Goal: Information Seeking & Learning: Learn about a topic

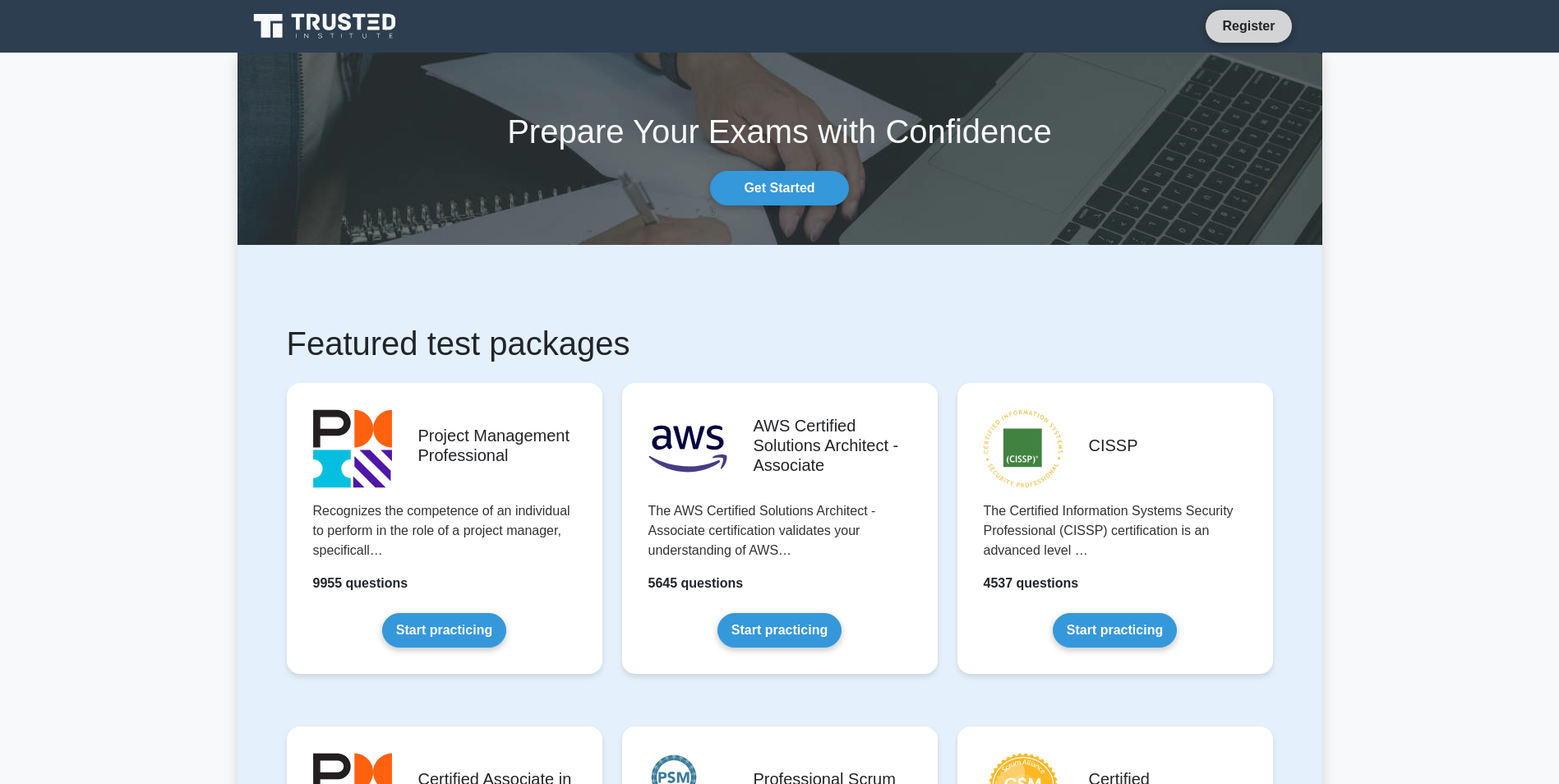
click at [1250, 31] on link "Register" at bounding box center [1248, 25] width 72 height 21
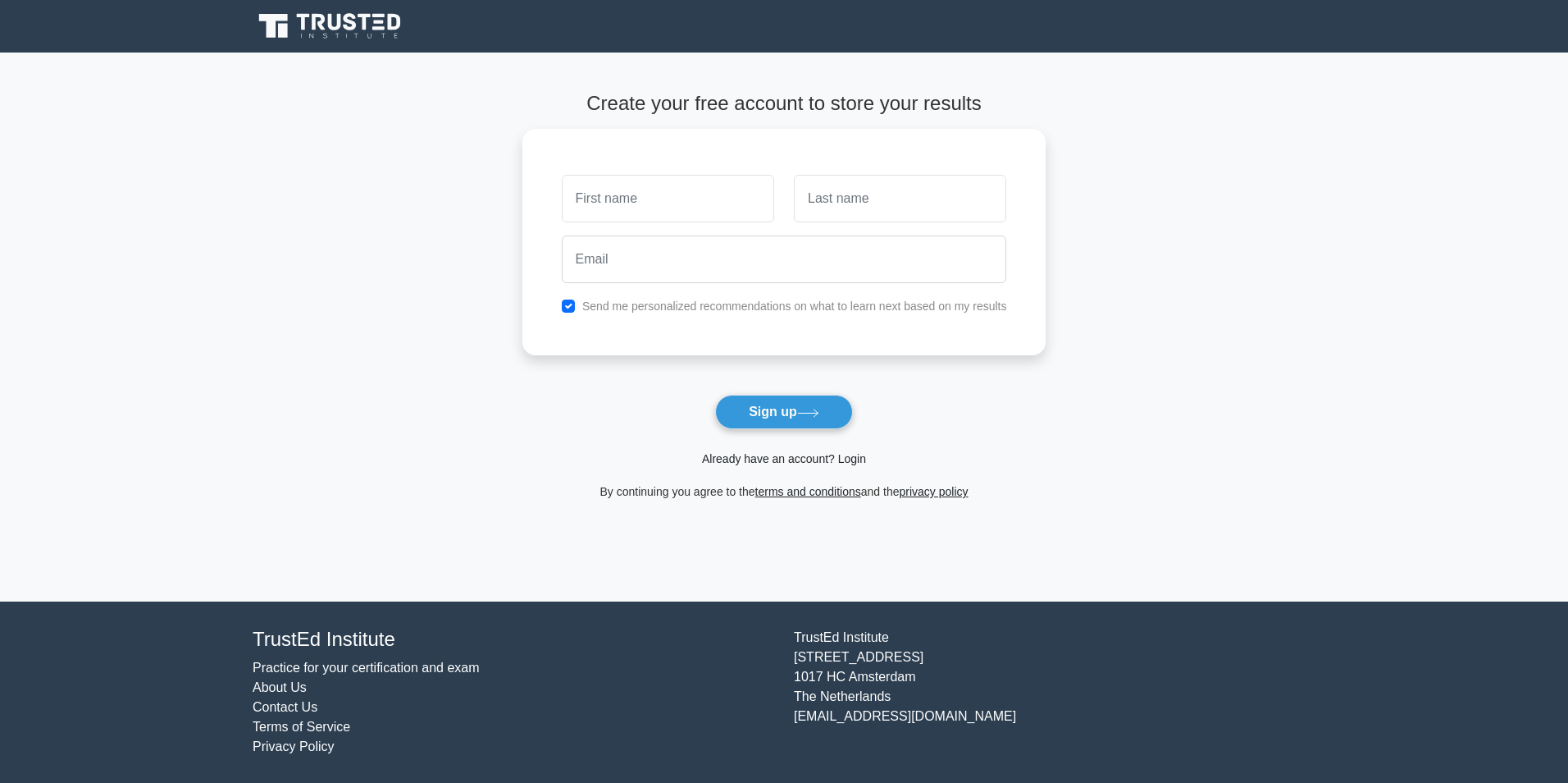
click at [800, 462] on link "Already have an account? Login" at bounding box center [784, 458] width 164 height 14
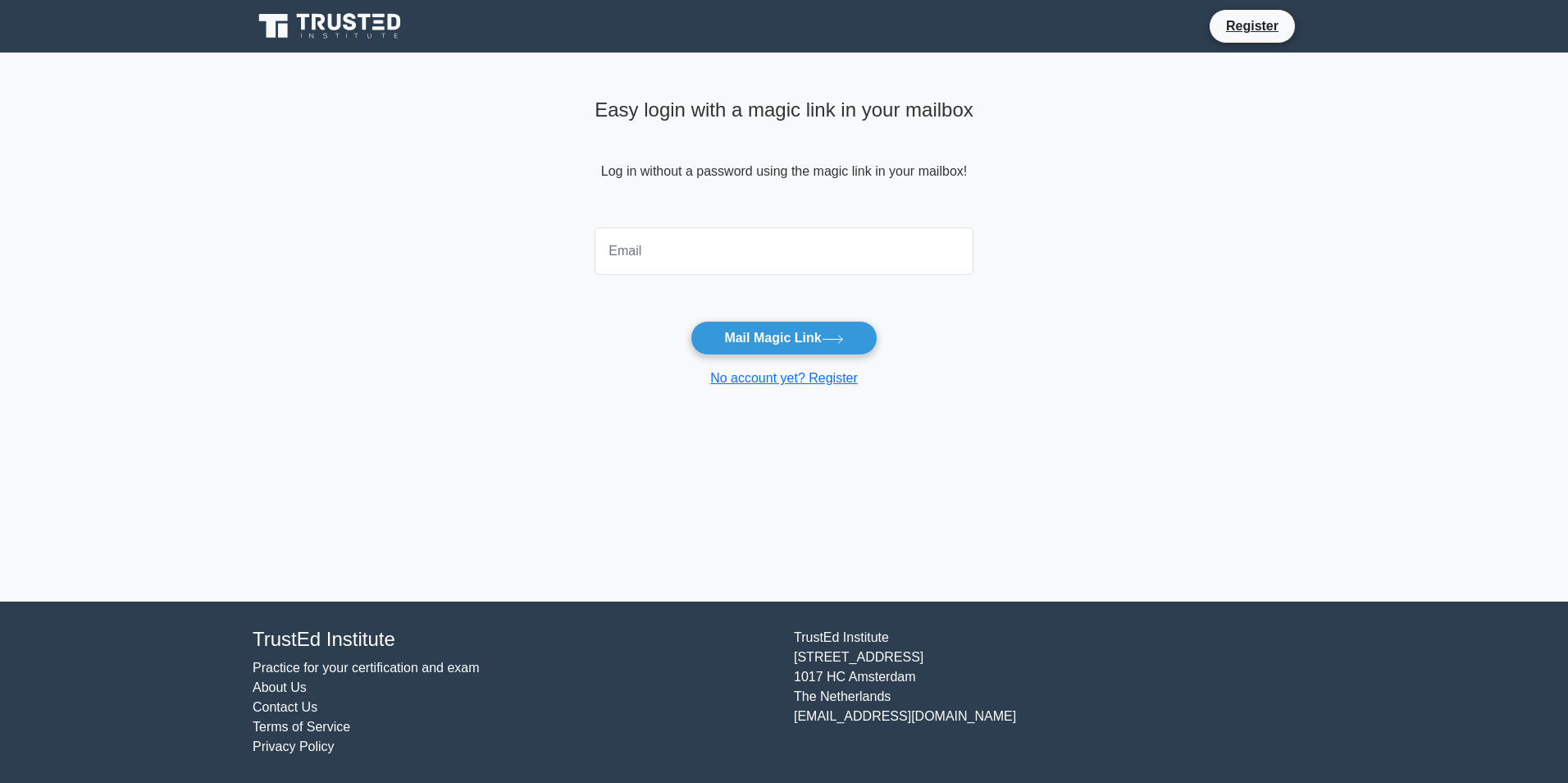
click at [801, 259] on input "email" at bounding box center [784, 250] width 379 height 48
type input "sahar.nejati@grosvenorhsc.co.uk"
click at [771, 343] on button "Mail Magic Link" at bounding box center [783, 338] width 186 height 34
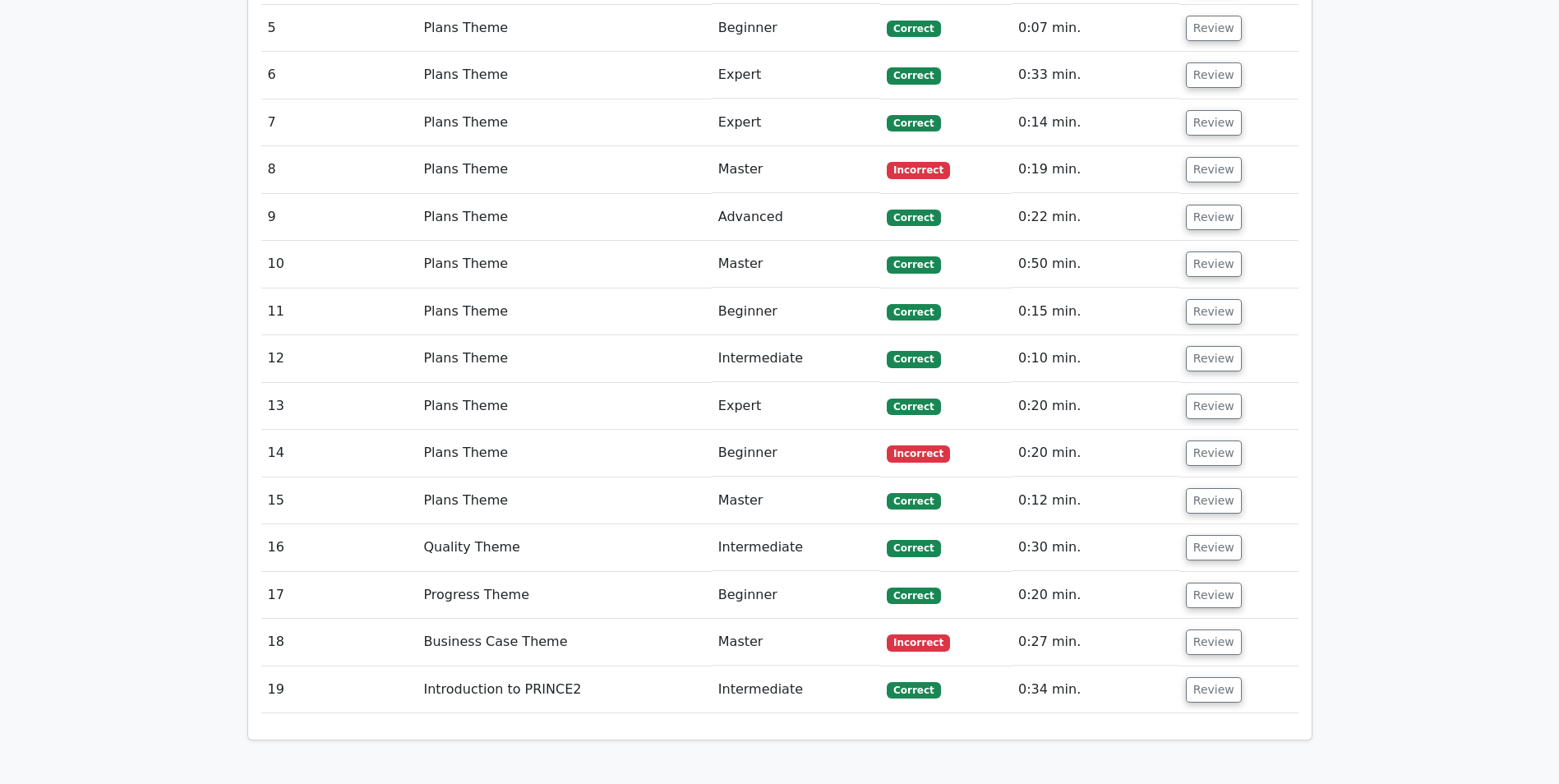
scroll to position [2129, 0]
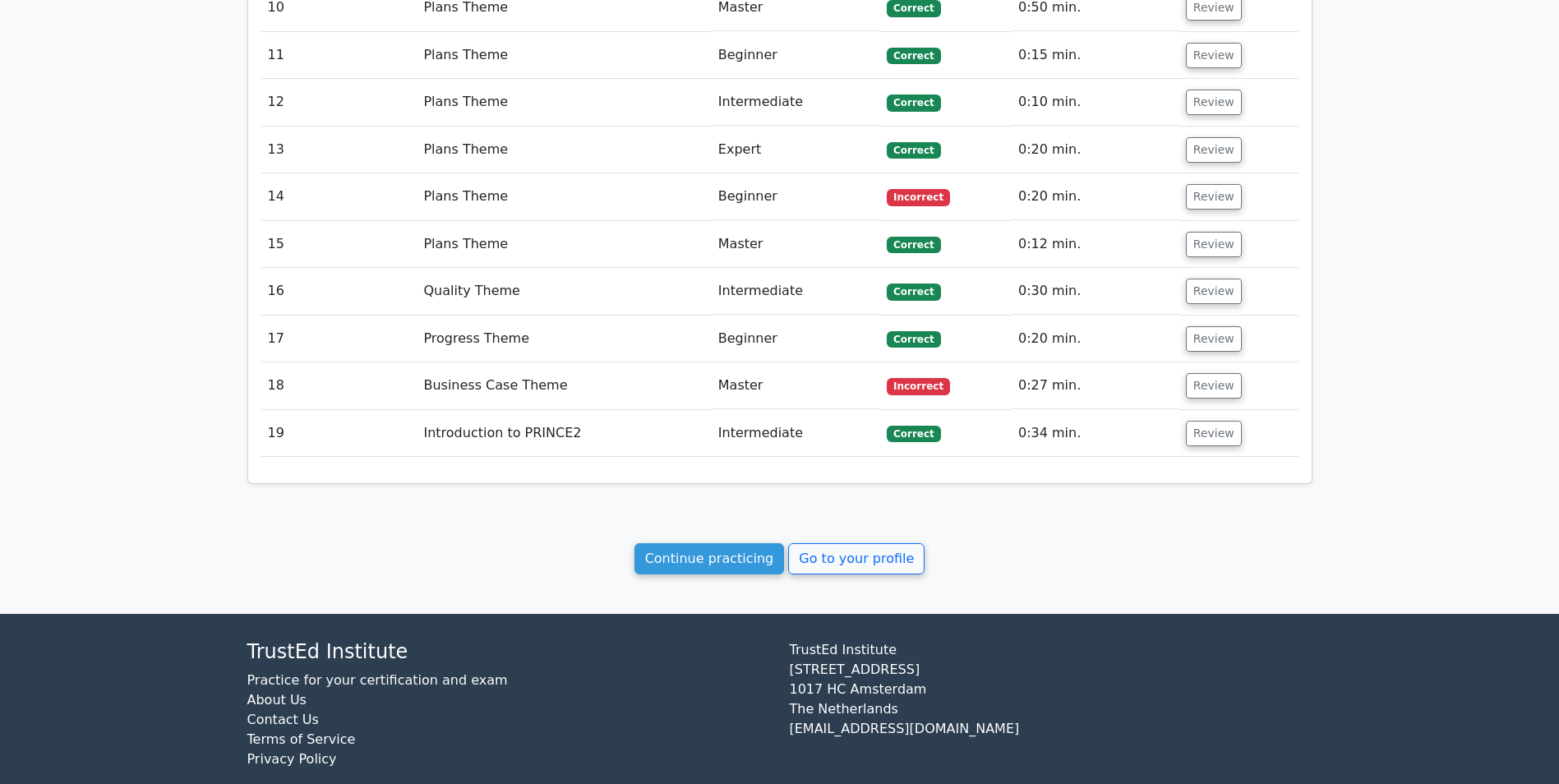
click at [1519, 749] on footer "TrustEd Institute Practice for your certification and exam About Us Contact Us …" at bounding box center [779, 711] width 1559 height 195
click at [869, 542] on link "Go to your profile" at bounding box center [856, 558] width 136 height 32
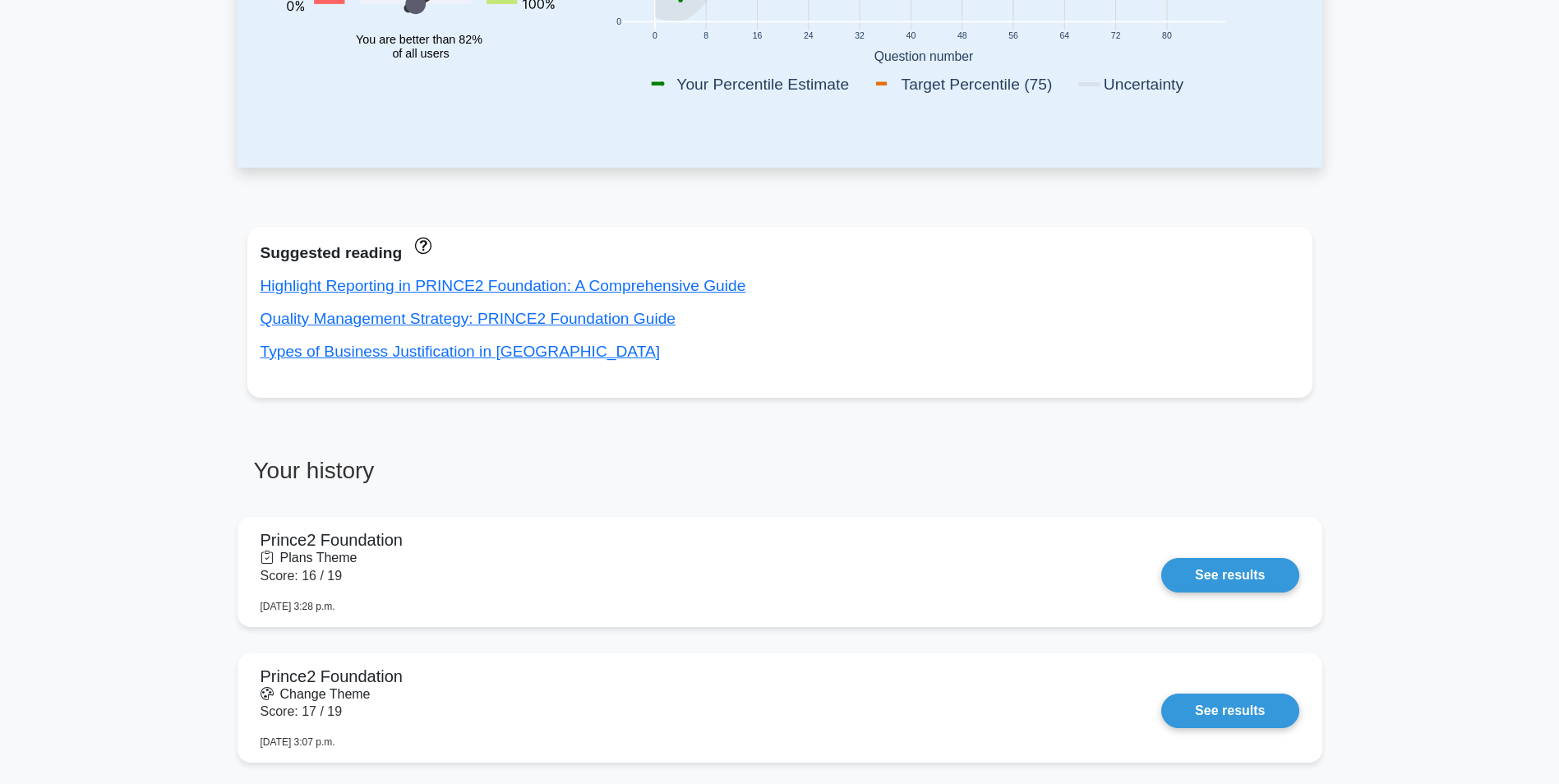
scroll to position [461, 0]
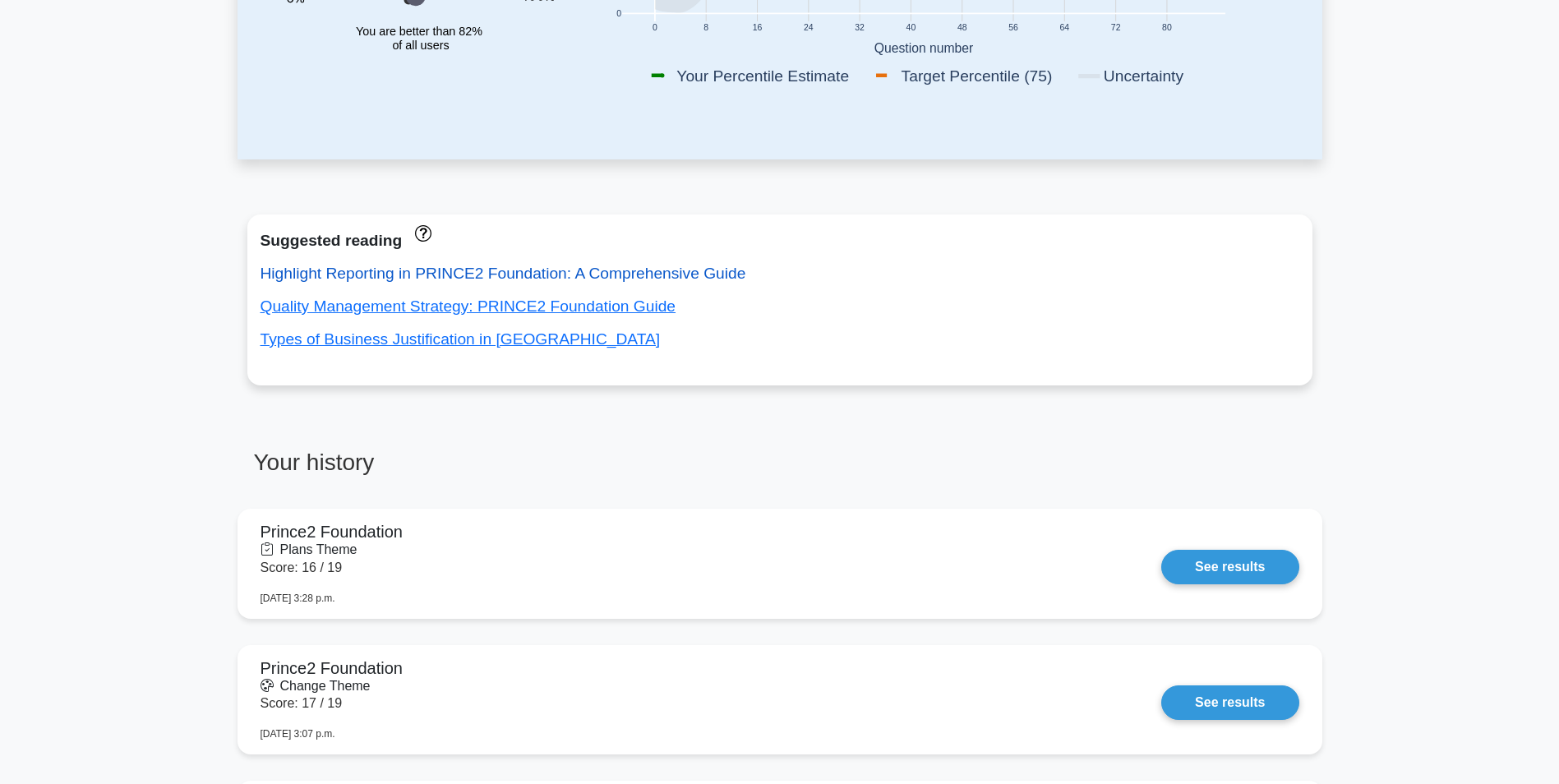
click at [645, 272] on link "Highlight Reporting in PRINCE2 Foundation: A Comprehensive Guide" at bounding box center [503, 273] width 486 height 17
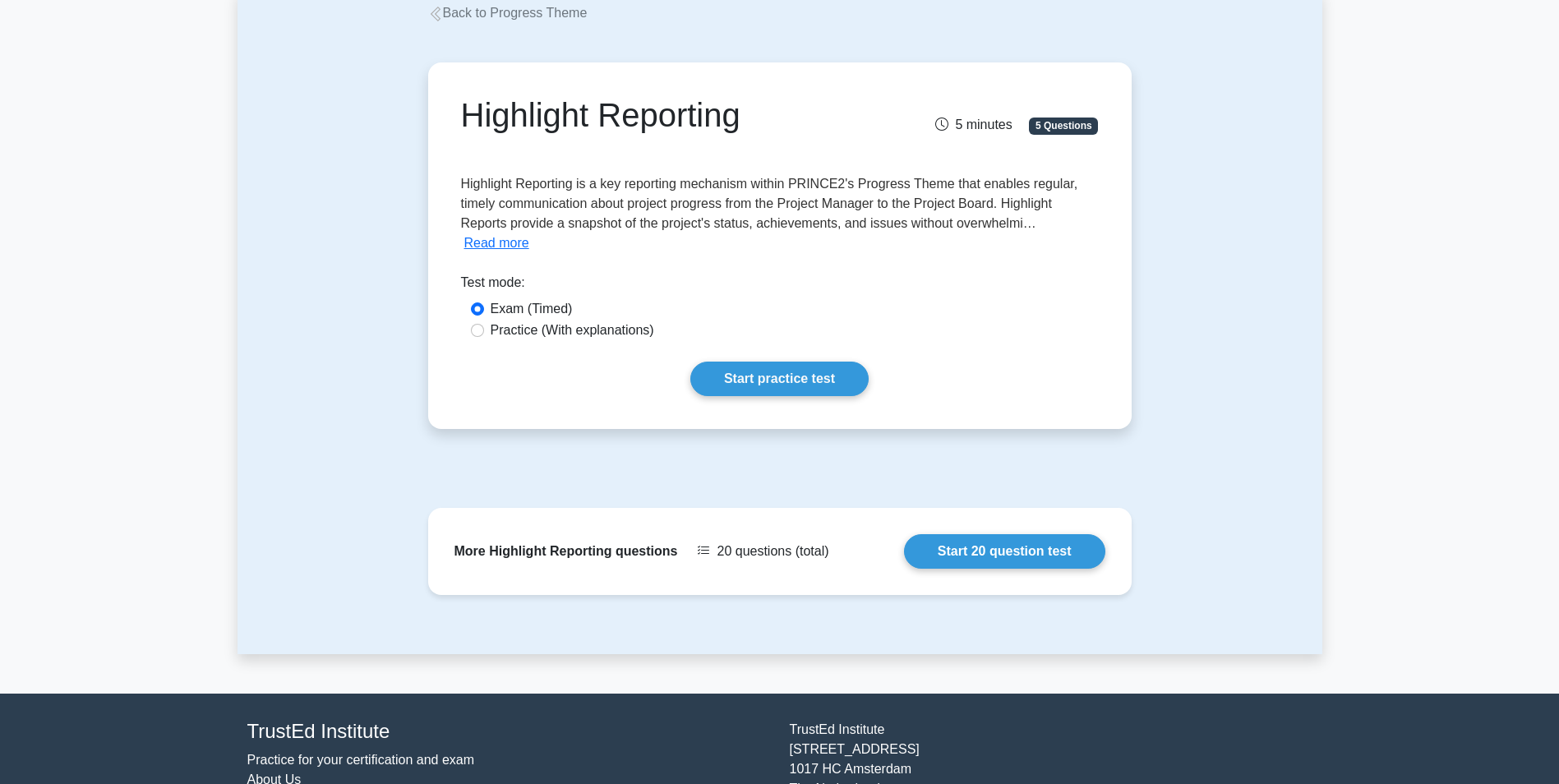
scroll to position [173, 0]
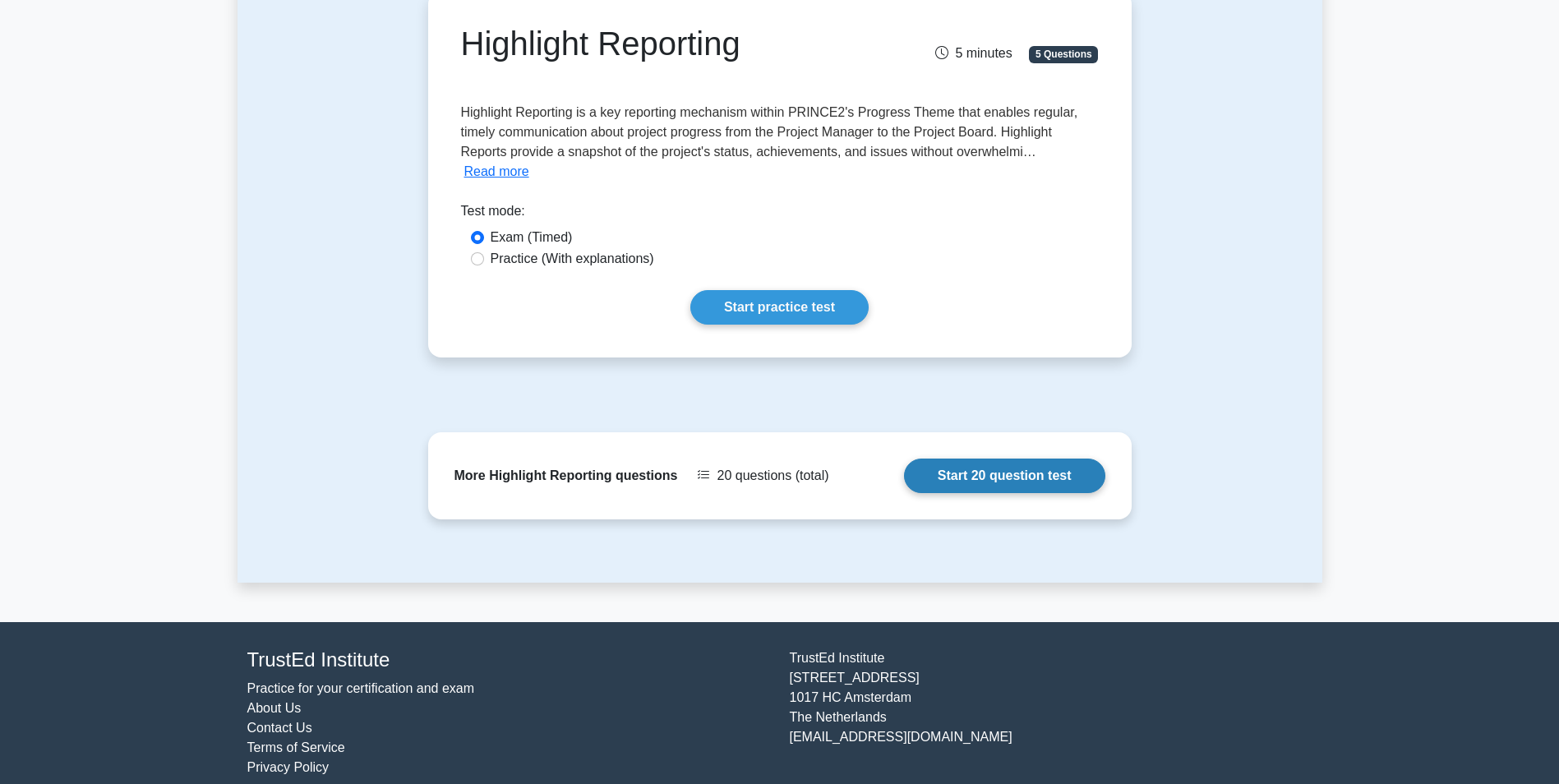
click at [1019, 463] on link "Start 20 question test" at bounding box center [1004, 476] width 201 height 34
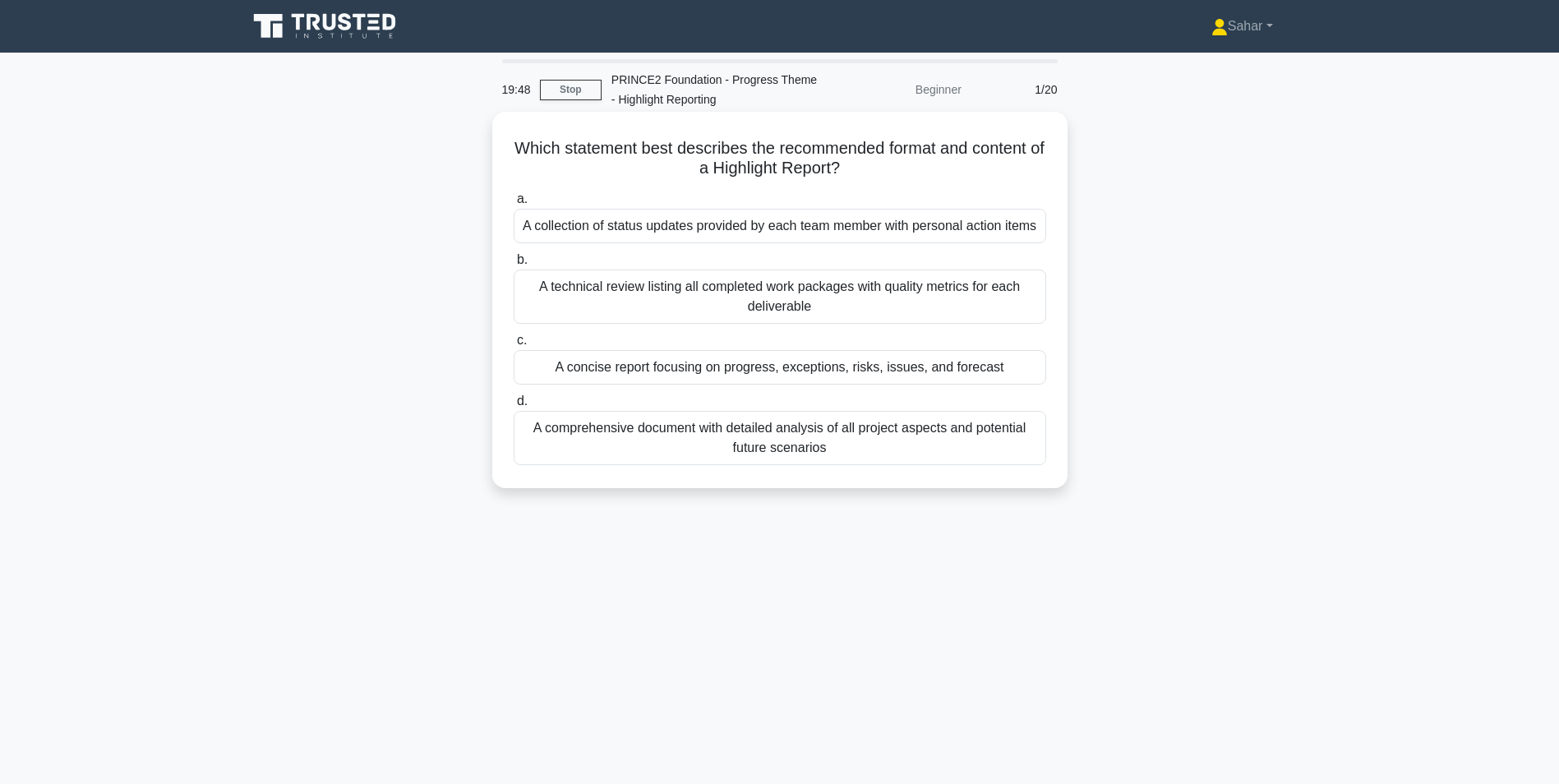
click at [848, 376] on div "A concise report focusing on progress, exceptions, risks, issues, and forecast" at bounding box center [780, 367] width 533 height 34
click at [514, 346] on input "c. A concise report focusing on progress, exceptions, risks, issues, and foreca…" at bounding box center [514, 341] width 0 height 11
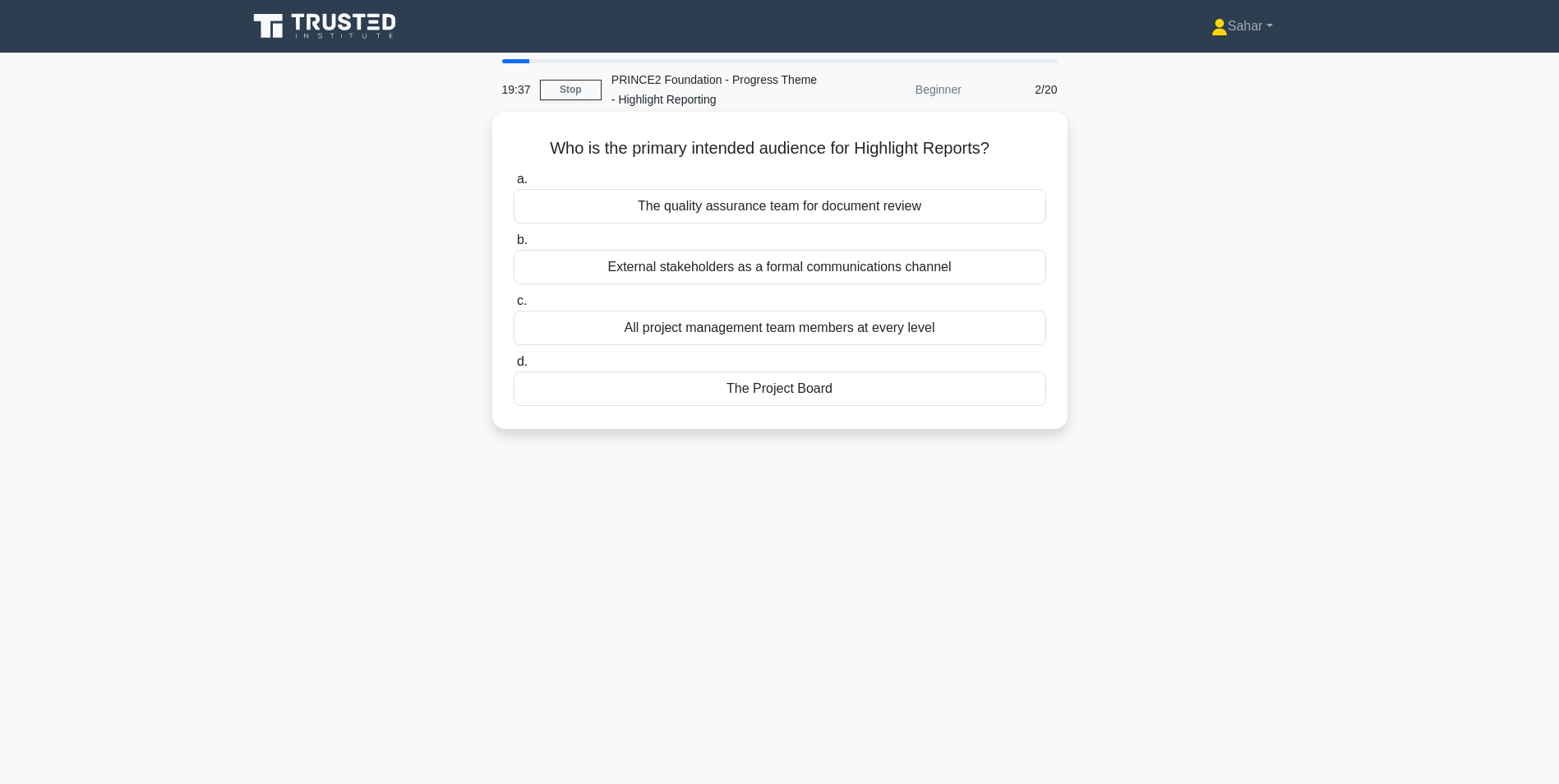
click at [836, 398] on div "The Project Board" at bounding box center [780, 388] width 533 height 34
click at [514, 367] on input "d. The Project Board" at bounding box center [514, 362] width 0 height 11
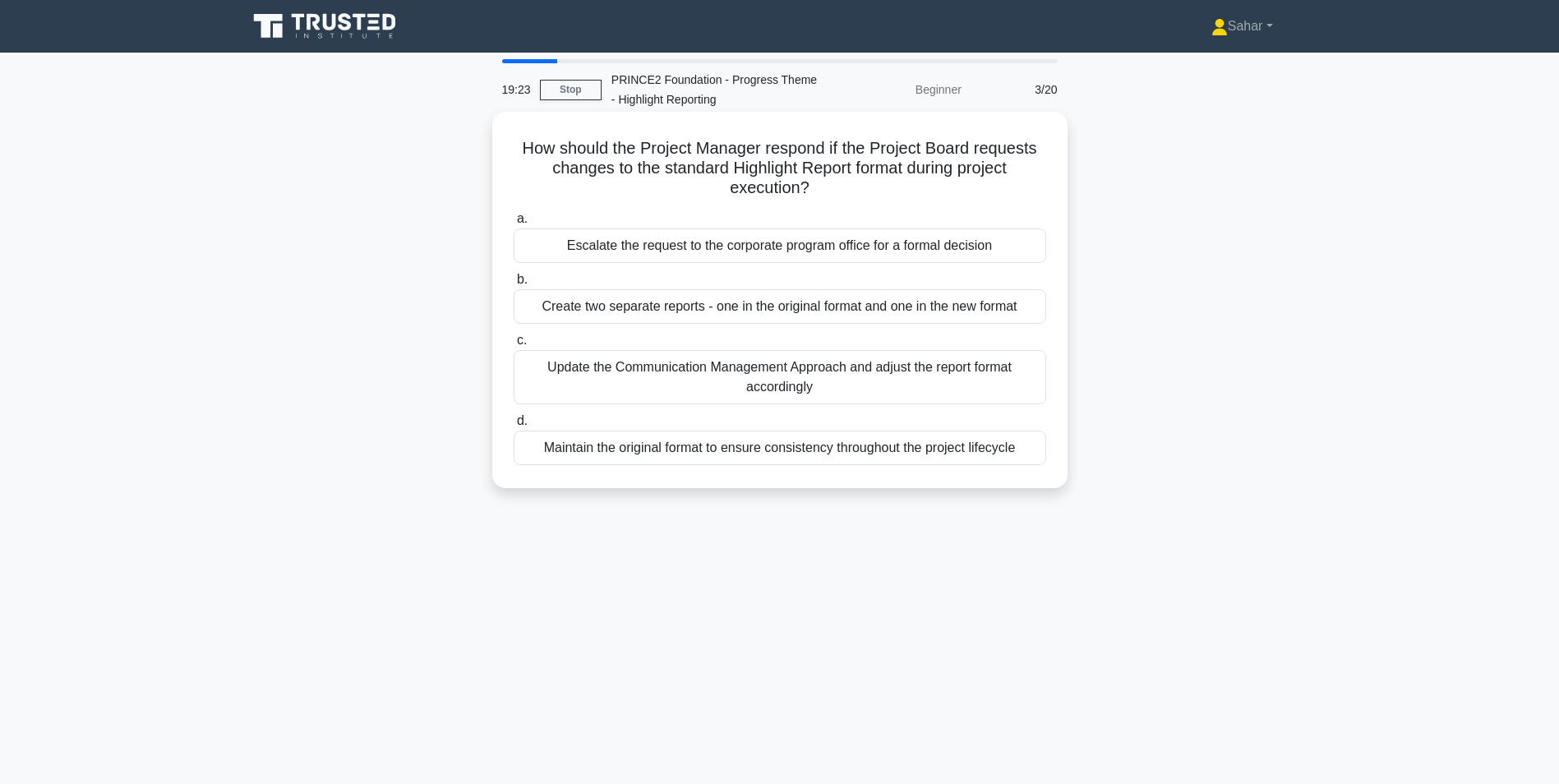
click at [855, 382] on div "Update the Communication Management Approach and adjust the report format accor…" at bounding box center [780, 377] width 533 height 54
click at [514, 346] on input "c. Update the Communication Management Approach and adjust the report format ac…" at bounding box center [514, 341] width 0 height 11
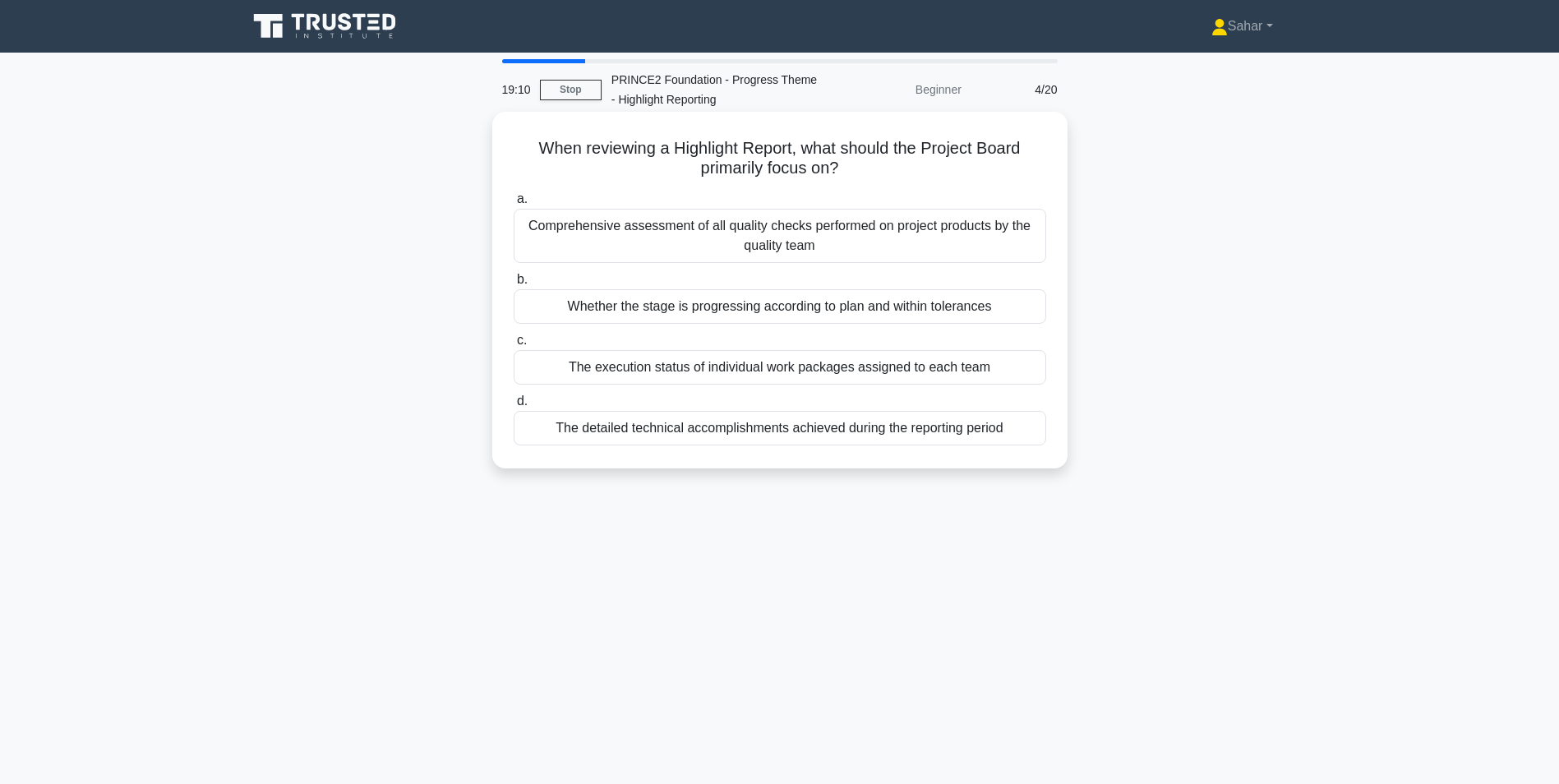
click at [913, 308] on div "Whether the stage is progressing according to plan and within tolerances" at bounding box center [780, 306] width 533 height 34
click at [514, 285] on input "b. Whether the stage is progressing according to plan and within tolerances" at bounding box center [514, 279] width 0 height 11
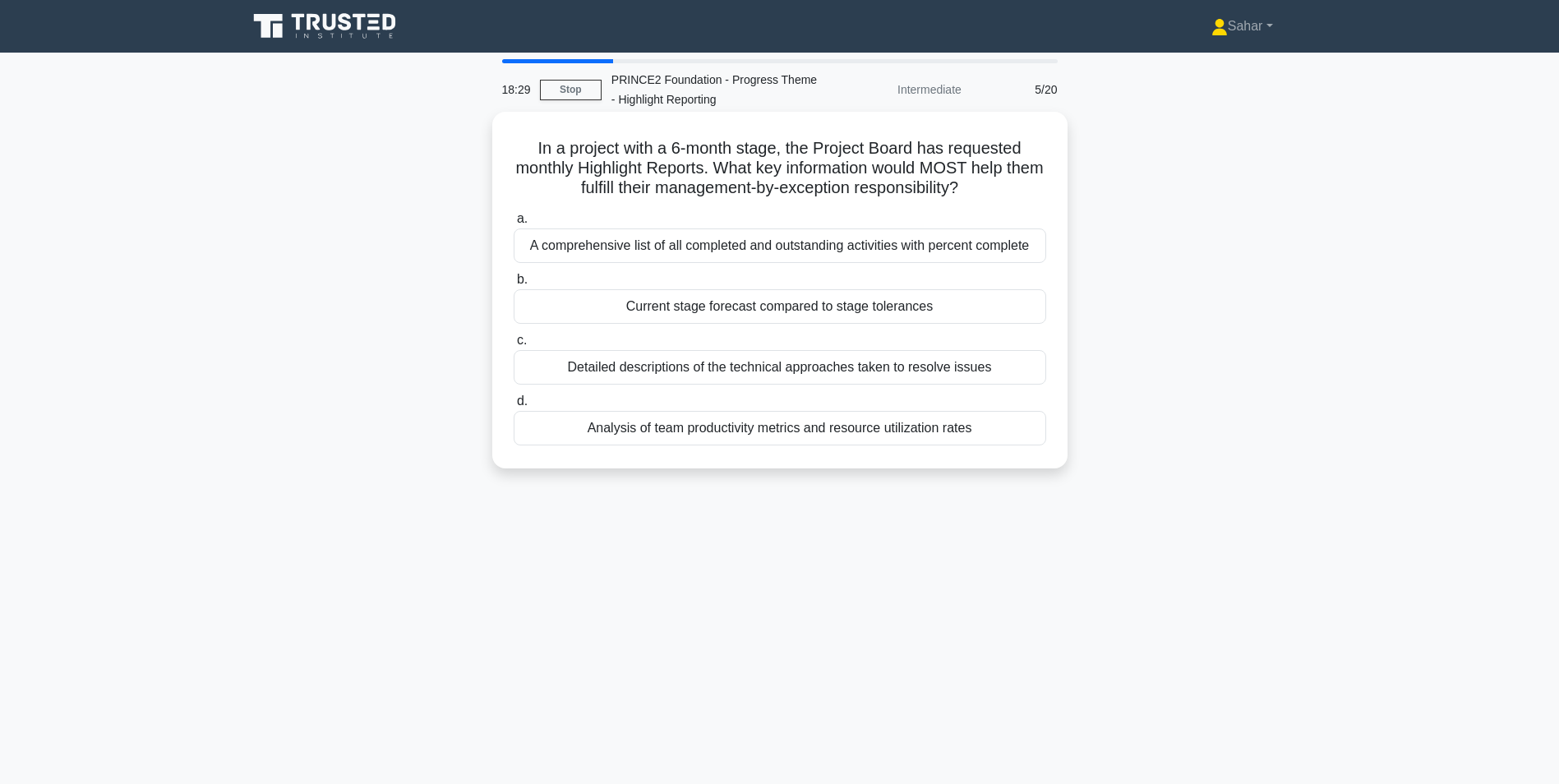
click at [937, 316] on div "Current stage forecast compared to stage tolerances" at bounding box center [780, 306] width 533 height 34
click at [514, 285] on input "b. Current stage forecast compared to stage tolerances" at bounding box center [514, 279] width 0 height 11
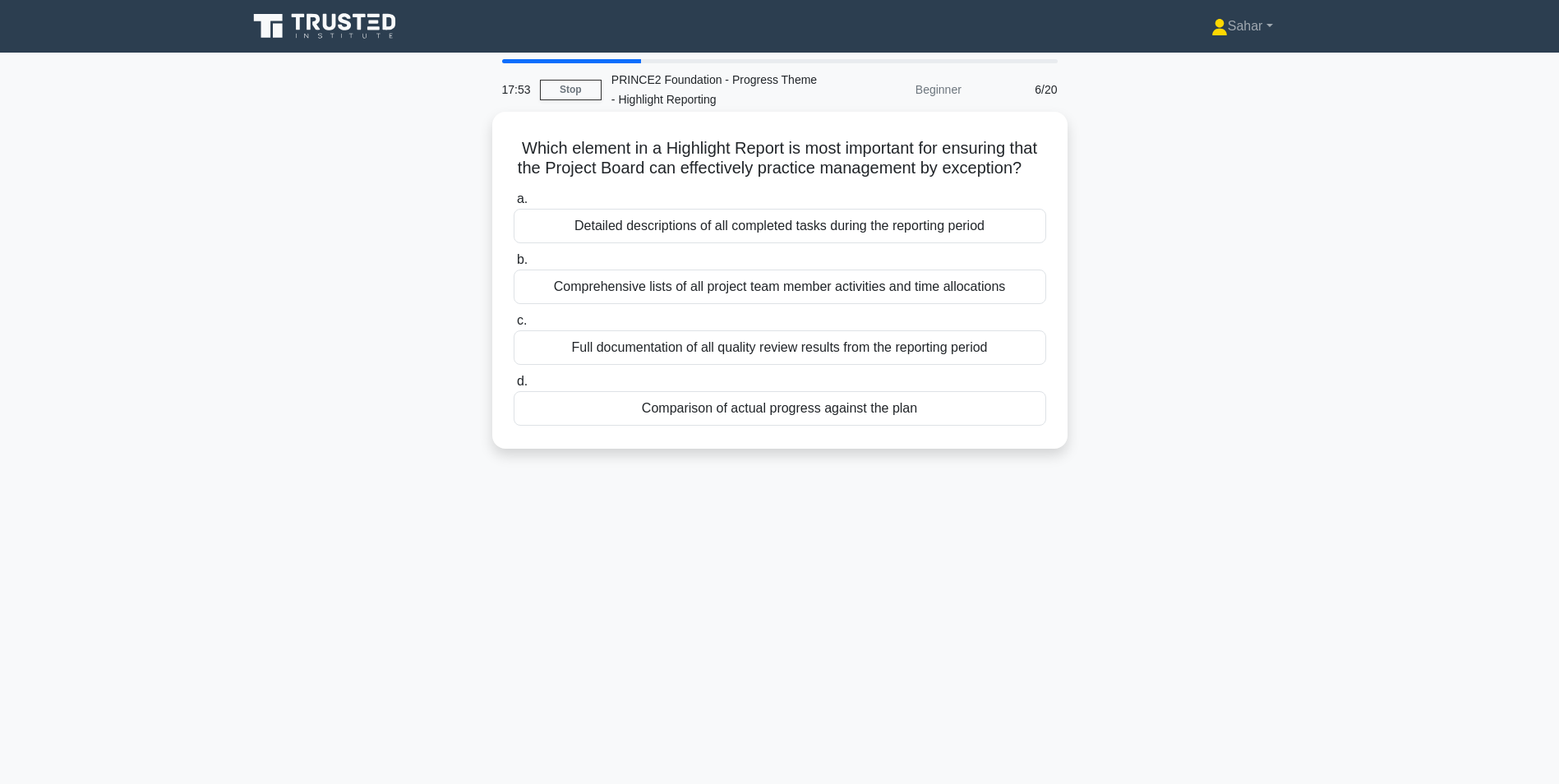
click at [797, 425] on div "Comparison of actual progress against the plan" at bounding box center [780, 408] width 533 height 34
click at [514, 387] on input "d. Comparison of actual progress against the plan" at bounding box center [514, 381] width 0 height 11
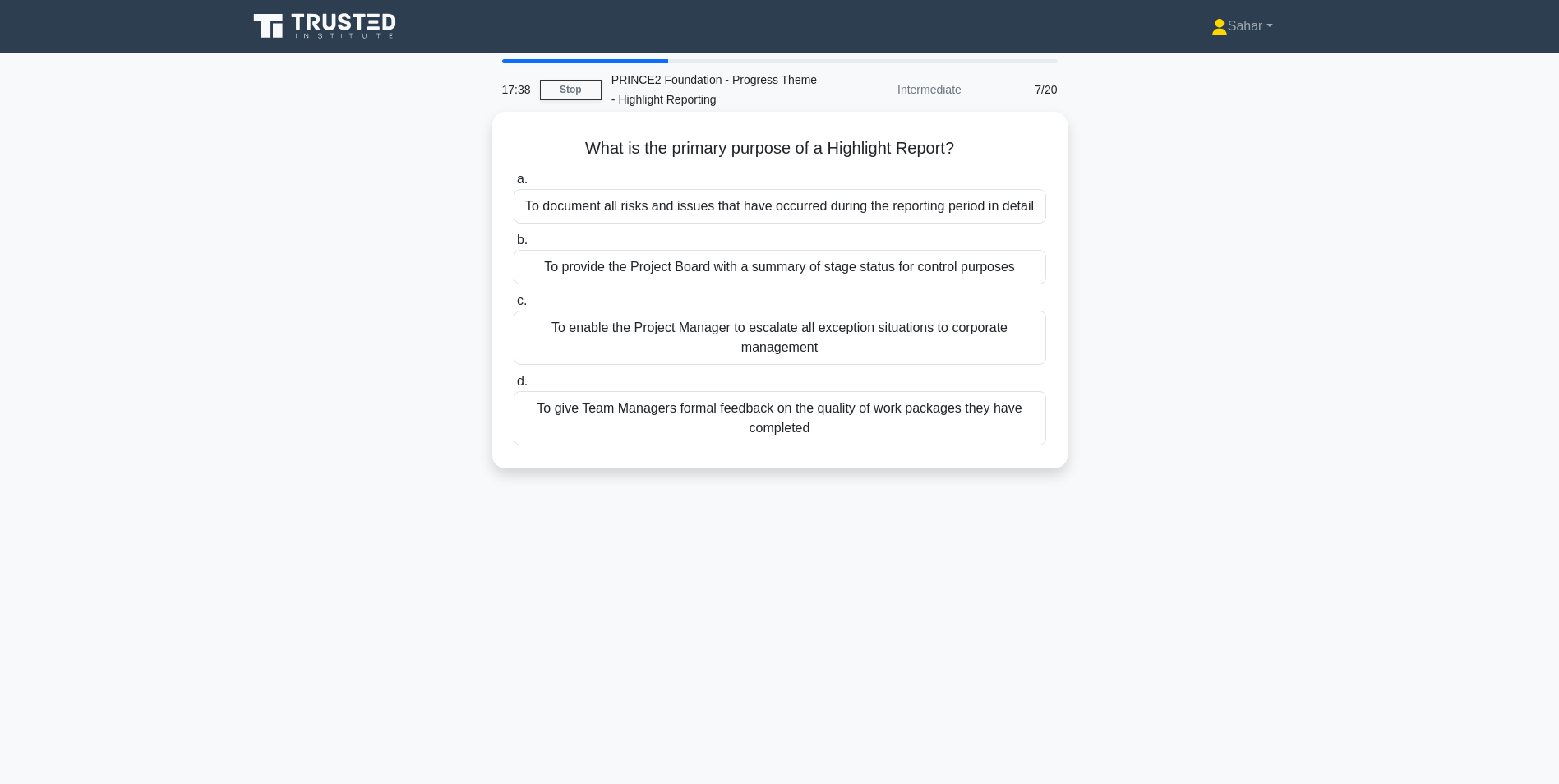
click at [868, 271] on div "To provide the Project Board with a summary of stage status for control purposes" at bounding box center [780, 267] width 533 height 34
click at [514, 246] on input "b. To provide the Project Board with a summary of stage status for control purp…" at bounding box center [514, 241] width 0 height 11
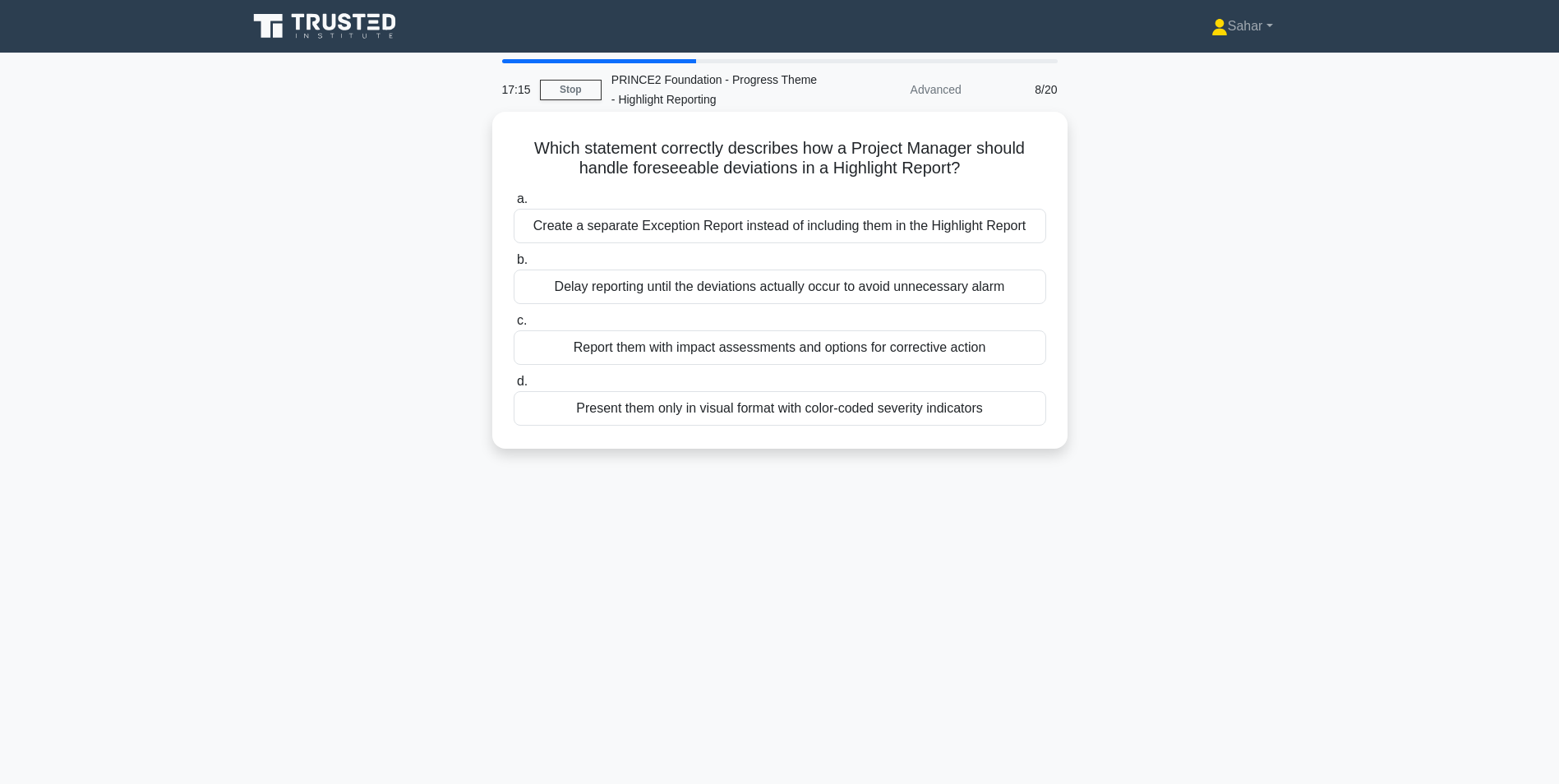
click at [834, 359] on div "Report them with impact assessments and options for corrective action" at bounding box center [780, 347] width 533 height 34
click at [514, 326] on input "c. Report them with impact assessments and options for corrective action" at bounding box center [514, 321] width 0 height 11
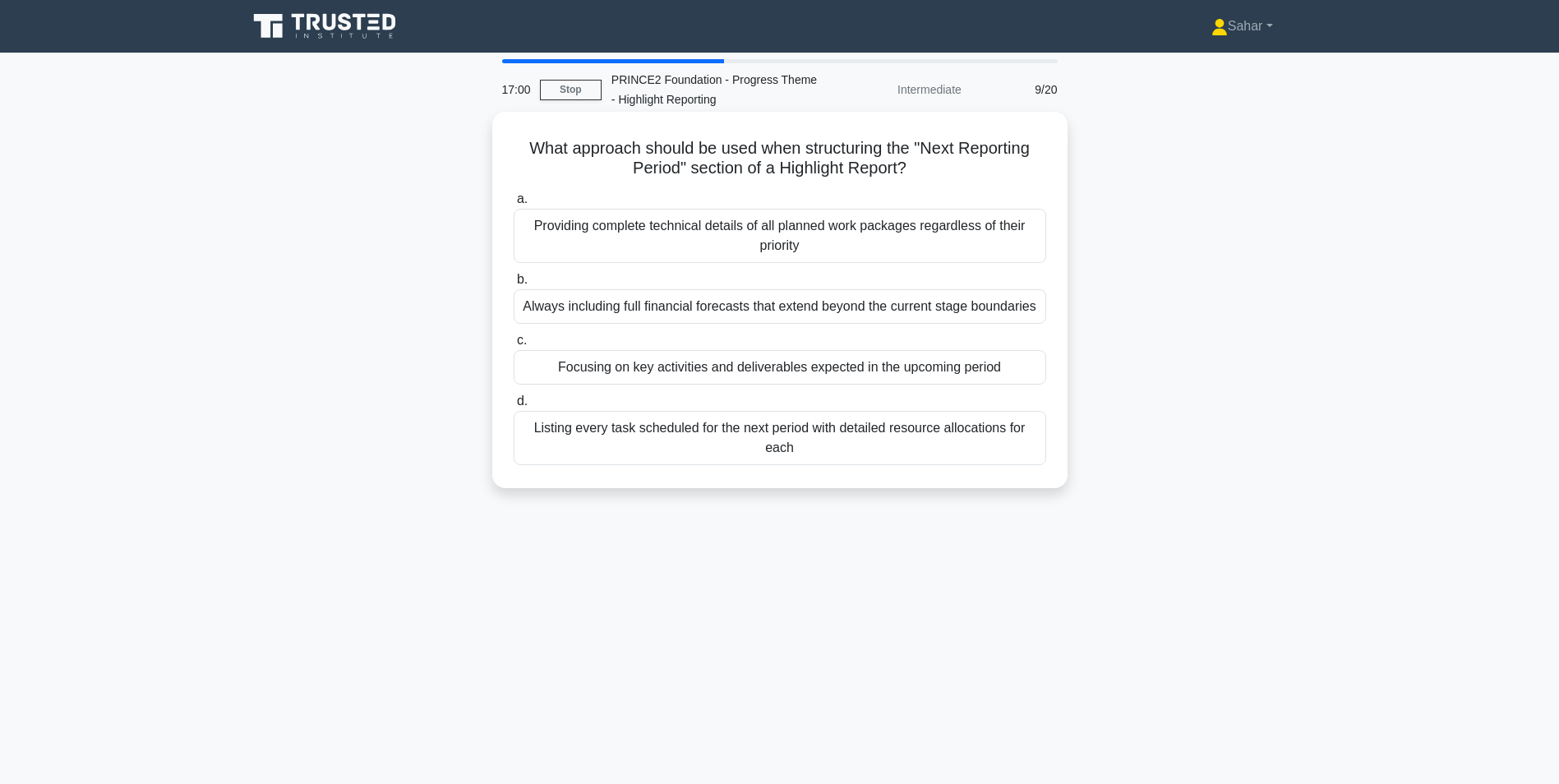
click at [705, 380] on div "Focusing on key activities and deliverables expected in the upcoming period" at bounding box center [780, 367] width 533 height 34
click at [514, 346] on input "c. Focusing on key activities and deliverables expected in the upcoming period" at bounding box center [514, 341] width 0 height 11
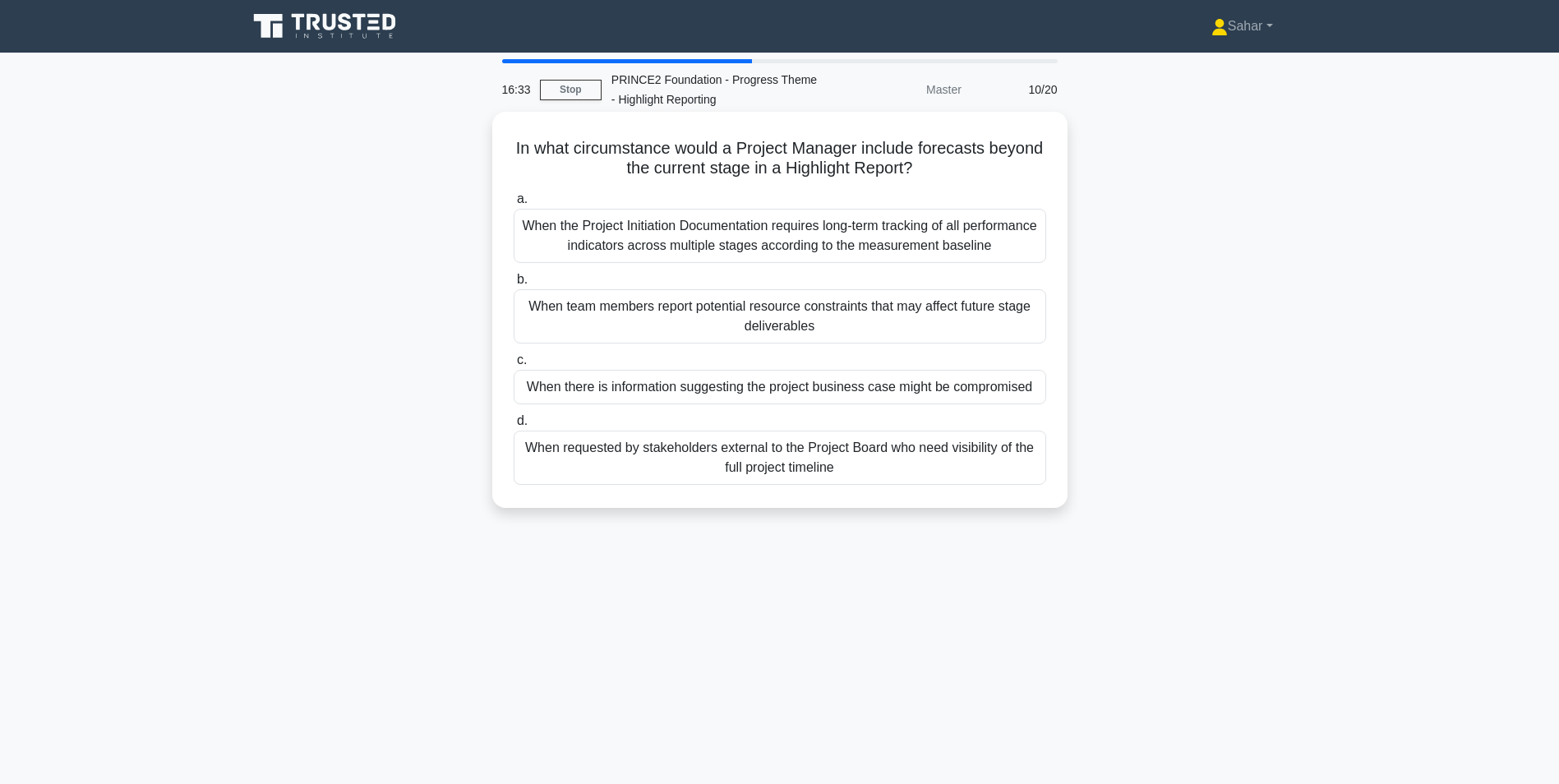
drag, startPoint x: 948, startPoint y: 390, endPoint x: 1047, endPoint y: 394, distance: 99.1
click at [1047, 394] on div "c. When there is information suggesting the project business case might be comp…" at bounding box center [780, 377] width 553 height 54
copy div "compromised"
click at [828, 387] on div "When there is information suggesting the project business case might be comprom…" at bounding box center [780, 387] width 533 height 34
click at [514, 366] on input "c. When there is information suggesting the project business case might be comp…" at bounding box center [514, 360] width 0 height 11
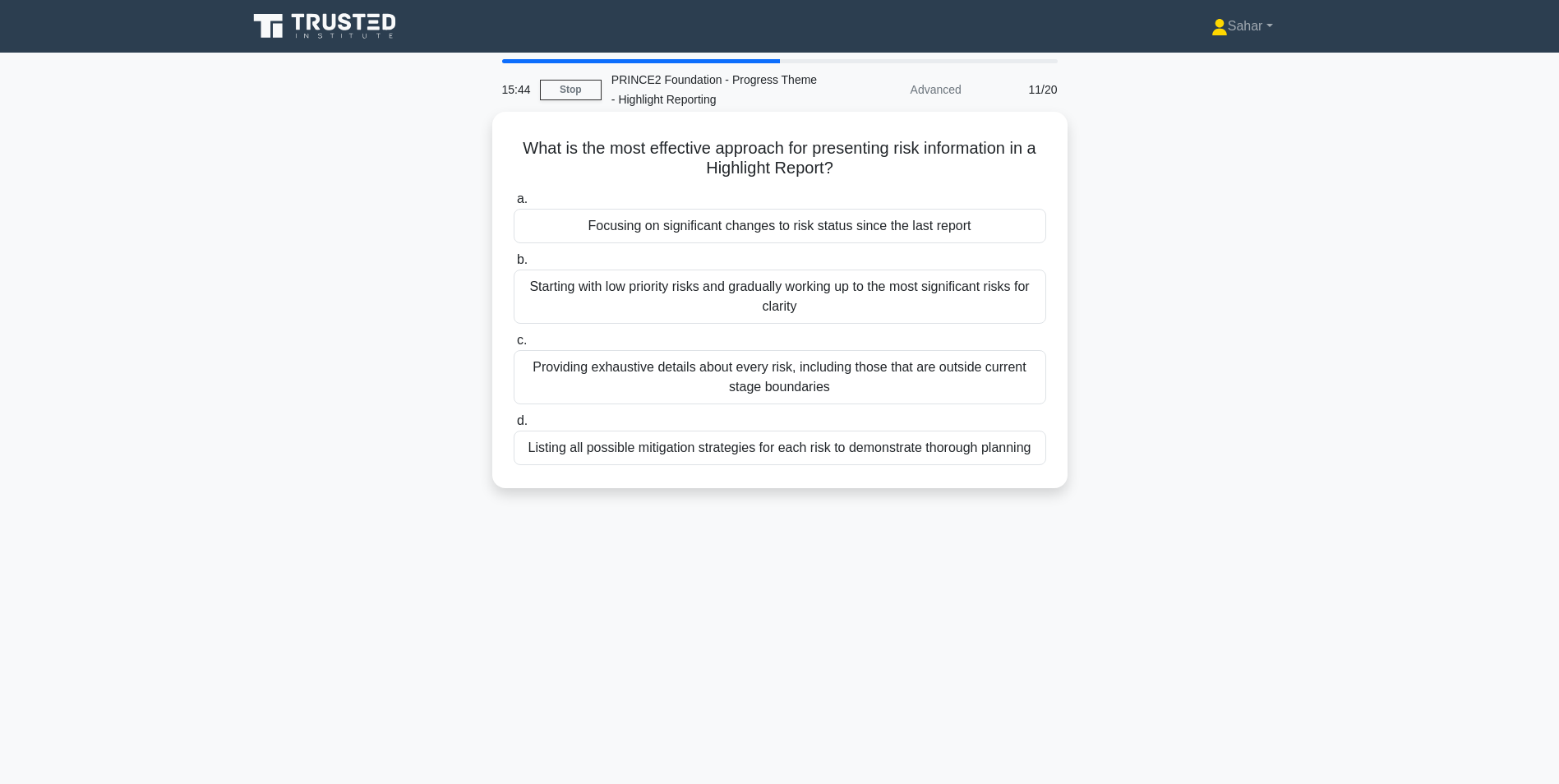
click at [809, 227] on div "Focusing on significant changes to risk status since the last report" at bounding box center [780, 226] width 533 height 34
click at [514, 205] on input "a. Focusing on significant changes to risk status since the last report" at bounding box center [514, 199] width 0 height 11
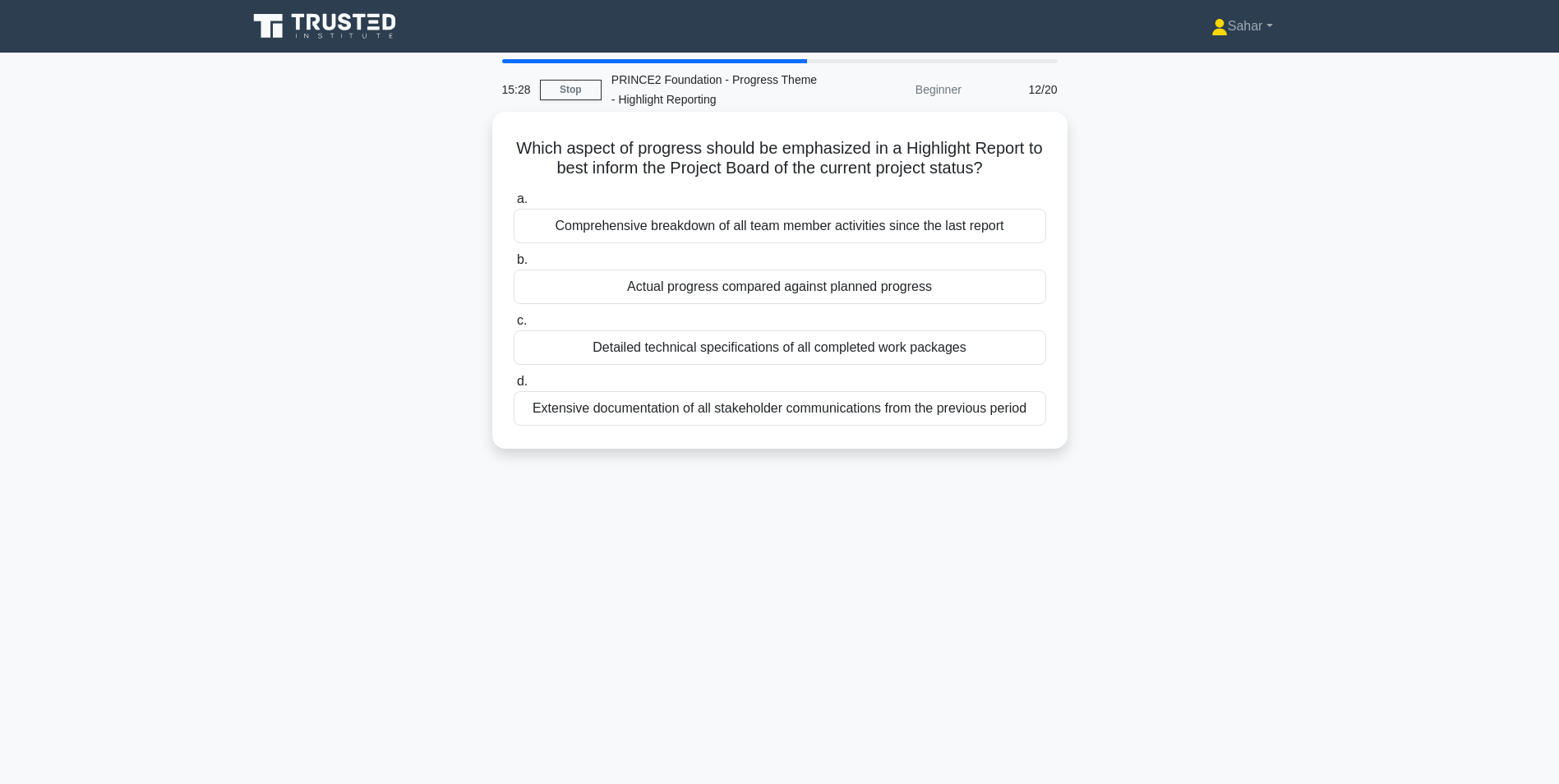
click at [749, 293] on div "Actual progress compared against planned progress" at bounding box center [780, 287] width 533 height 34
click at [514, 265] on input "b. Actual progress compared against planned progress" at bounding box center [514, 260] width 0 height 11
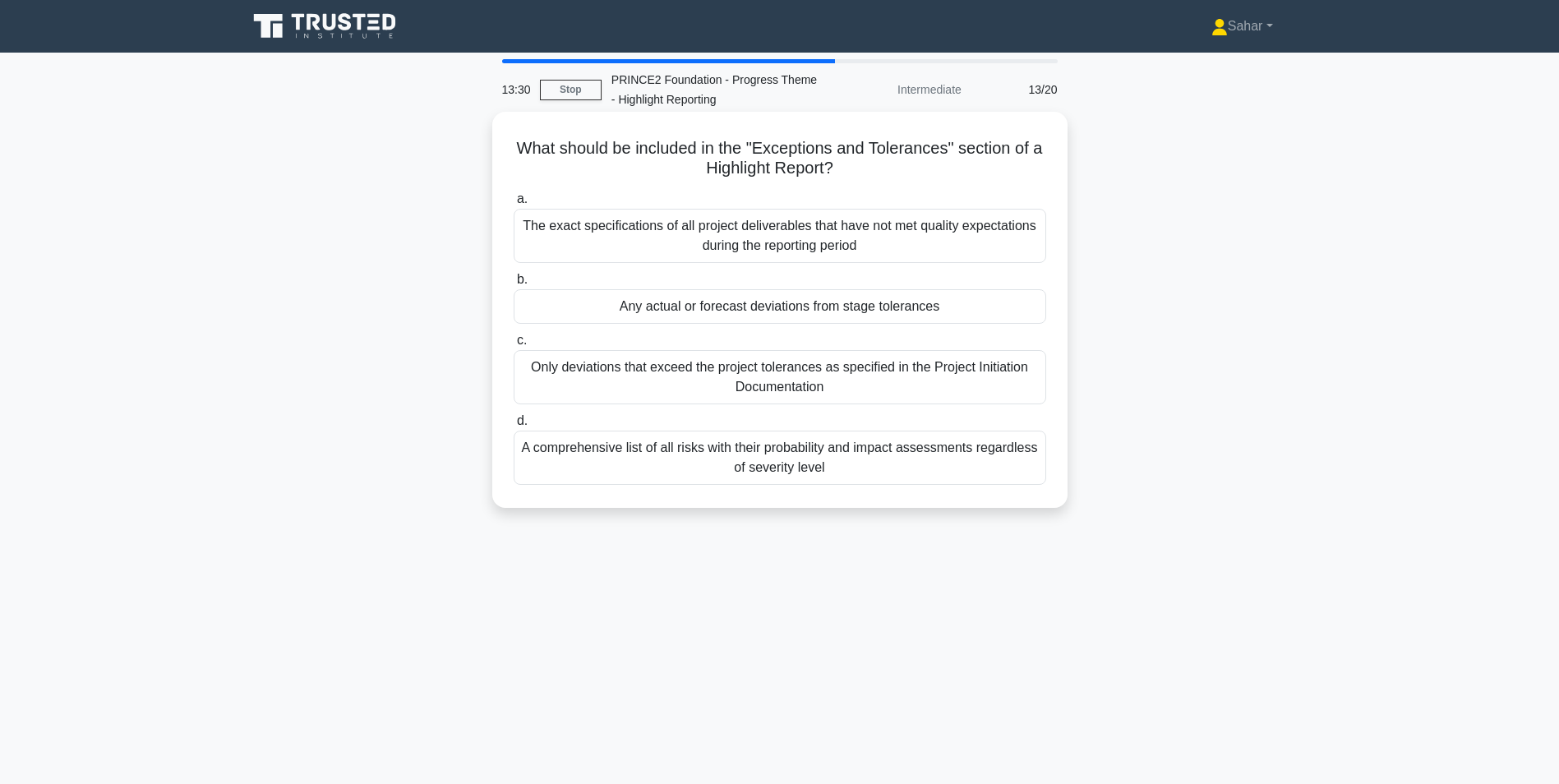
click at [696, 309] on div "Any actual or forecast deviations from stage tolerances" at bounding box center [780, 306] width 533 height 34
click at [514, 285] on input "b. Any actual or forecast deviations from stage tolerances" at bounding box center [514, 279] width 0 height 11
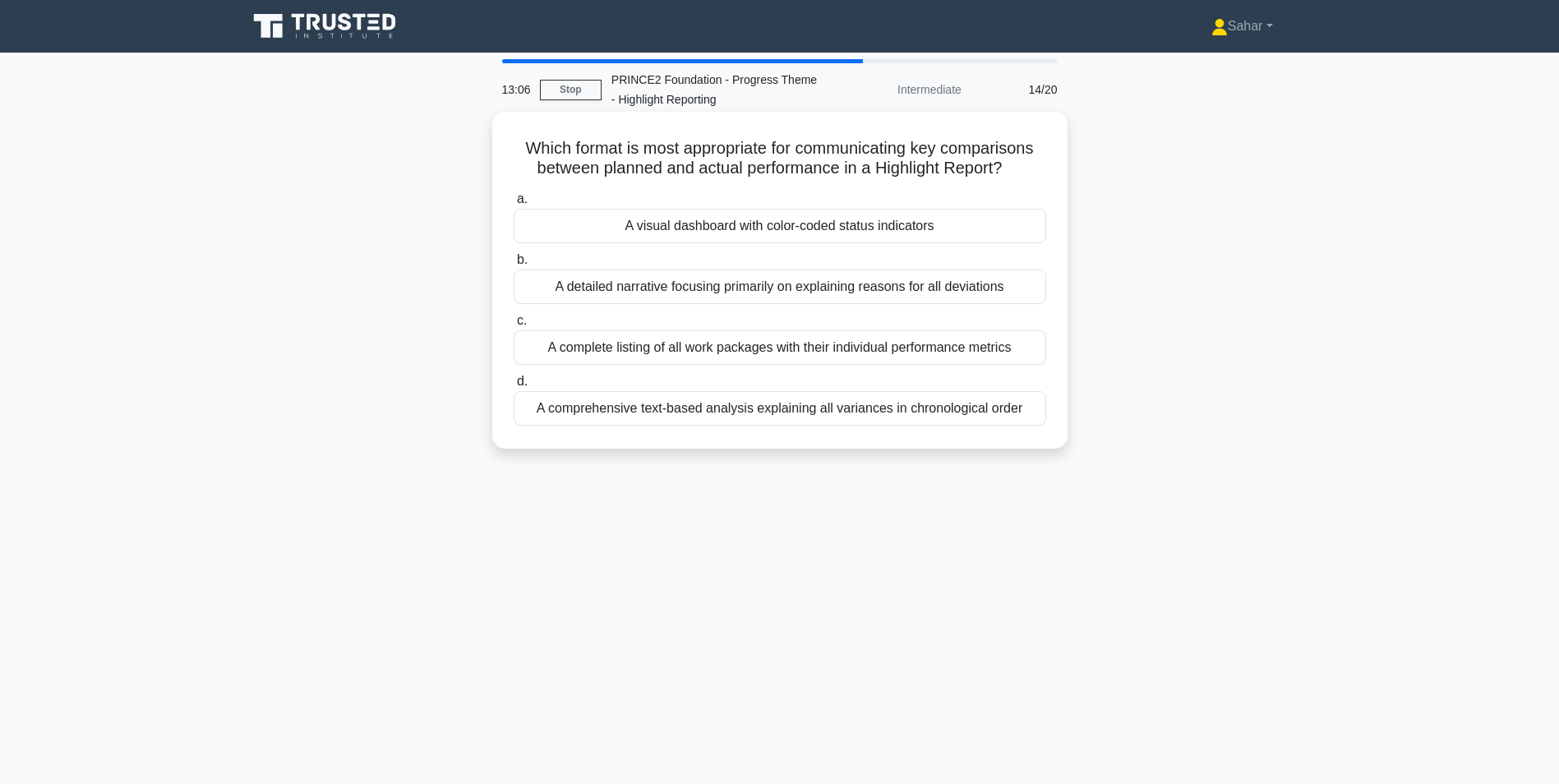
click at [729, 227] on div "A visual dashboard with color-coded status indicators" at bounding box center [780, 226] width 533 height 34
click at [514, 205] on input "a. A visual dashboard with color-coded status indicators" at bounding box center [514, 199] width 0 height 11
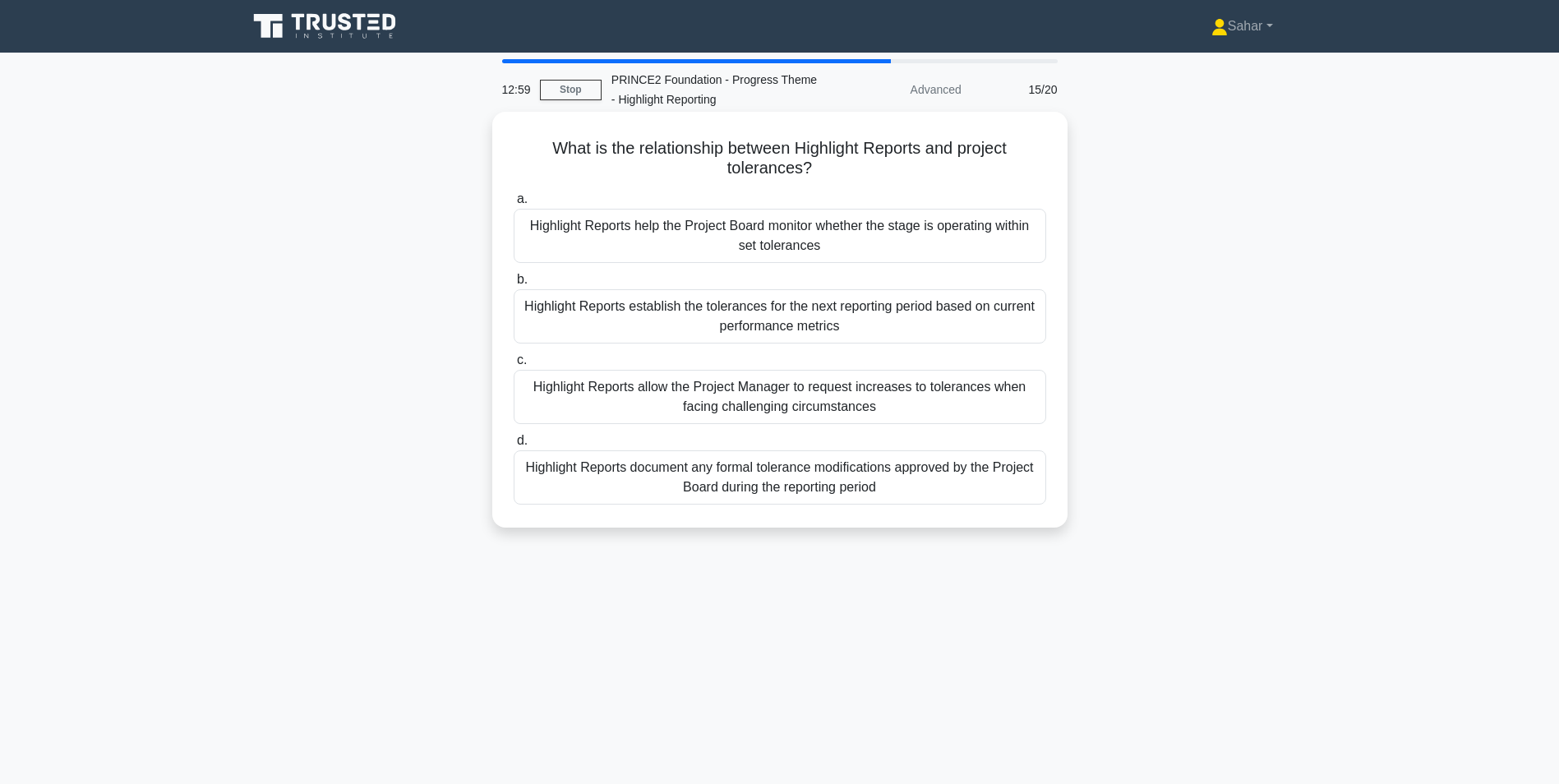
click at [723, 254] on div "Highlight Reports help the Project Board monitor whether the stage is operating…" at bounding box center [780, 236] width 533 height 54
click at [514, 205] on input "a. Highlight Reports help the Project Board monitor whether the stage is operat…" at bounding box center [514, 199] width 0 height 11
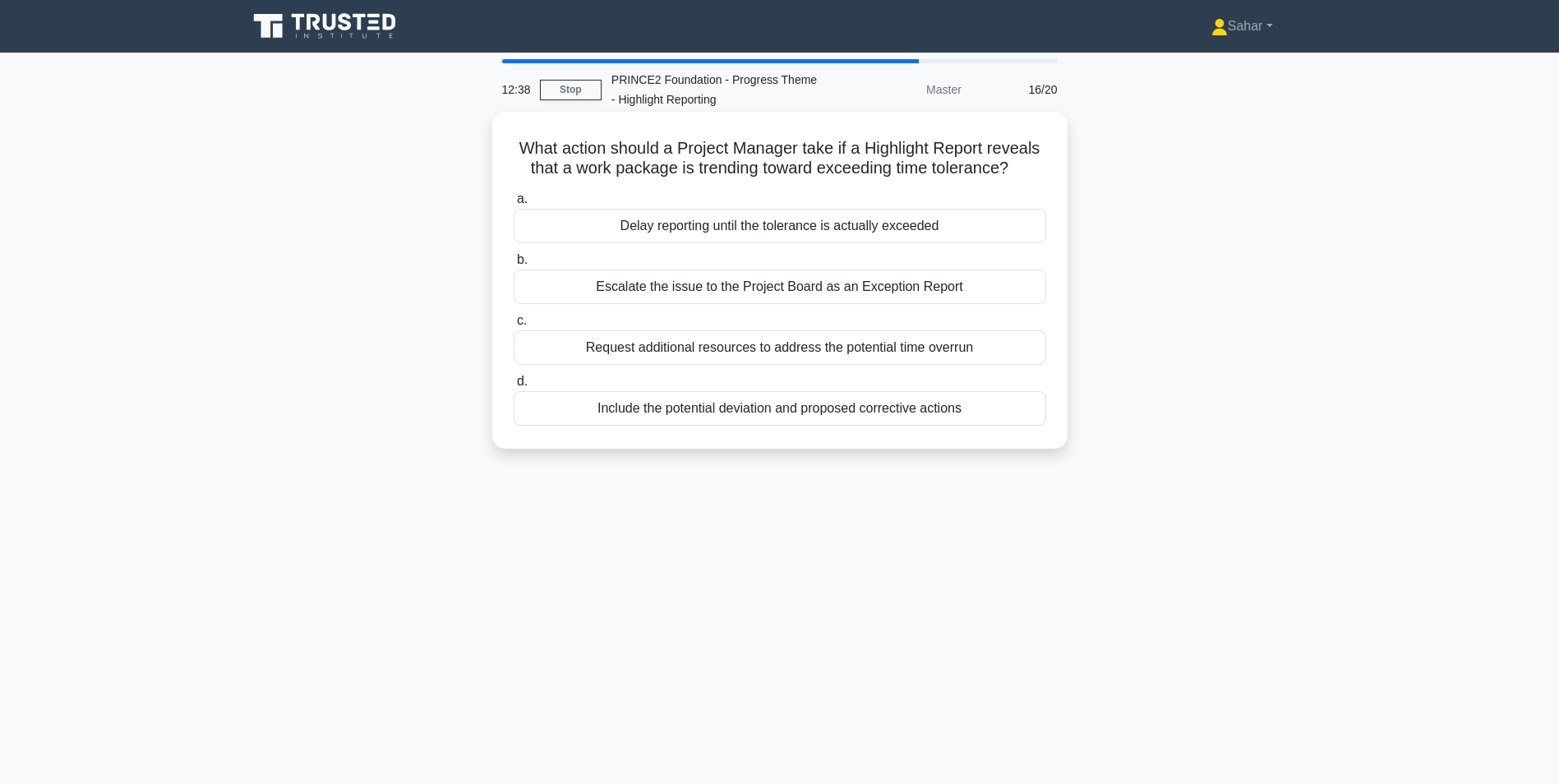
click at [694, 415] on div "Include the potential deviation and proposed corrective actions" at bounding box center [780, 408] width 533 height 34
click at [514, 387] on input "d. Include the potential deviation and proposed corrective actions" at bounding box center [514, 381] width 0 height 11
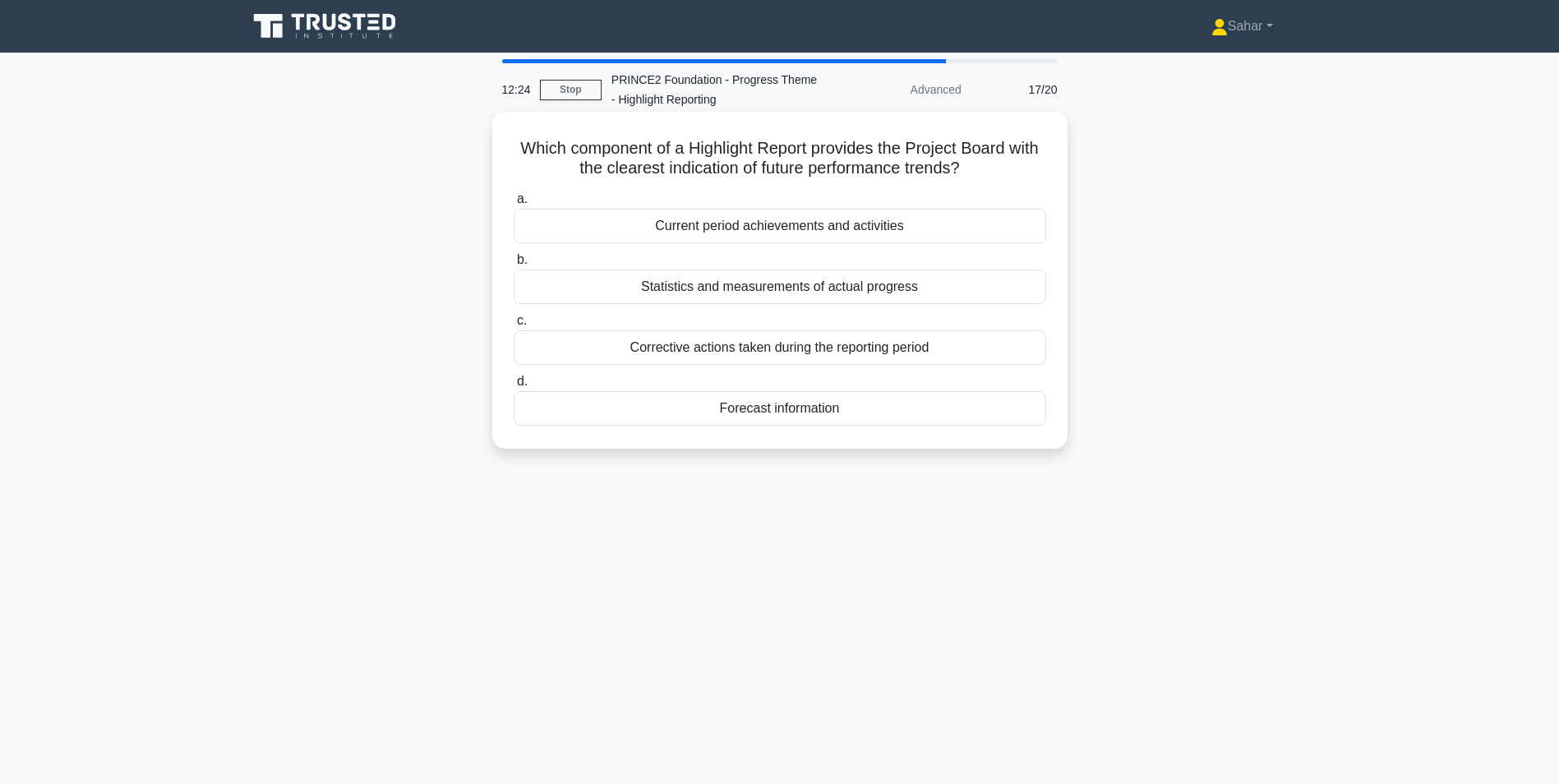
click at [720, 412] on div "Forecast information" at bounding box center [780, 408] width 533 height 34
click at [514, 387] on input "d. Forecast information" at bounding box center [514, 381] width 0 height 11
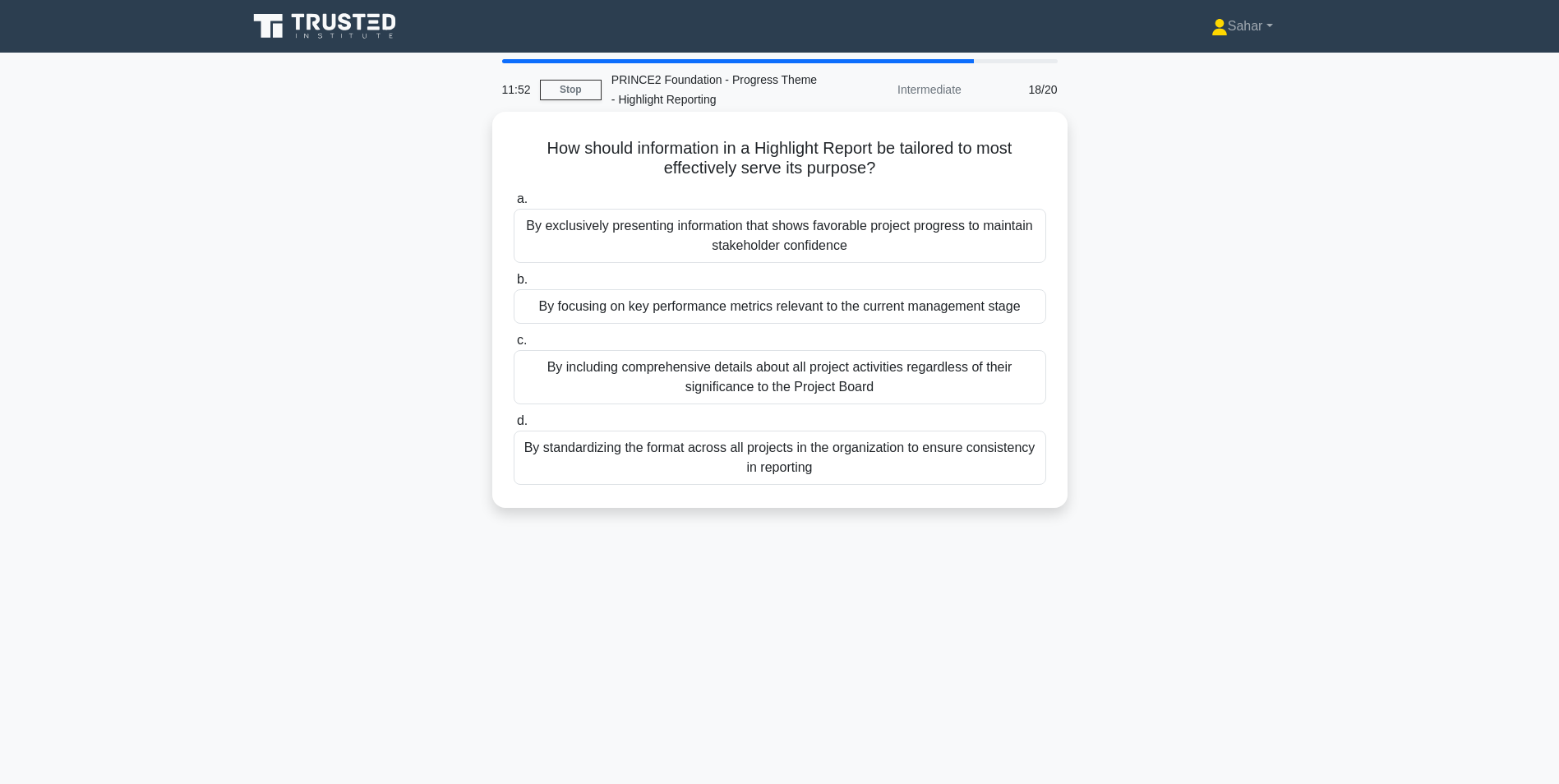
click at [711, 310] on div "By focusing on key performance metrics relevant to the current management stage" at bounding box center [780, 306] width 533 height 34
click at [514, 285] on input "b. By focusing on key performance metrics relevant to the current management st…" at bounding box center [514, 279] width 0 height 11
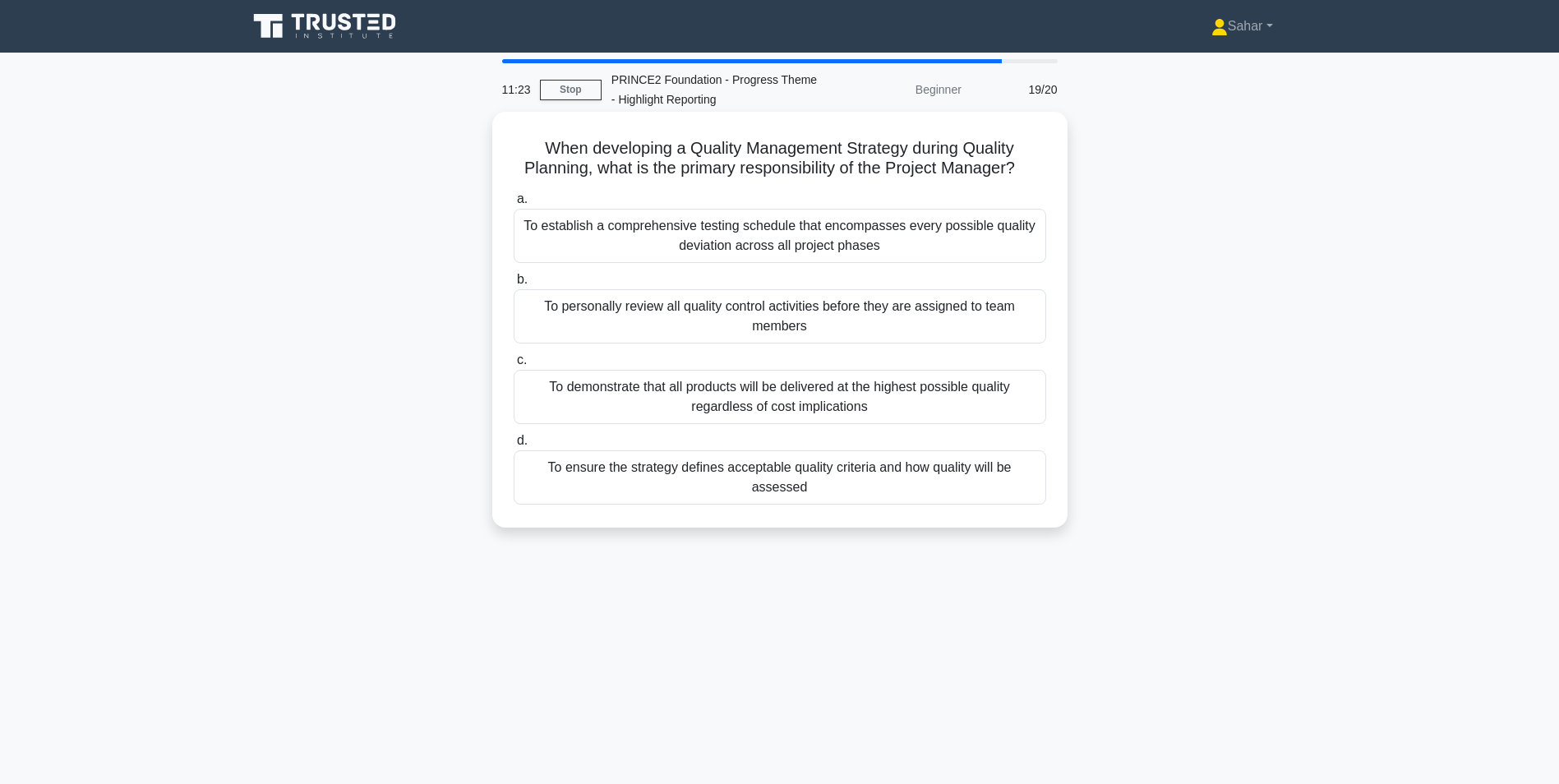
click at [674, 477] on div "To ensure the strategy defines acceptable quality criteria and how quality will…" at bounding box center [780, 478] width 533 height 54
click at [514, 446] on input "d. To ensure the strategy defines acceptable quality criteria and how quality w…" at bounding box center [514, 441] width 0 height 11
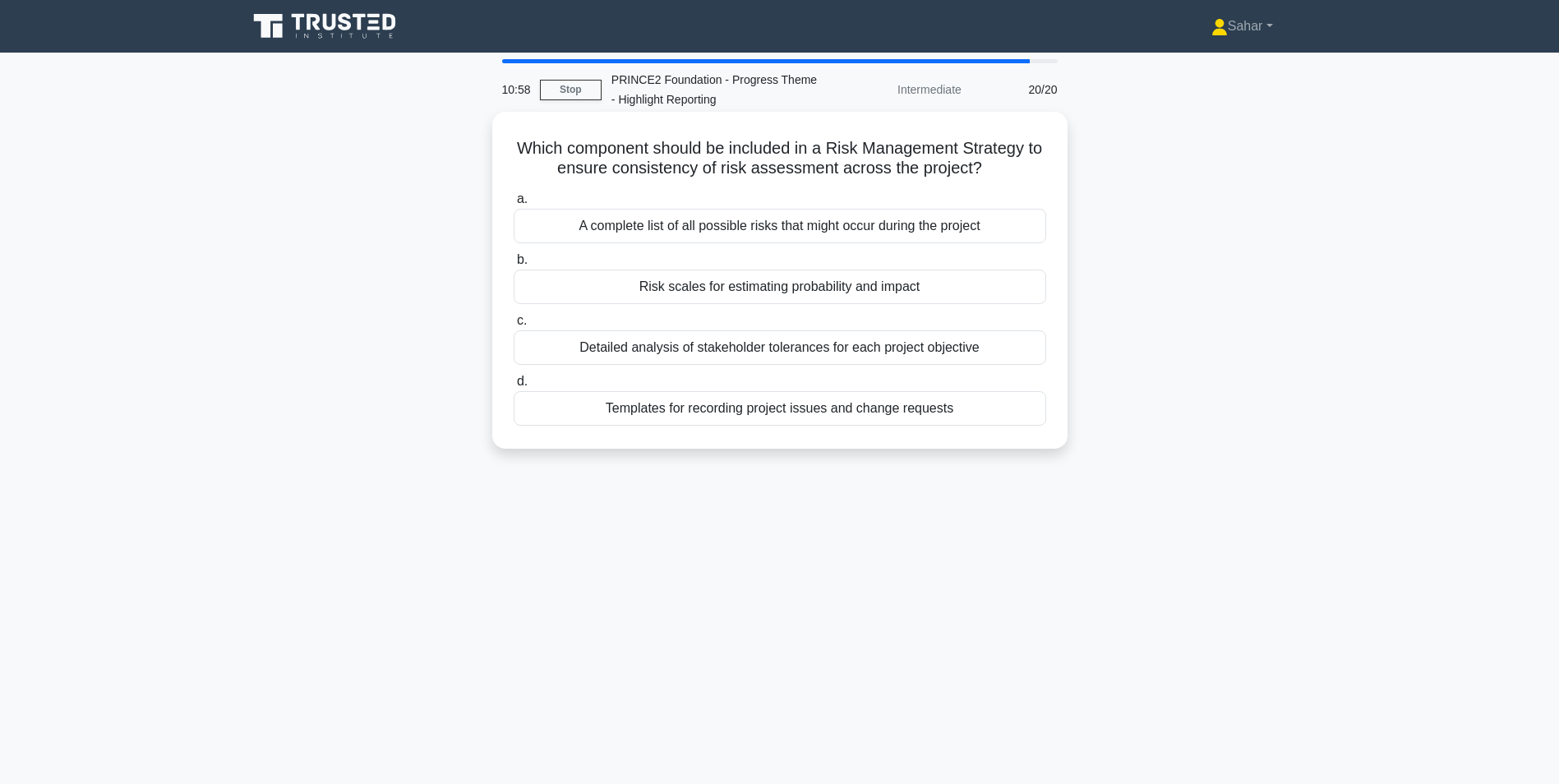
click at [679, 293] on div "Risk scales for estimating probability and impact" at bounding box center [780, 287] width 533 height 34
click at [514, 265] on input "b. Risk scales for estimating probability and impact" at bounding box center [514, 260] width 0 height 11
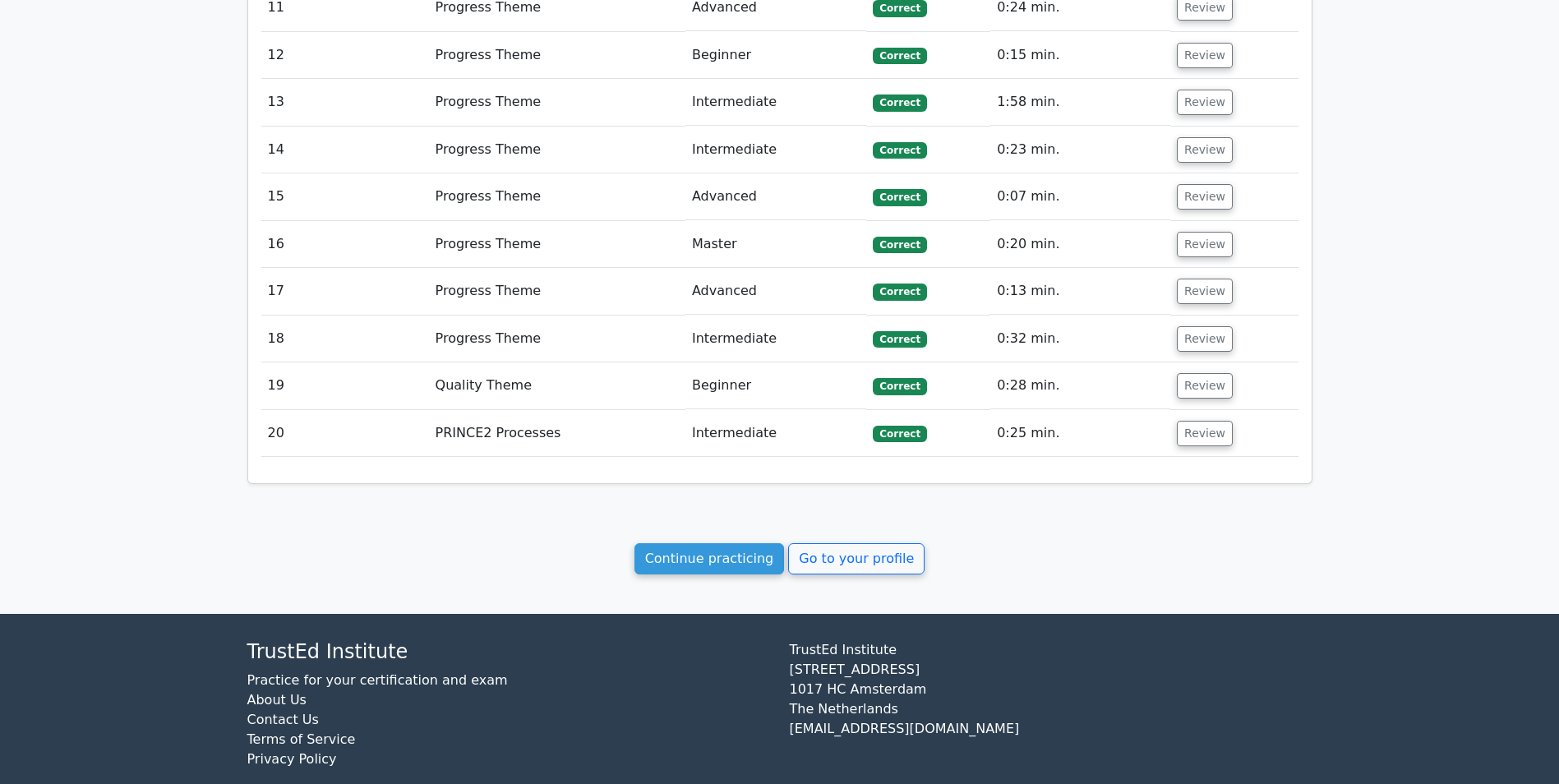
scroll to position [2088, 0]
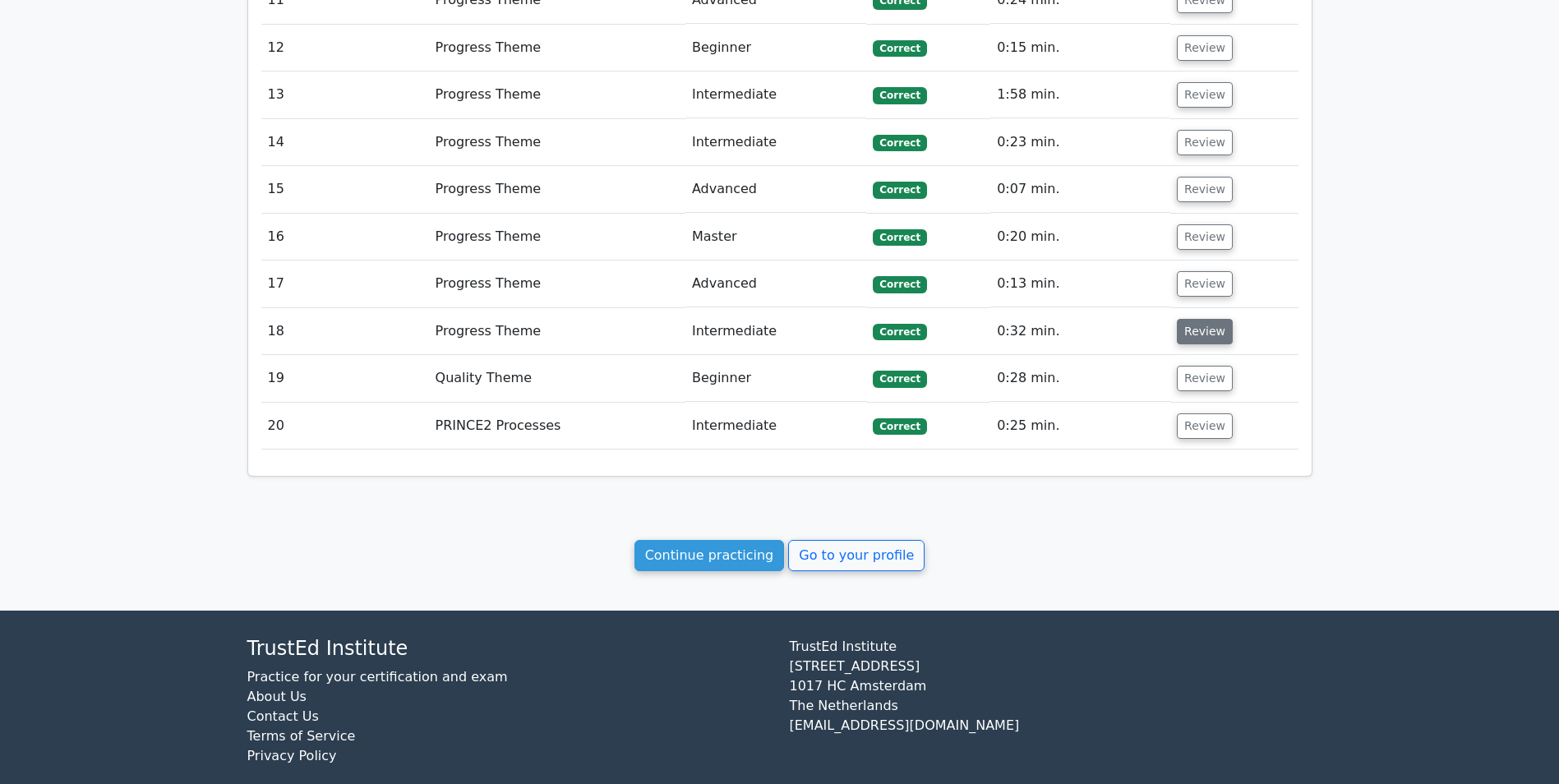
click at [1200, 319] on button "Review" at bounding box center [1205, 332] width 56 height 25
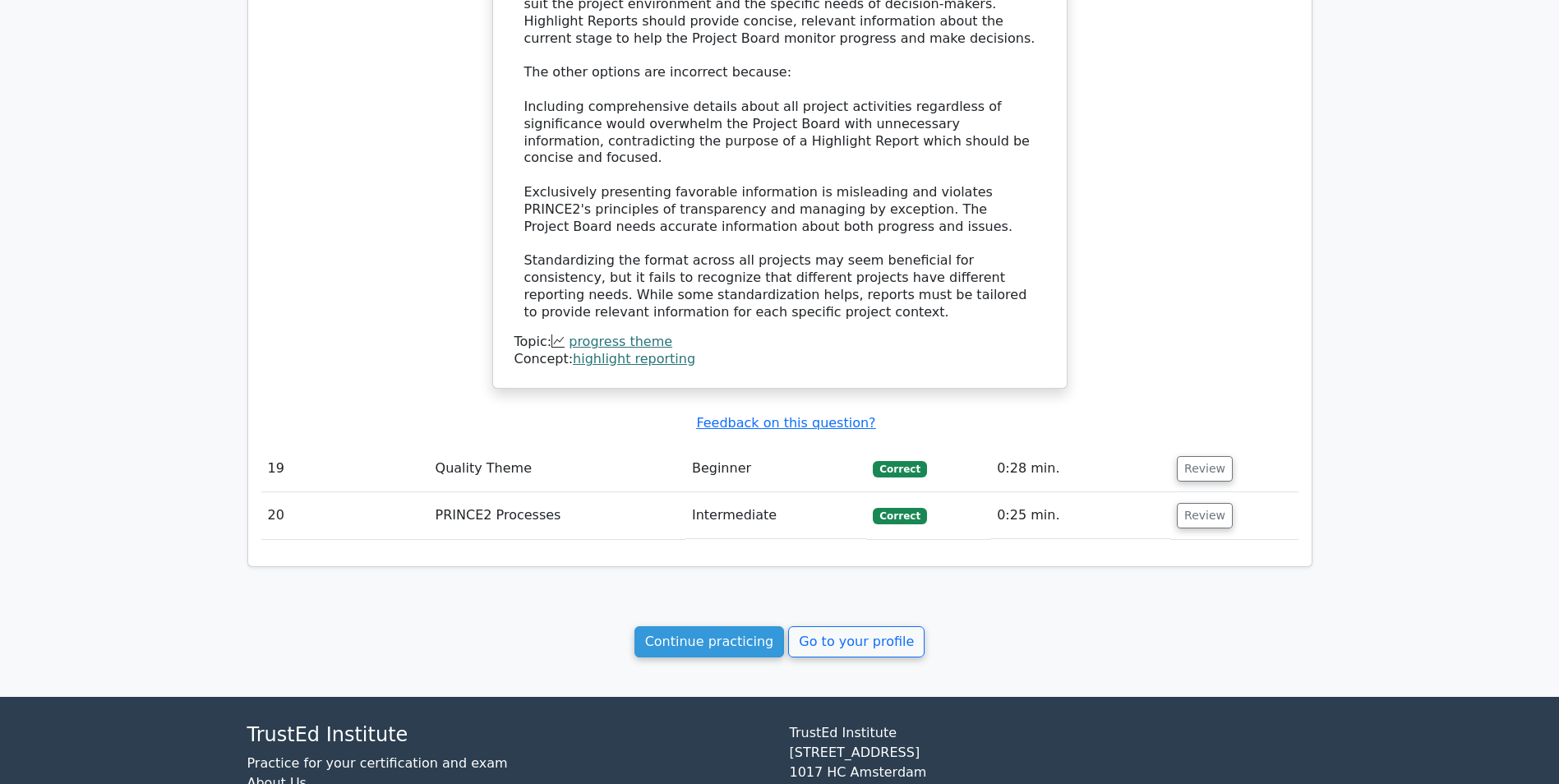
scroll to position [3012, 0]
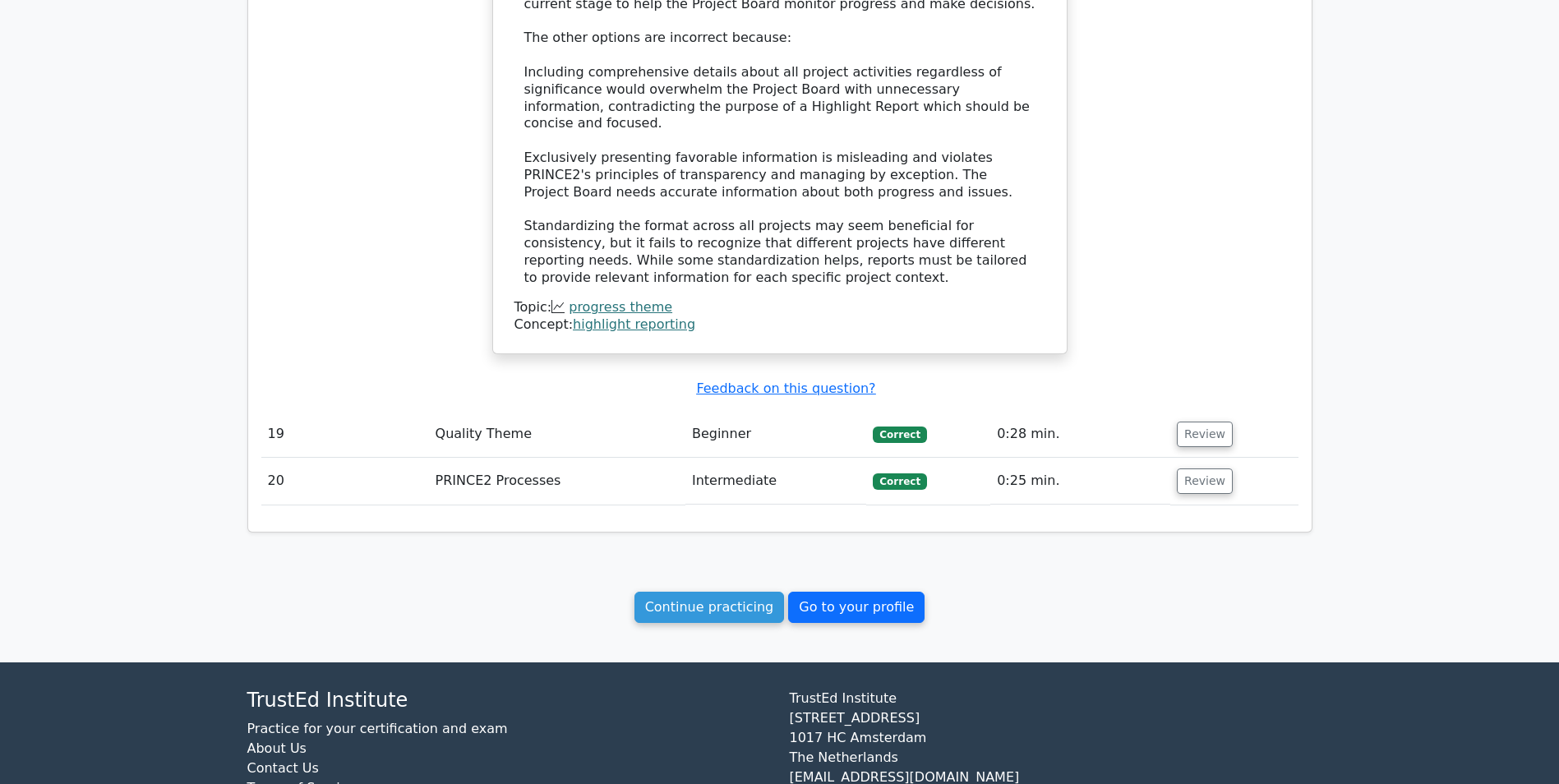
click at [816, 591] on link "Go to your profile" at bounding box center [856, 606] width 136 height 32
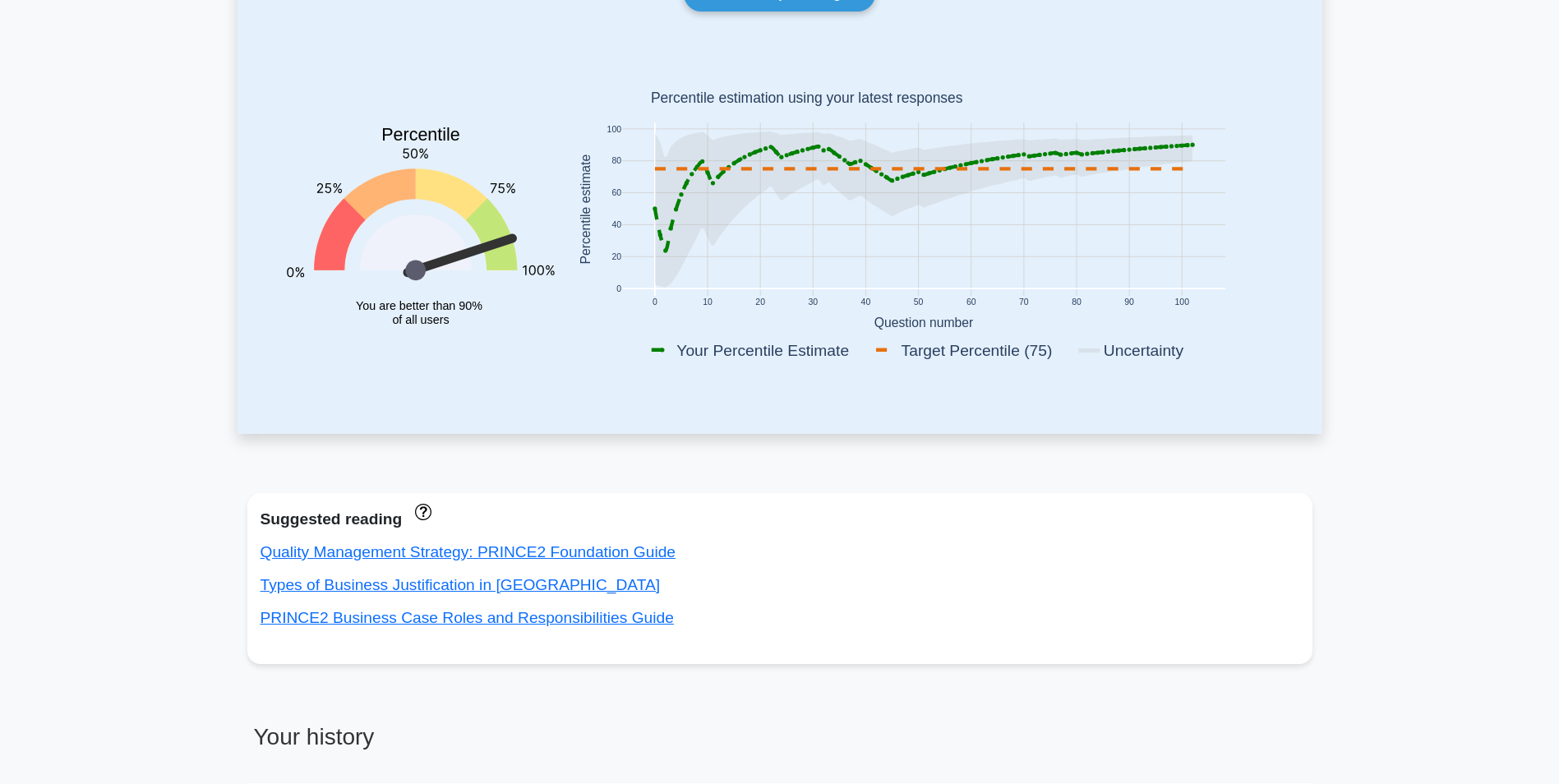
scroll to position [197, 0]
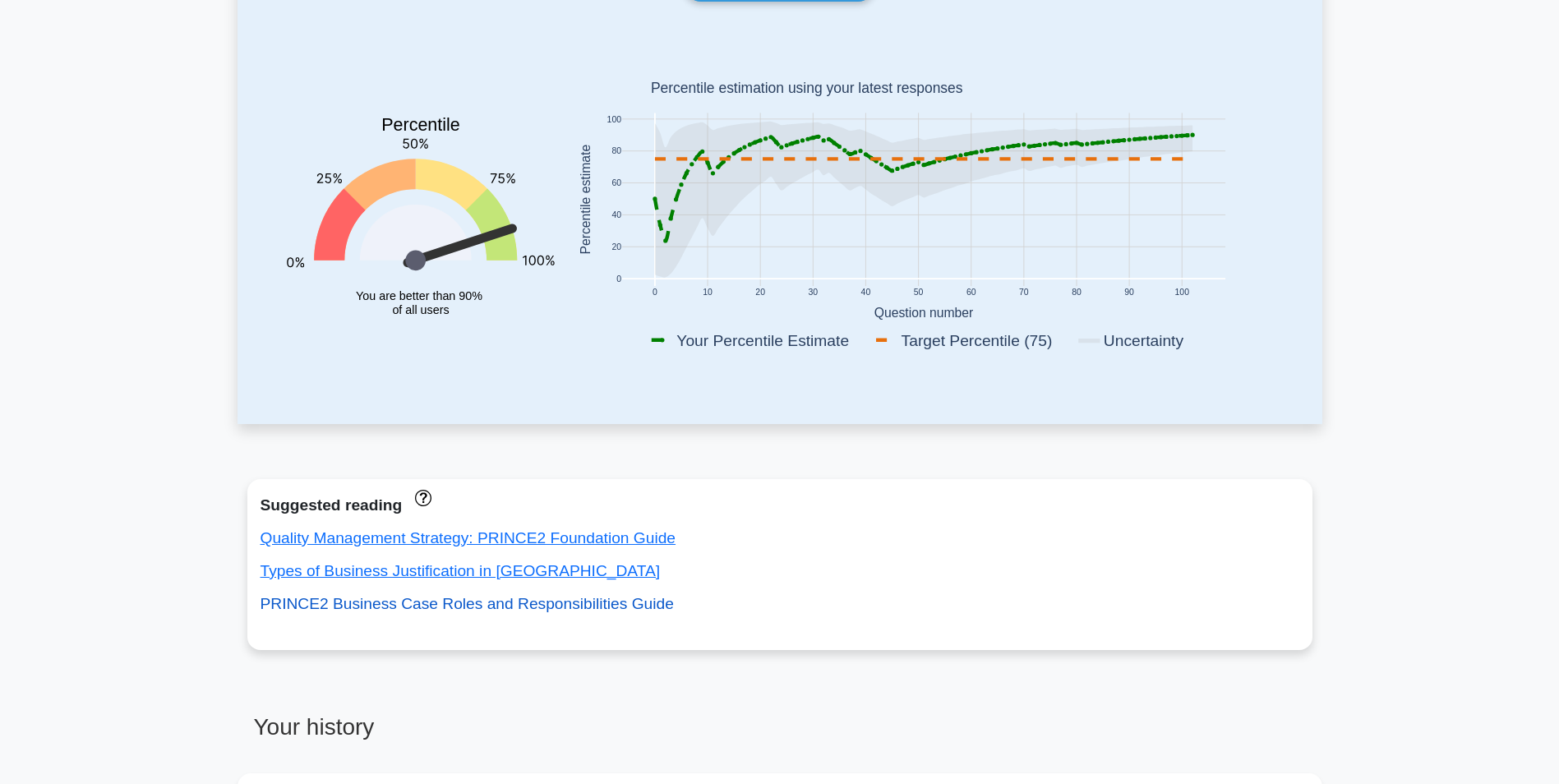
click at [561, 606] on link "PRINCE2 Business Case Roles and Responsibilities Guide" at bounding box center [467, 603] width 413 height 17
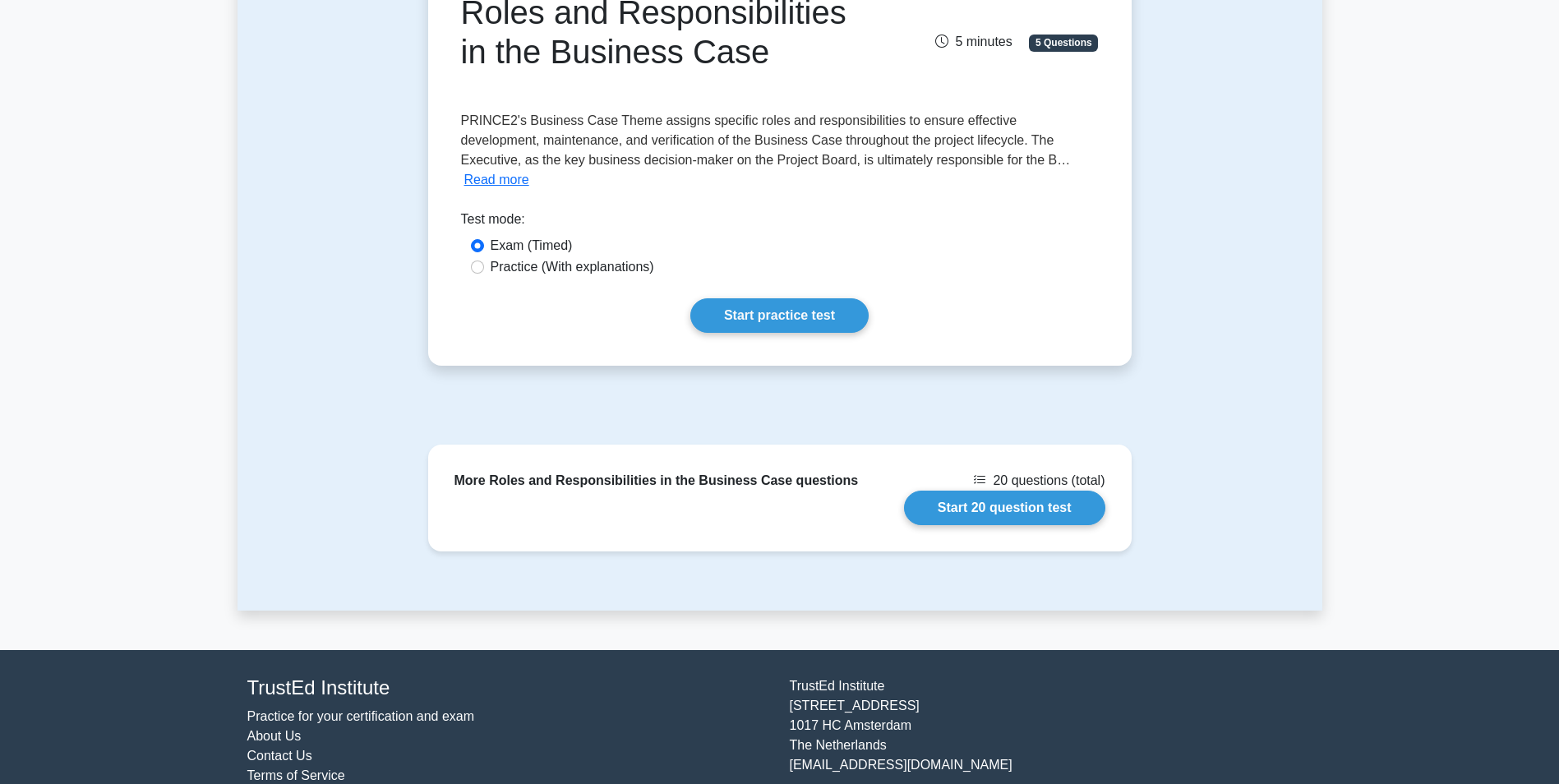
scroll to position [232, 0]
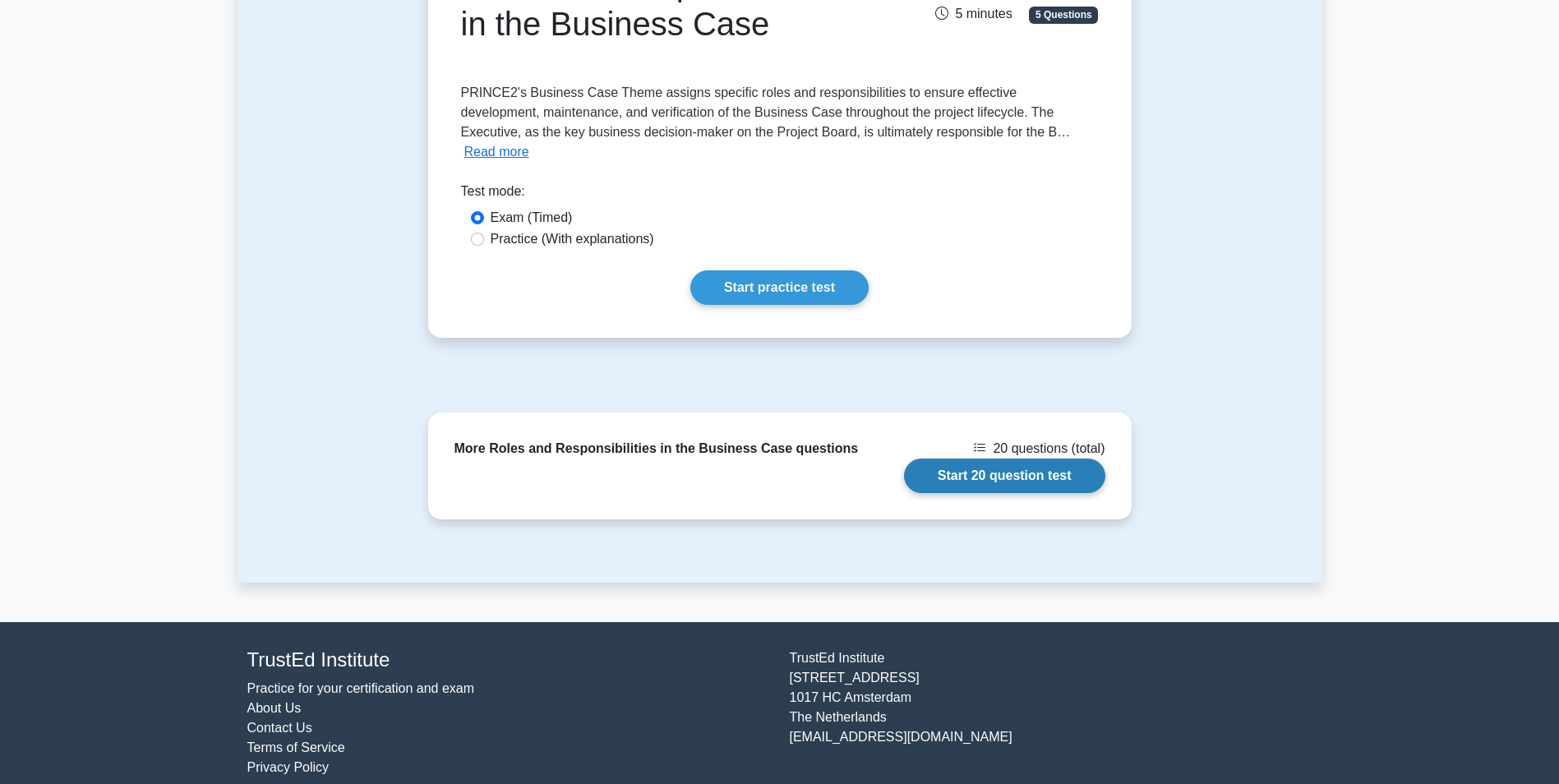
click at [1030, 468] on link "Start 20 question test" at bounding box center [1004, 476] width 201 height 34
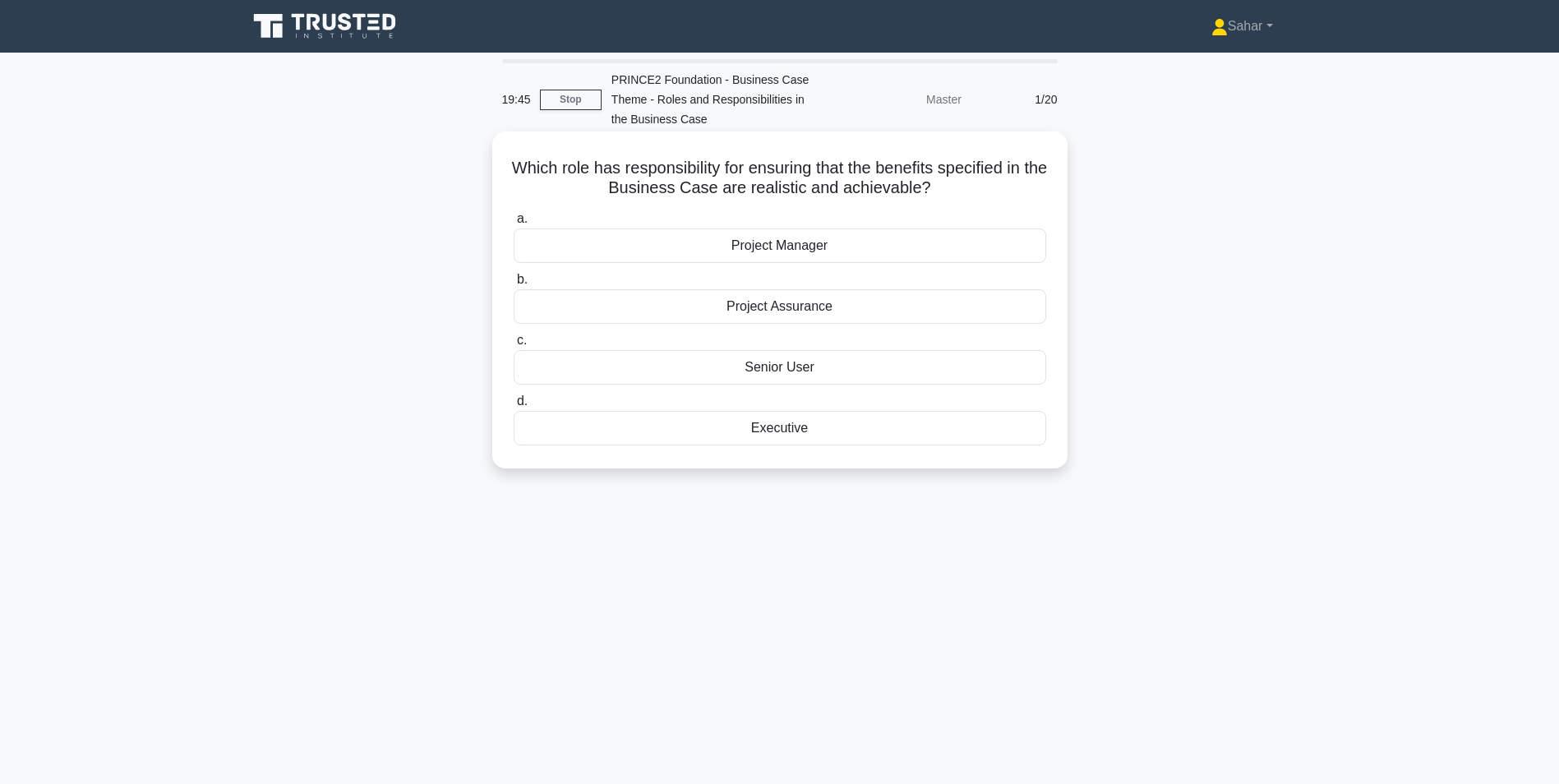
click at [784, 432] on div "Executive" at bounding box center [780, 428] width 533 height 34
click at [514, 406] on input "d. Executive" at bounding box center [514, 401] width 0 height 11
click at [793, 371] on div "Senior User" at bounding box center [780, 367] width 533 height 34
click at [514, 346] on input "c. Senior User" at bounding box center [514, 341] width 0 height 11
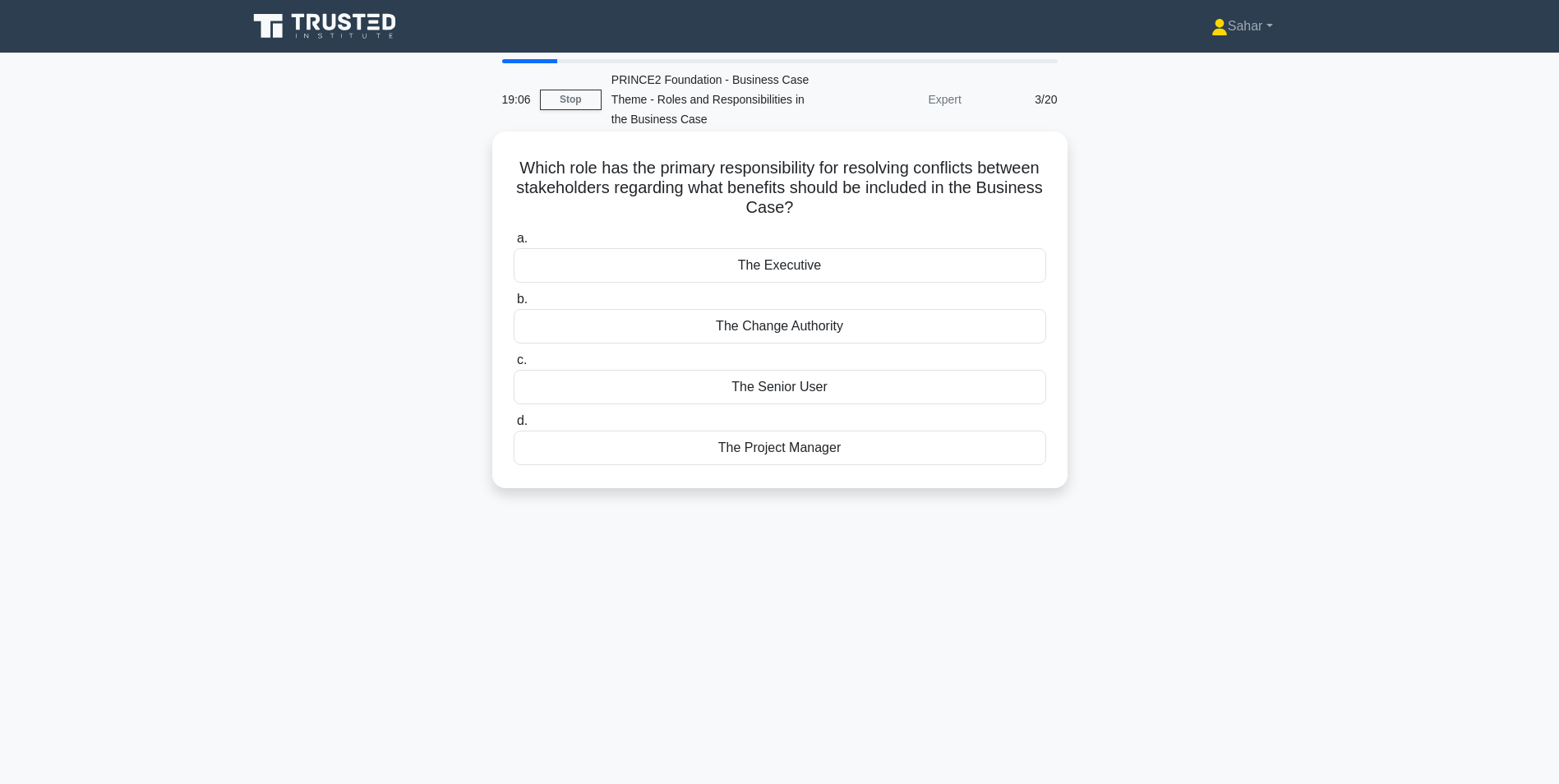
click at [804, 275] on div "The Executive" at bounding box center [780, 265] width 533 height 34
click at [514, 244] on input "a. The Executive" at bounding box center [514, 239] width 0 height 11
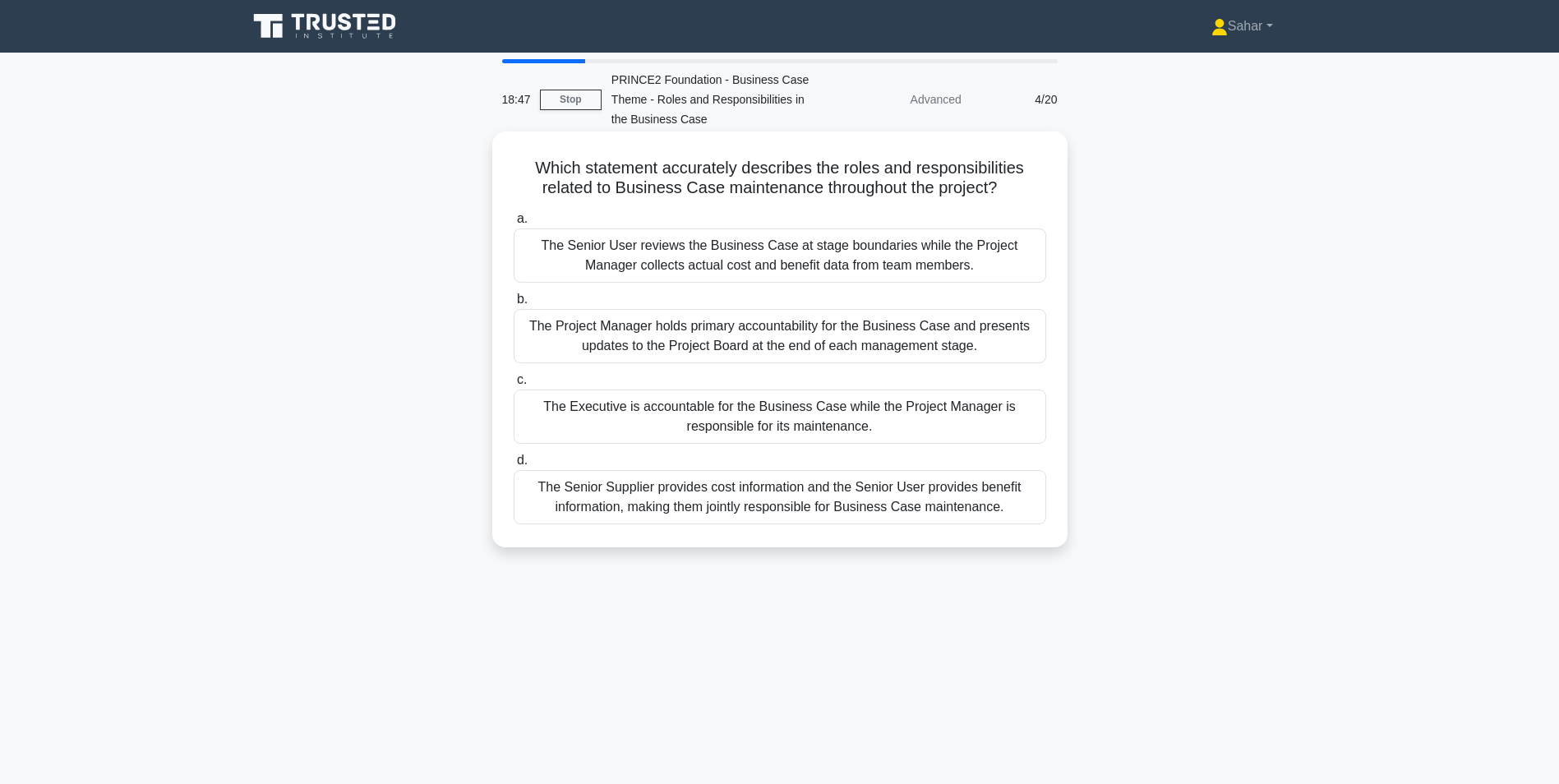
click at [752, 424] on div "The Executive is accountable for the Business Case while the Project Manager is…" at bounding box center [780, 416] width 533 height 54
click at [514, 385] on input "c. The Executive is accountable for the Business Case while the Project Manager…" at bounding box center [514, 380] width 0 height 11
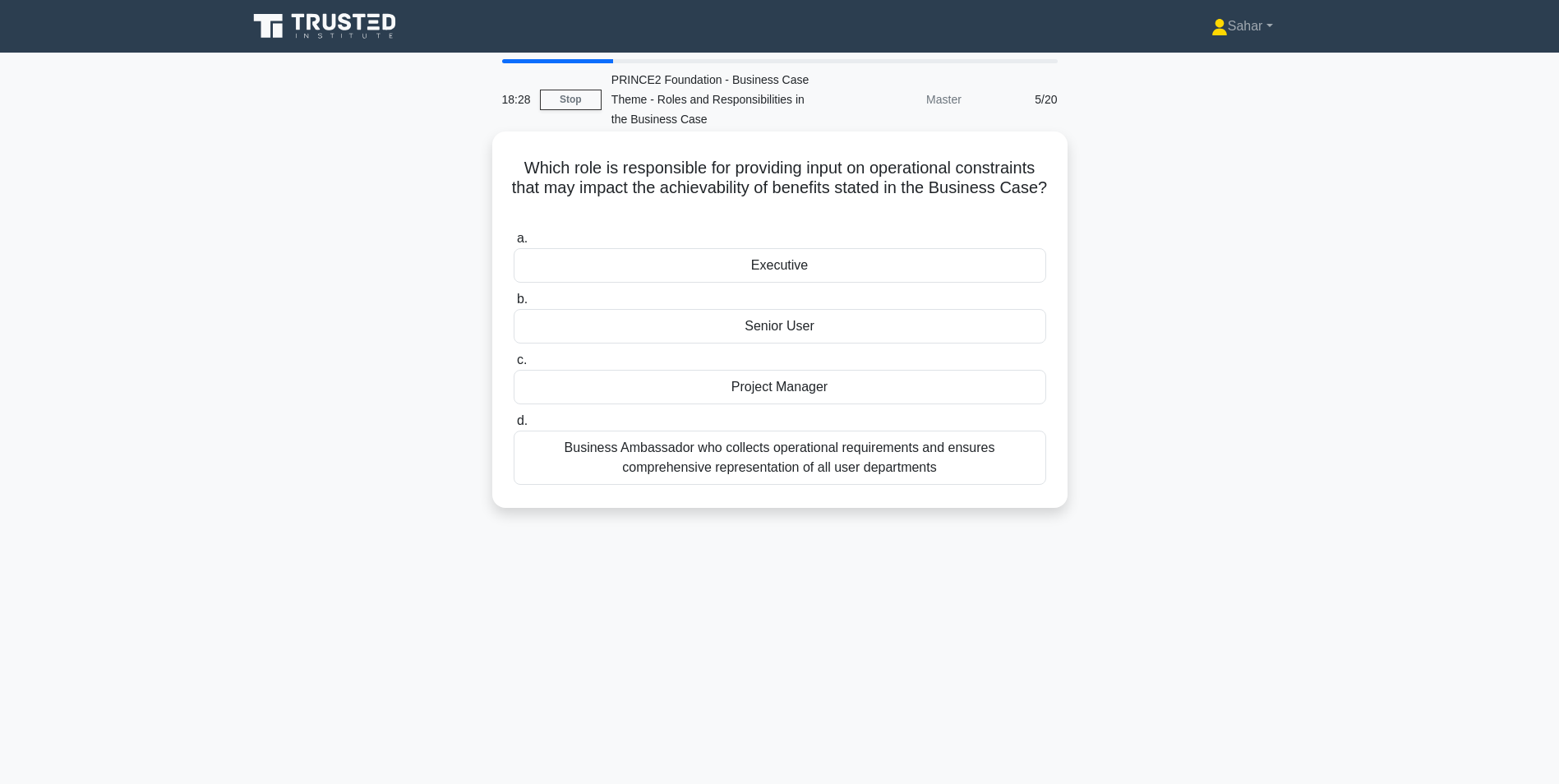
click at [806, 394] on div "Project Manager" at bounding box center [780, 387] width 533 height 34
click at [514, 366] on input "c. Project Manager" at bounding box center [514, 360] width 0 height 11
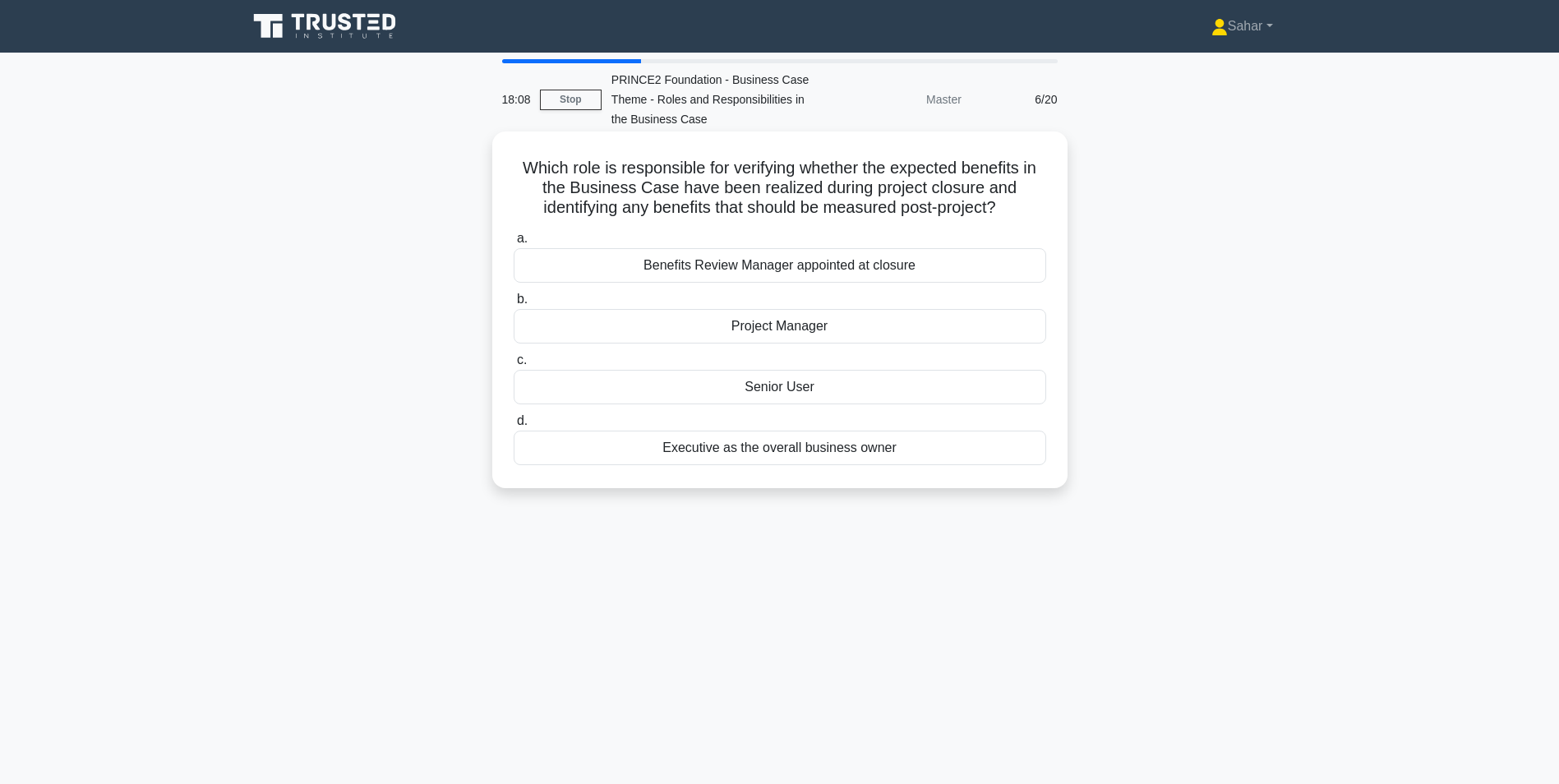
click at [797, 318] on div "Project Manager" at bounding box center [780, 326] width 533 height 34
click at [514, 305] on input "b. Project Manager" at bounding box center [514, 299] width 0 height 11
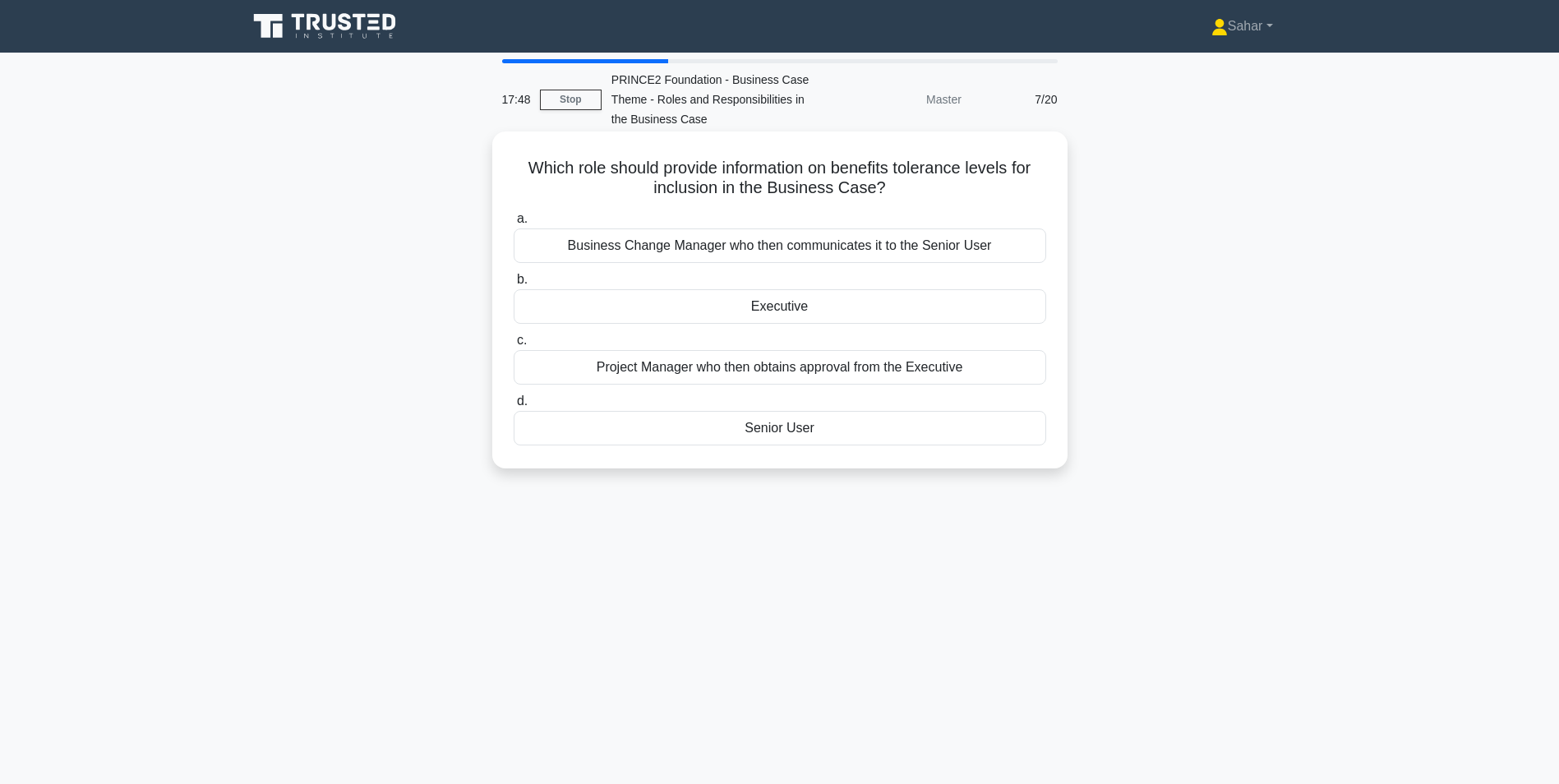
click at [777, 426] on div "Senior User" at bounding box center [780, 428] width 533 height 34
click at [514, 406] on input "d. Senior User" at bounding box center [514, 401] width 0 height 11
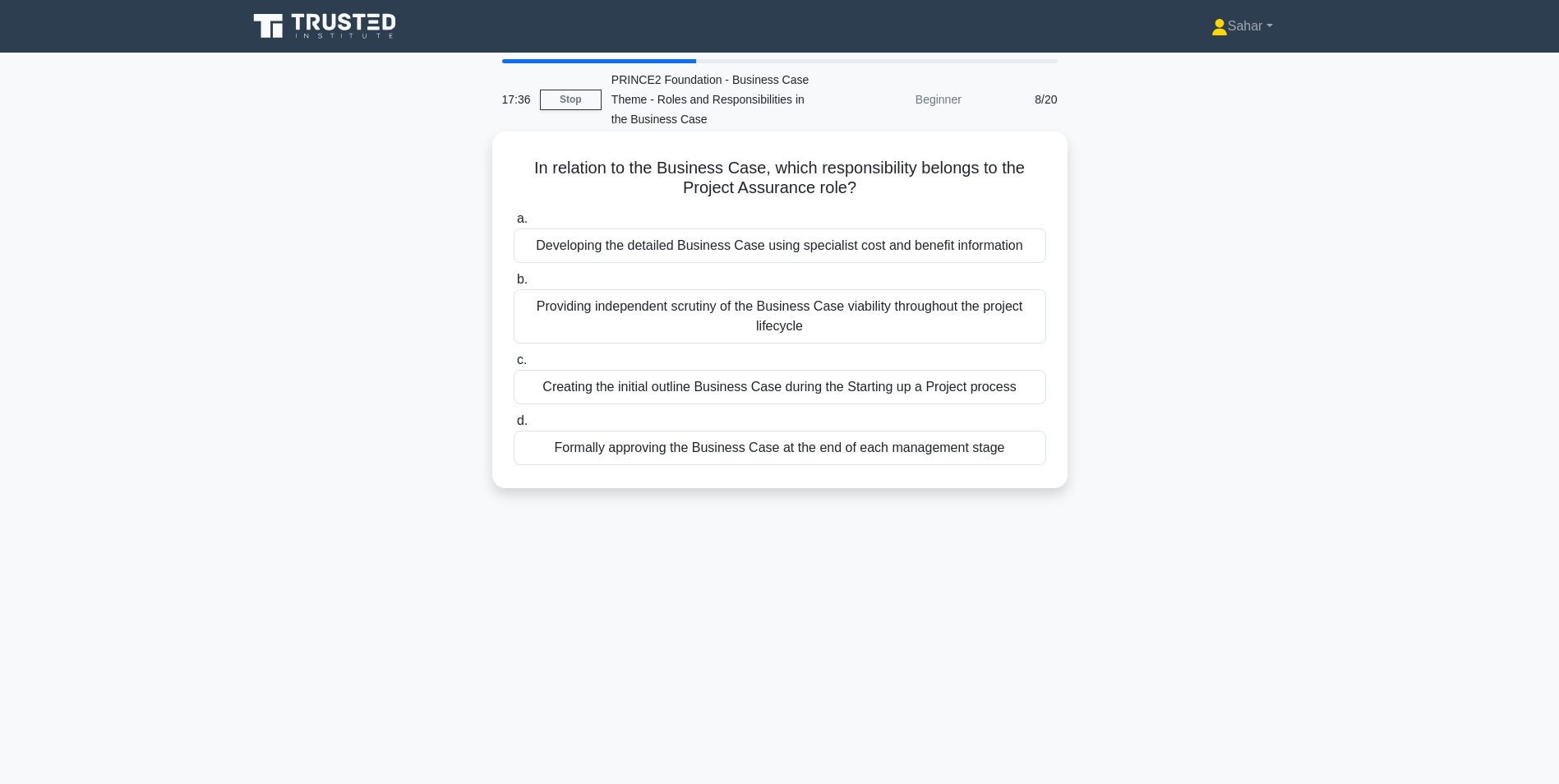
click at [805, 327] on div "Providing independent scrutiny of the Business Case viability throughout the pr…" at bounding box center [780, 316] width 533 height 54
click at [514, 285] on input "b. Providing independent scrutiny of the Business Case viability throughout the…" at bounding box center [514, 279] width 0 height 11
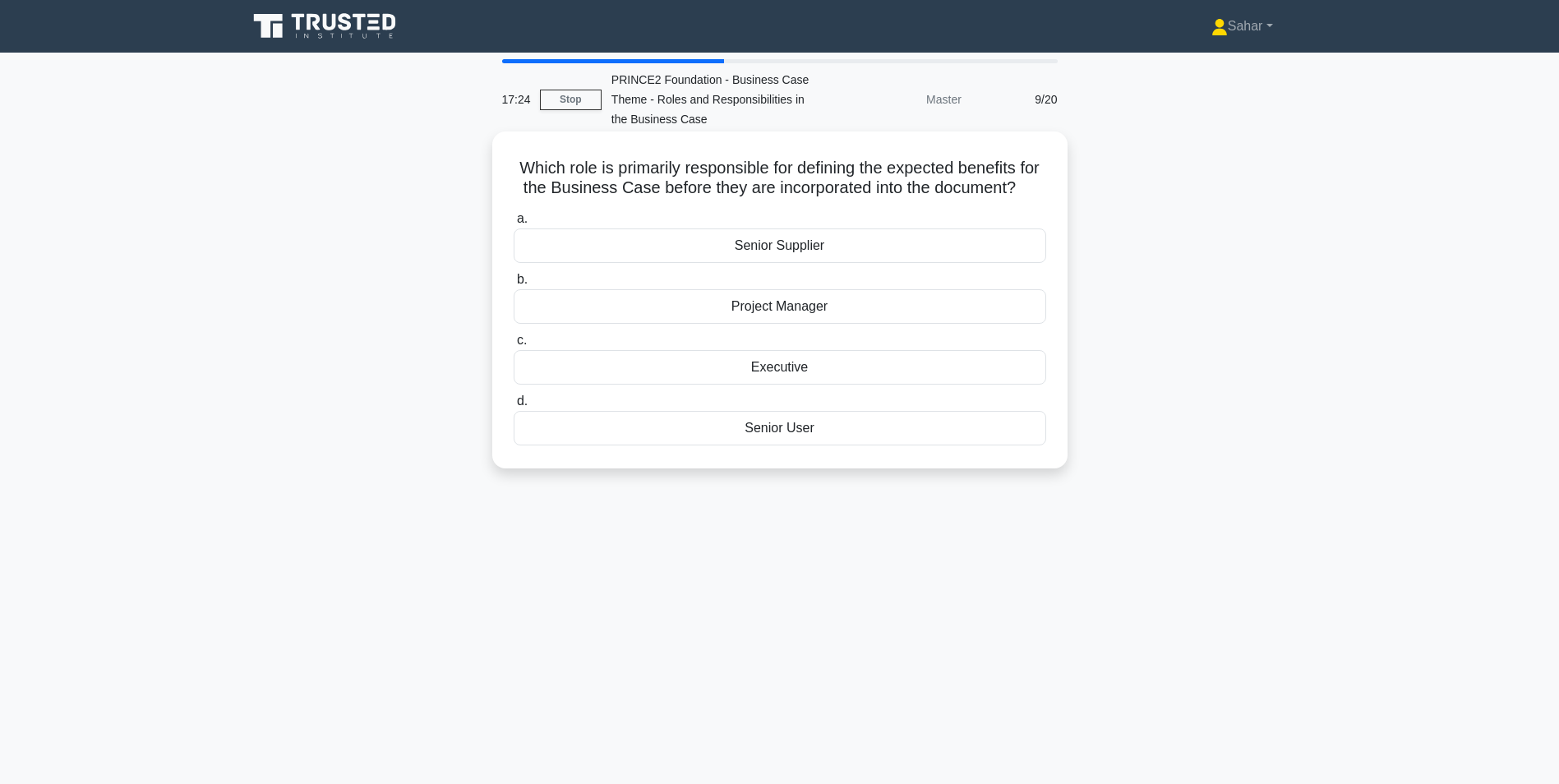
click at [787, 445] on div "Senior User" at bounding box center [780, 428] width 533 height 34
click at [514, 406] on input "d. Senior User" at bounding box center [514, 401] width 0 height 11
click at [848, 296] on div "The Senior User" at bounding box center [780, 306] width 533 height 34
click at [514, 285] on input "b. The Senior User" at bounding box center [514, 279] width 0 height 11
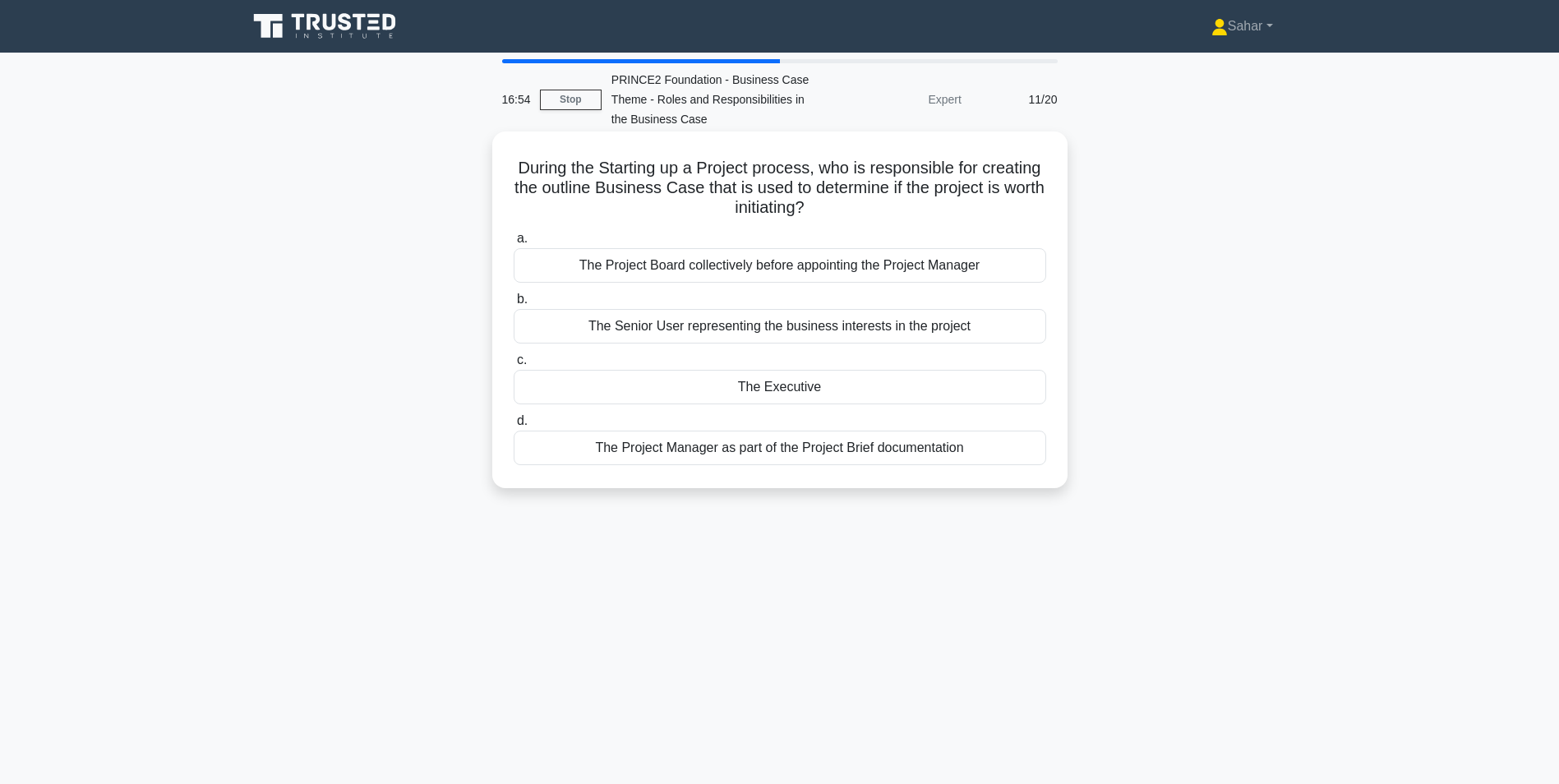
click at [821, 458] on div "The Project Manager as part of the Project Brief documentation" at bounding box center [780, 448] width 533 height 34
click at [514, 426] on input "d. The Project Manager as part of the Project Brief documentation" at bounding box center [514, 421] width 0 height 11
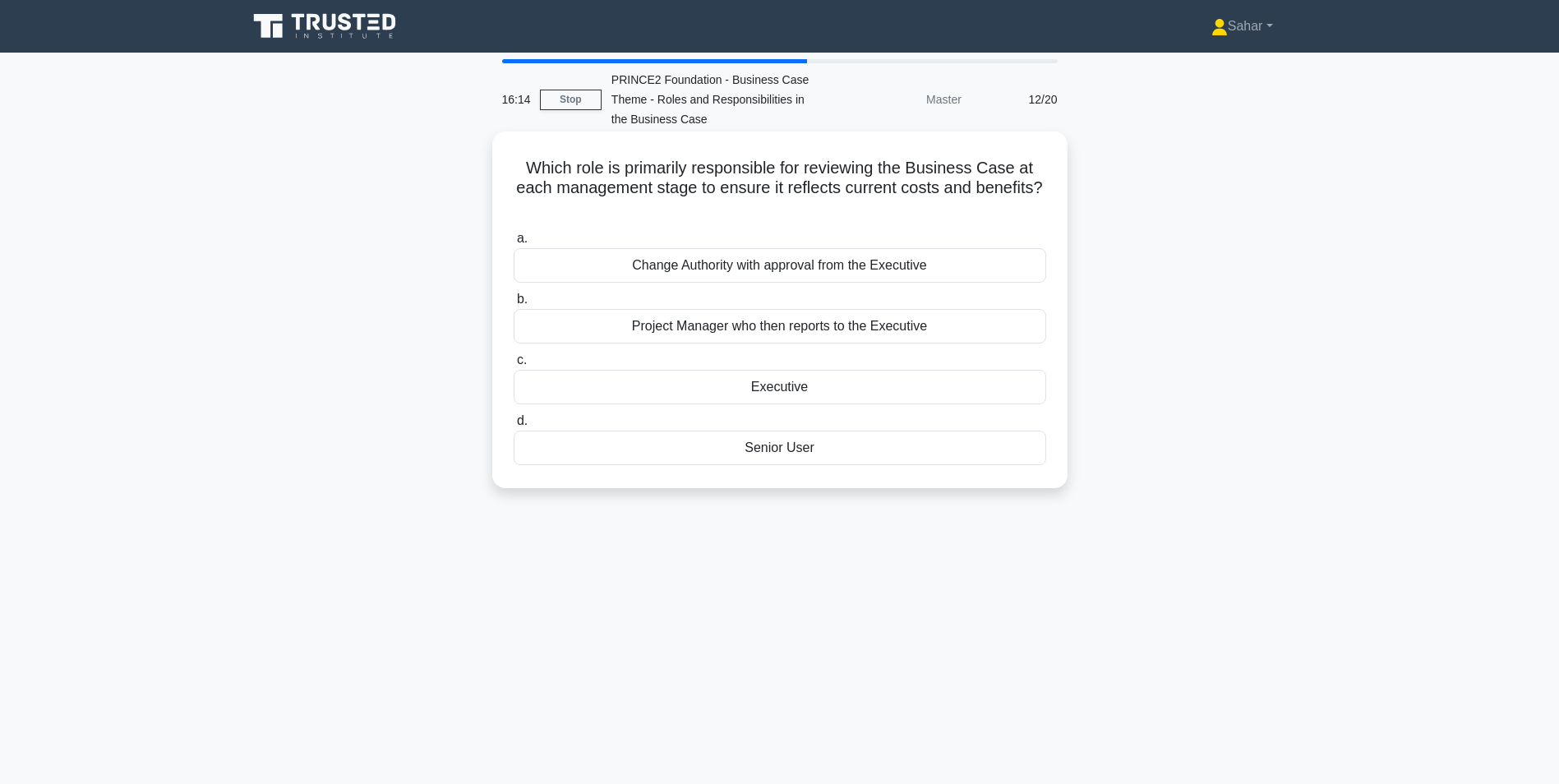
click at [840, 392] on div "Executive" at bounding box center [780, 387] width 533 height 34
click at [514, 366] on input "c. Executive" at bounding box center [514, 360] width 0 height 11
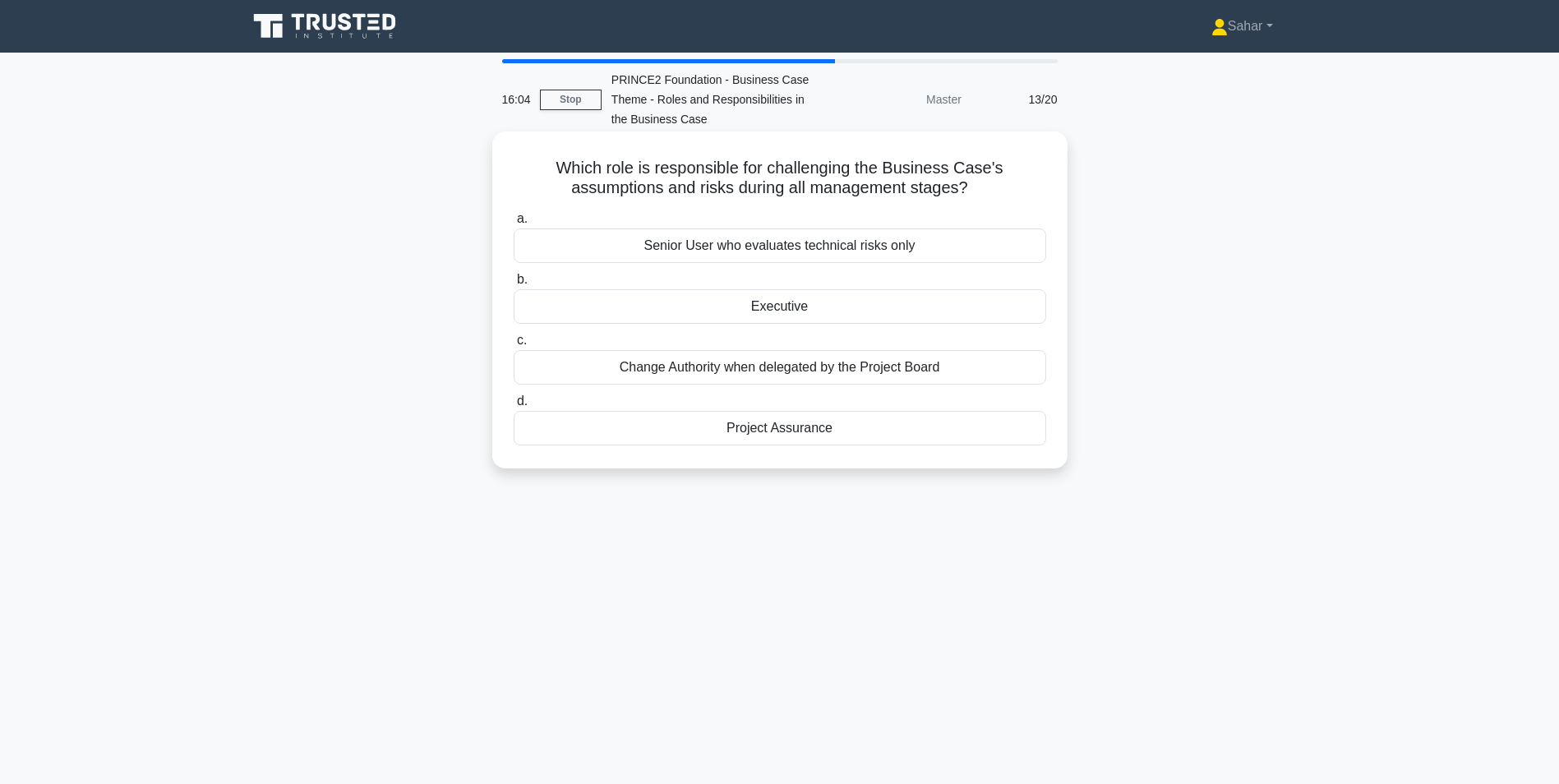
click at [836, 305] on div "Executive" at bounding box center [780, 306] width 533 height 34
click at [514, 285] on input "b. Executive" at bounding box center [514, 279] width 0 height 11
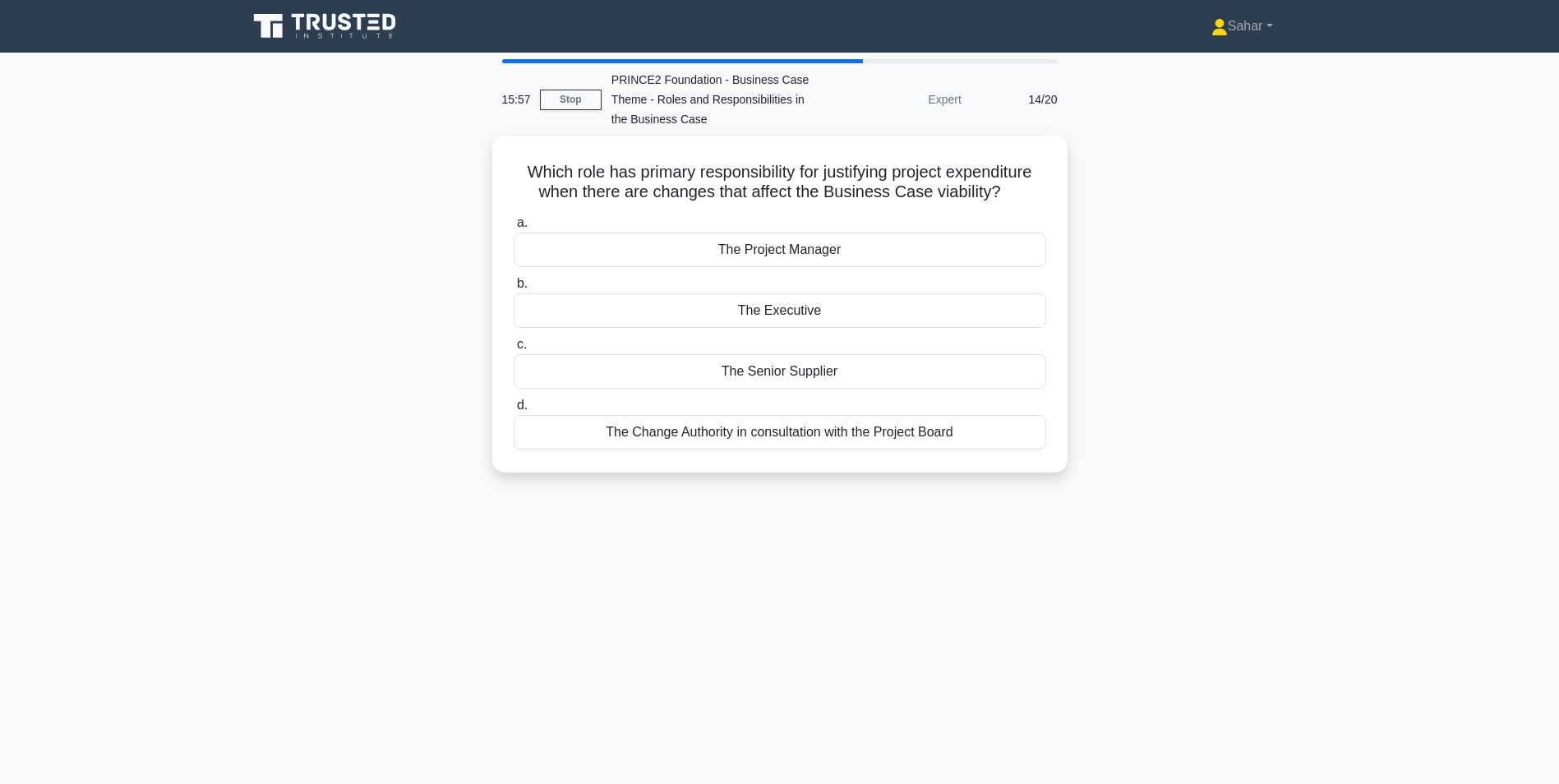
click at [836, 305] on div "The Executive" at bounding box center [780, 310] width 533 height 34
click at [514, 289] on input "b. The Executive" at bounding box center [514, 284] width 0 height 11
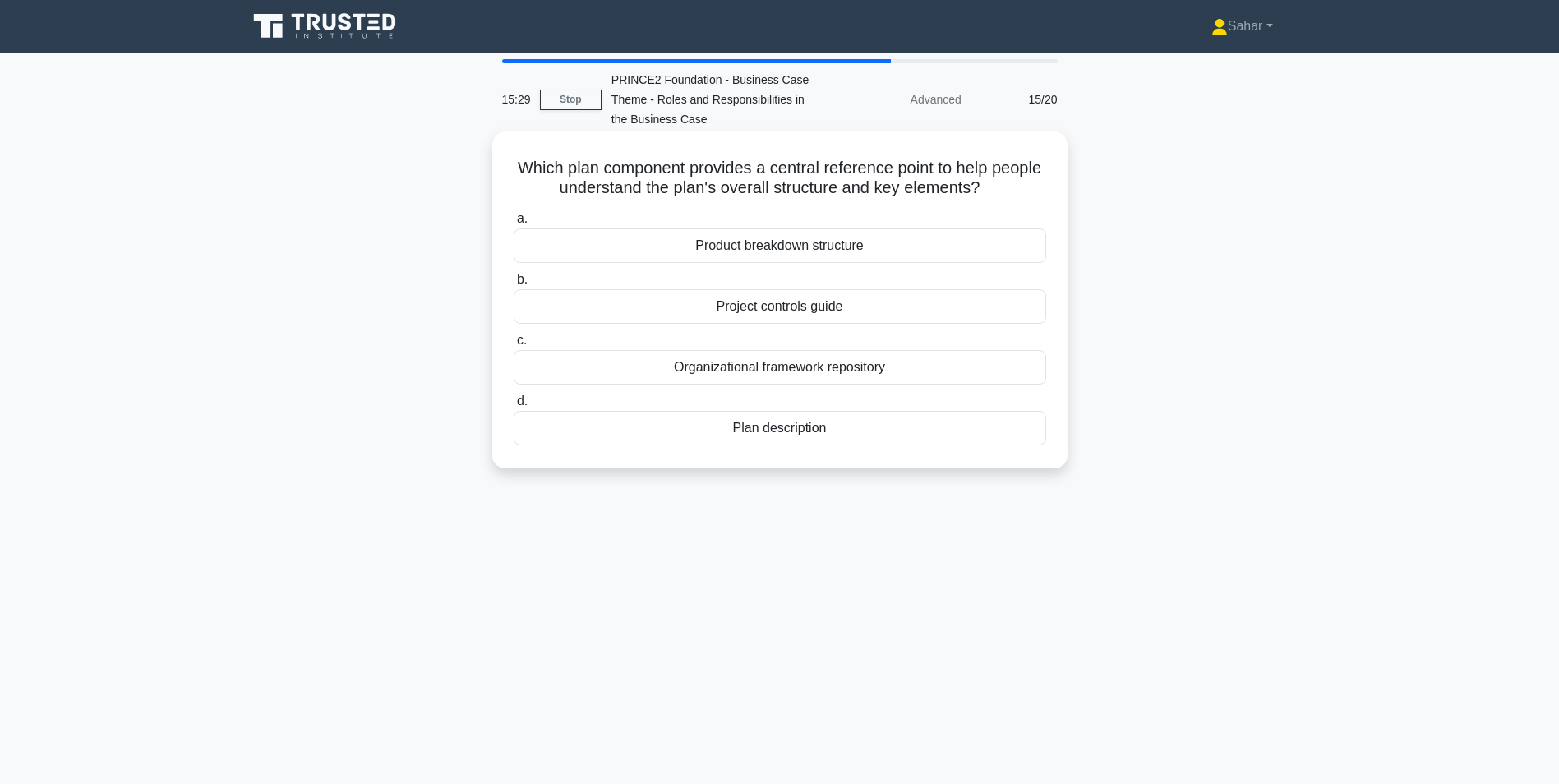
click at [822, 244] on div "Product breakdown structure" at bounding box center [780, 245] width 533 height 34
click at [514, 224] on input "a. Product breakdown structure" at bounding box center [514, 219] width 0 height 11
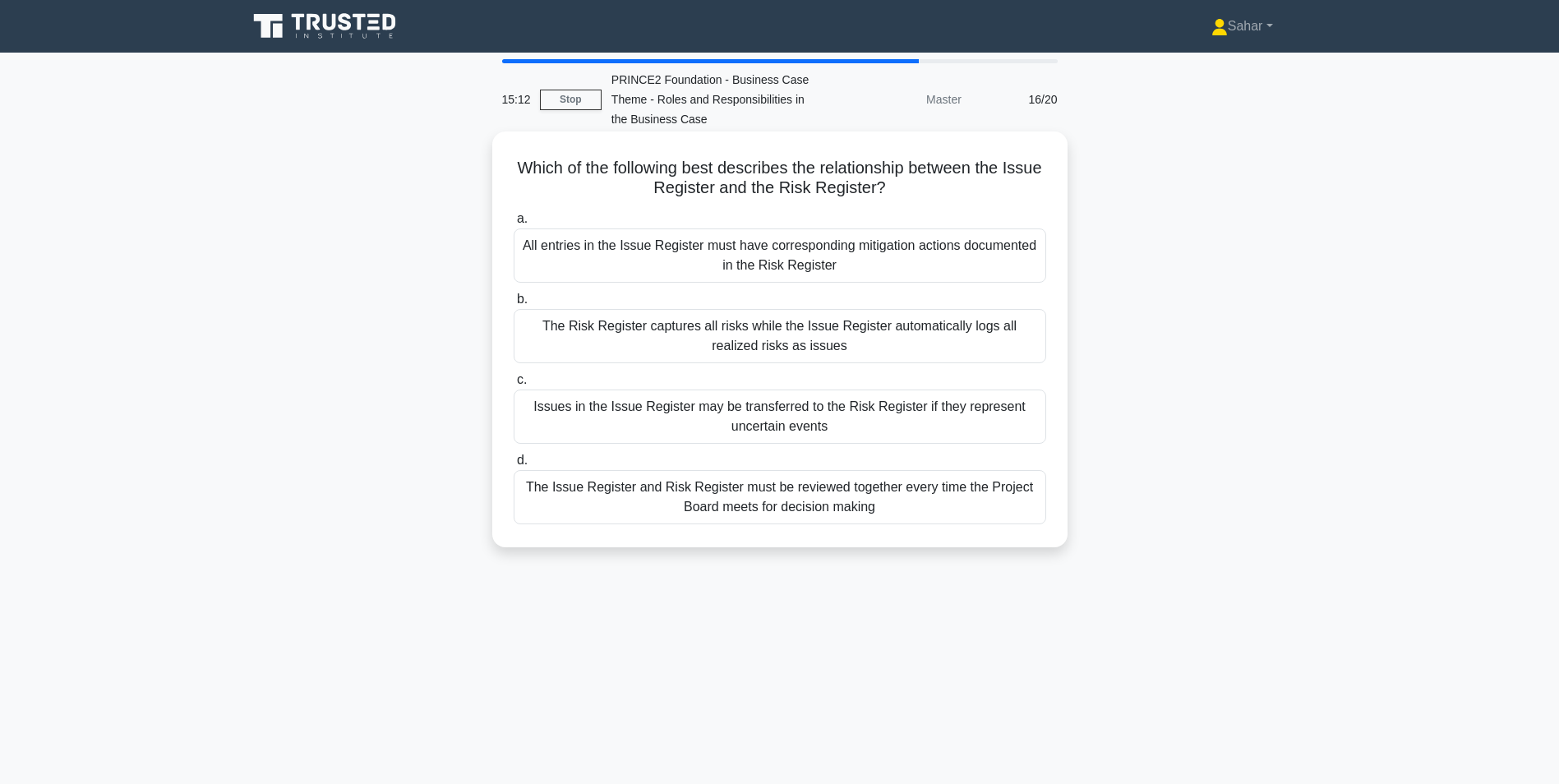
click at [832, 419] on div "Issues in the Issue Register may be transferred to the Risk Register if they re…" at bounding box center [780, 416] width 533 height 54
click at [514, 385] on input "c. Issues in the Issue Register may be transferred to the Risk Register if they…" at bounding box center [514, 380] width 0 height 11
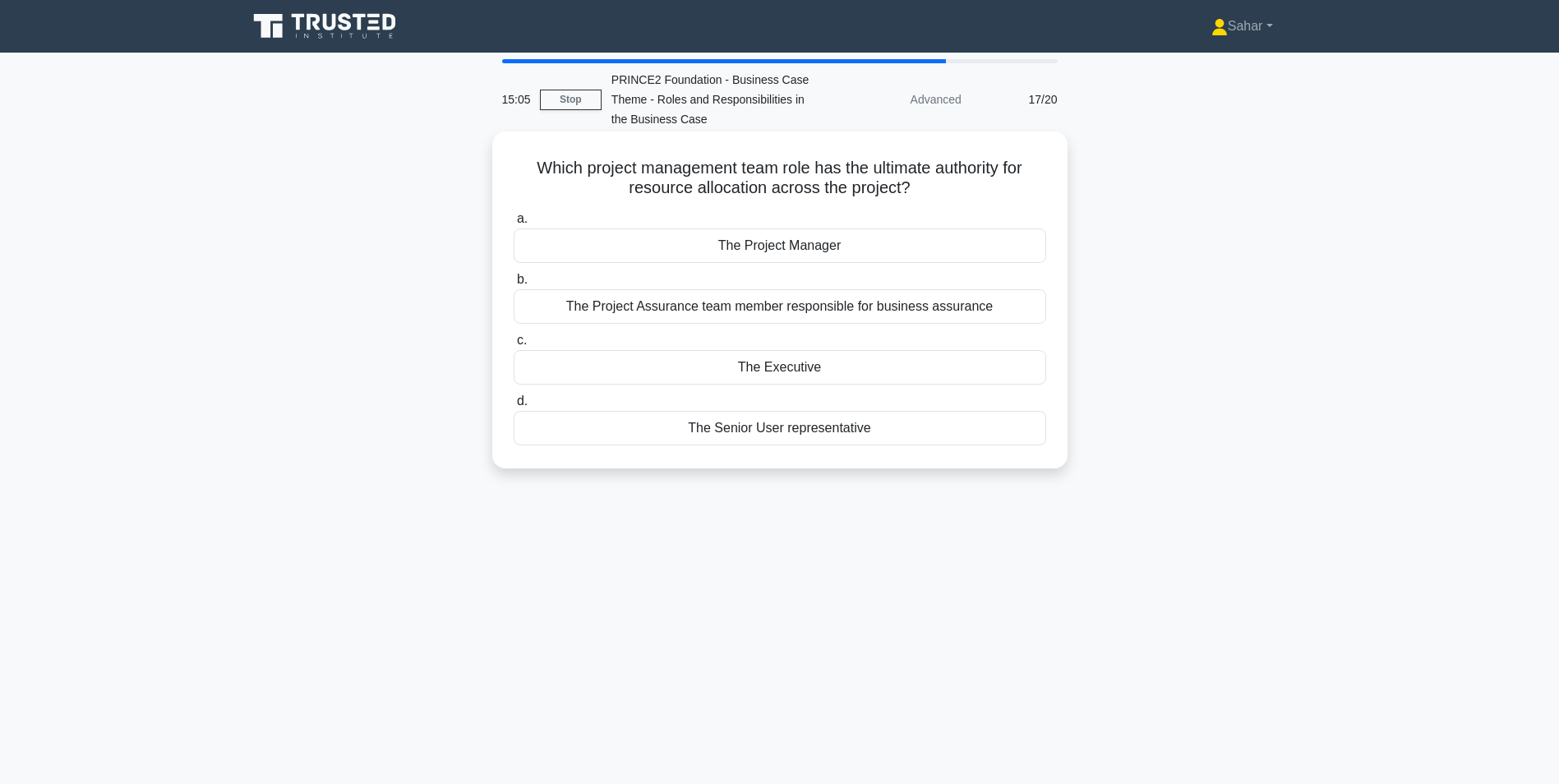
click at [814, 368] on div "The Executive" at bounding box center [780, 367] width 533 height 34
click at [514, 346] on input "c. The Executive" at bounding box center [514, 341] width 0 height 11
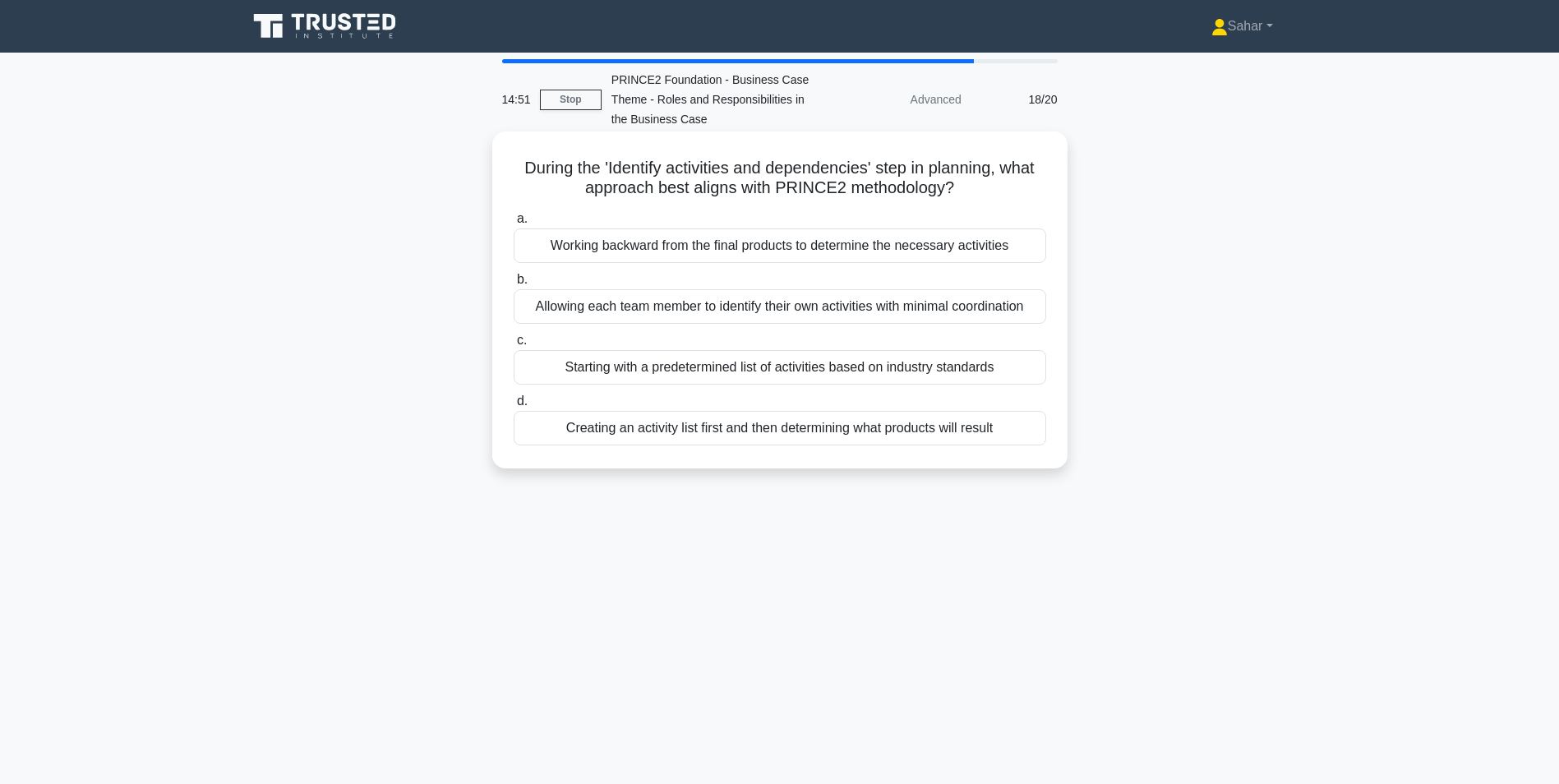
click at [807, 254] on div "Working backward from the final products to determine the necessary activities" at bounding box center [780, 245] width 533 height 34
click at [514, 224] on input "a. Working backward from the final products to determine the necessary activiti…" at bounding box center [514, 219] width 0 height 11
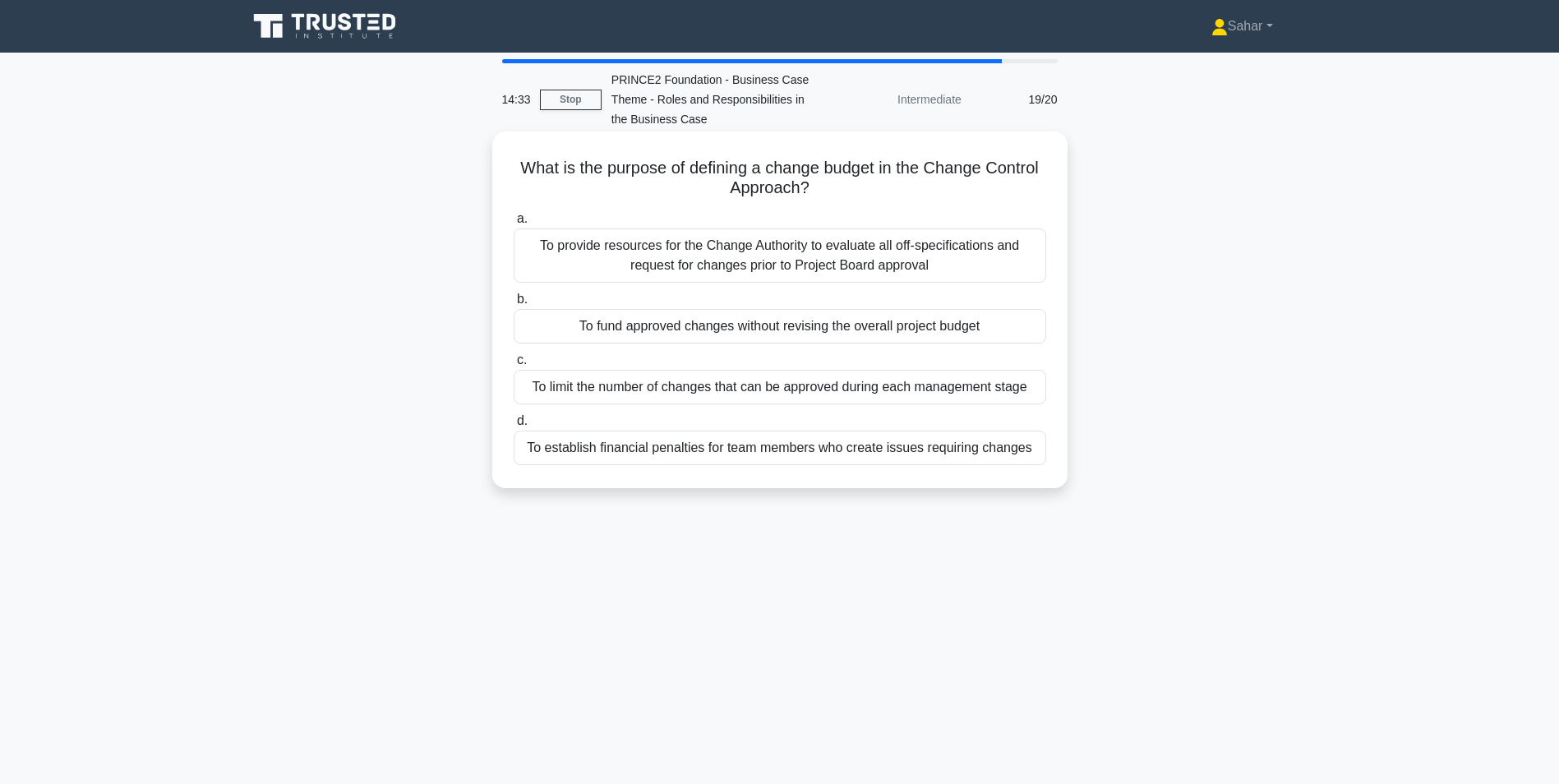
click at [819, 333] on div "To fund approved changes without revising the overall project budget" at bounding box center [780, 326] width 533 height 34
click at [514, 305] on input "b. To fund approved changes without revising the overall project budget" at bounding box center [514, 299] width 0 height 11
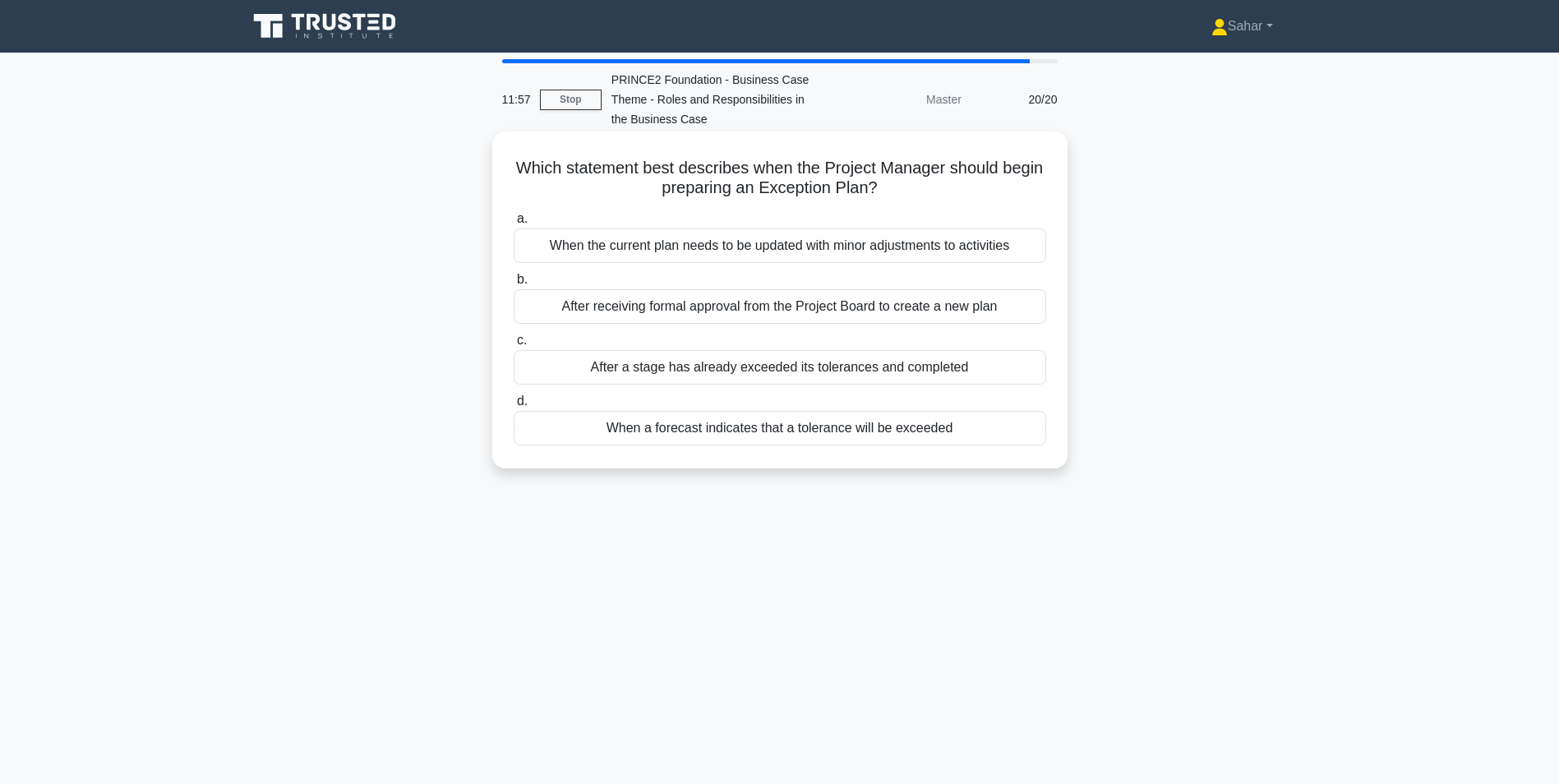
click at [859, 436] on div "When a forecast indicates that a tolerance will be exceeded" at bounding box center [780, 428] width 533 height 34
click at [514, 406] on input "d. When a forecast indicates that a tolerance will be exceeded" at bounding box center [514, 401] width 0 height 11
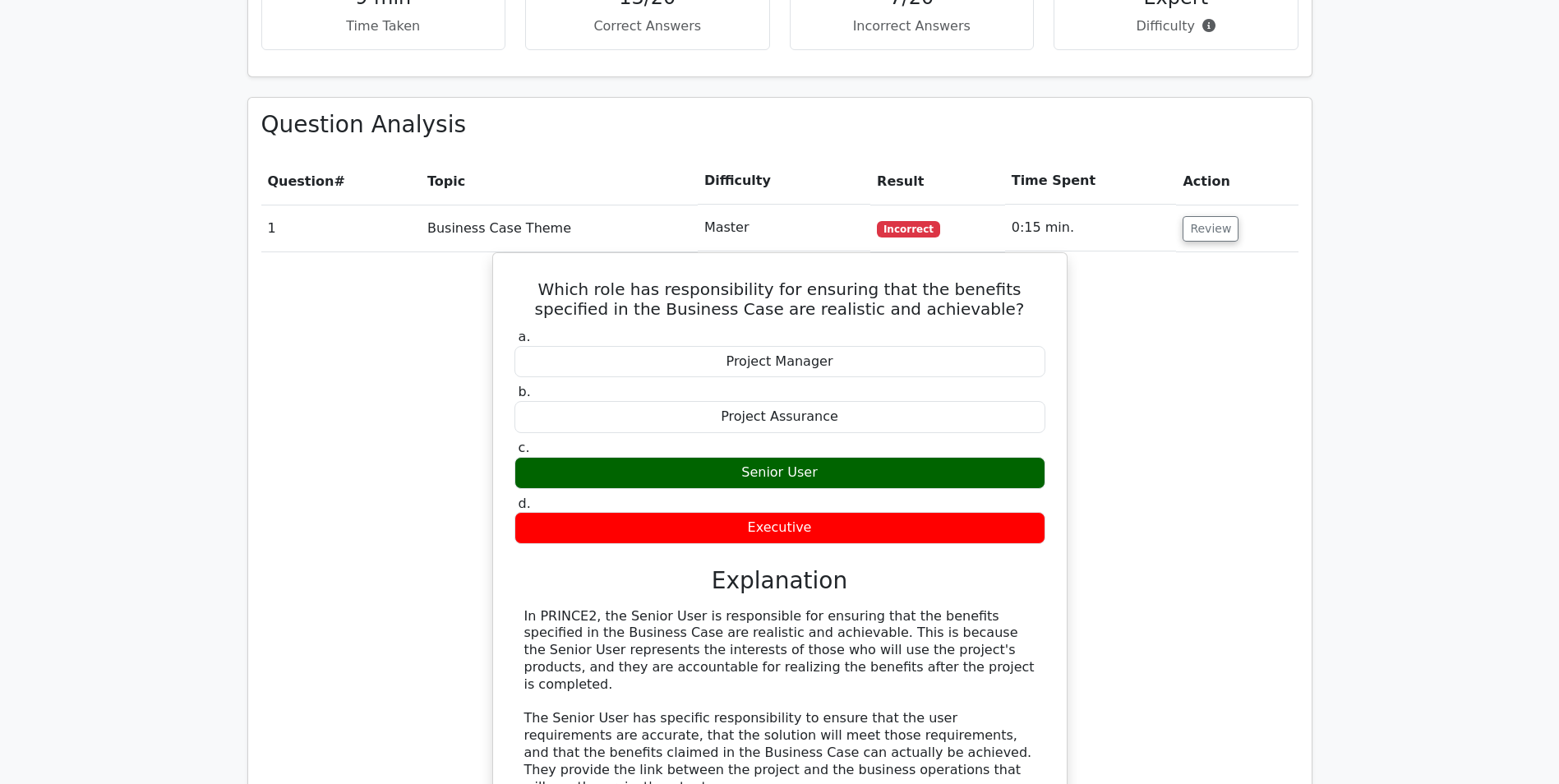
scroll to position [684, 0]
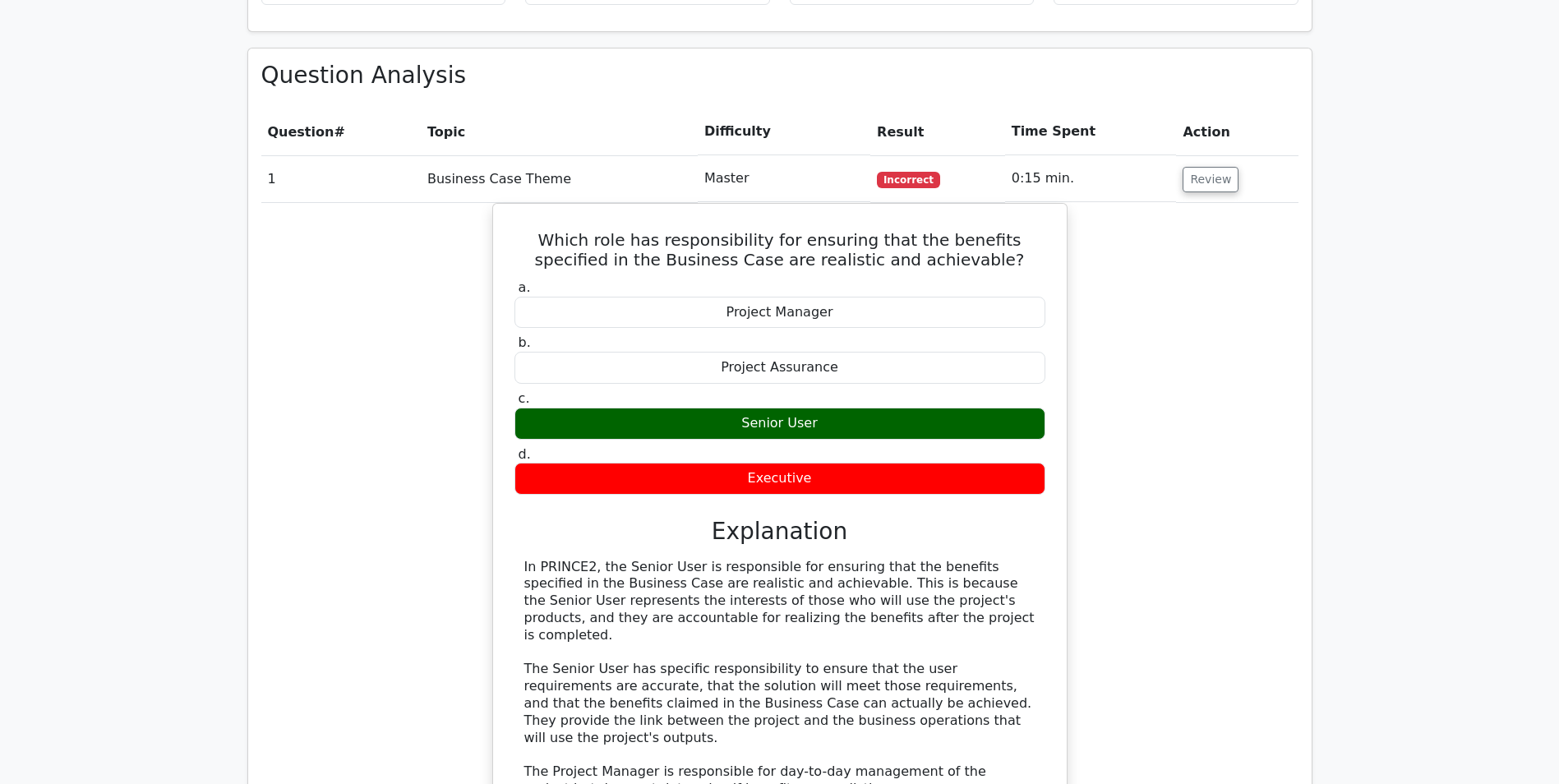
click at [1151, 366] on div "Which role has responsibility for ensuring that the benefits specified in the B…" at bounding box center [780, 621] width 1037 height 836
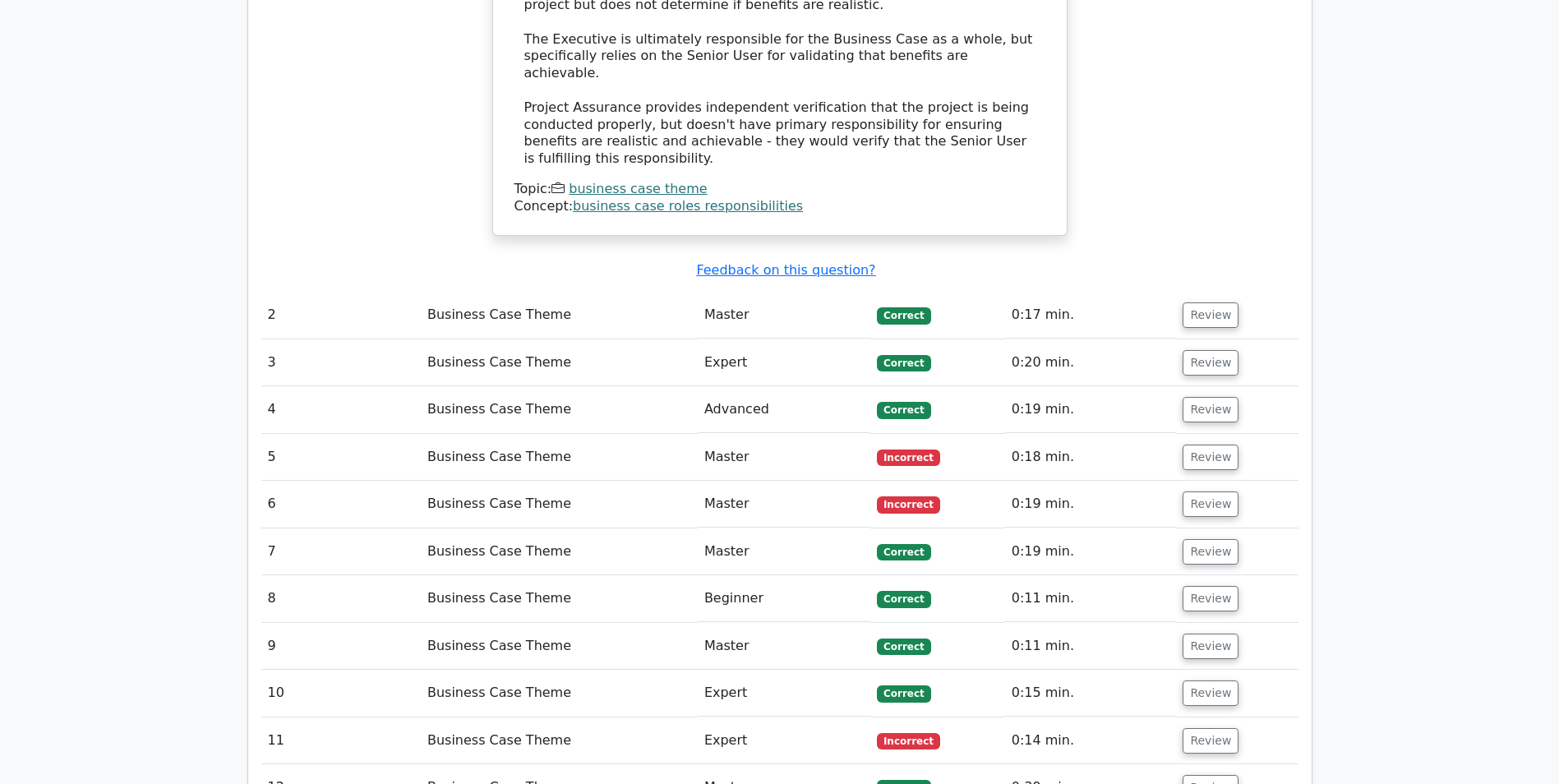
scroll to position [1538, 0]
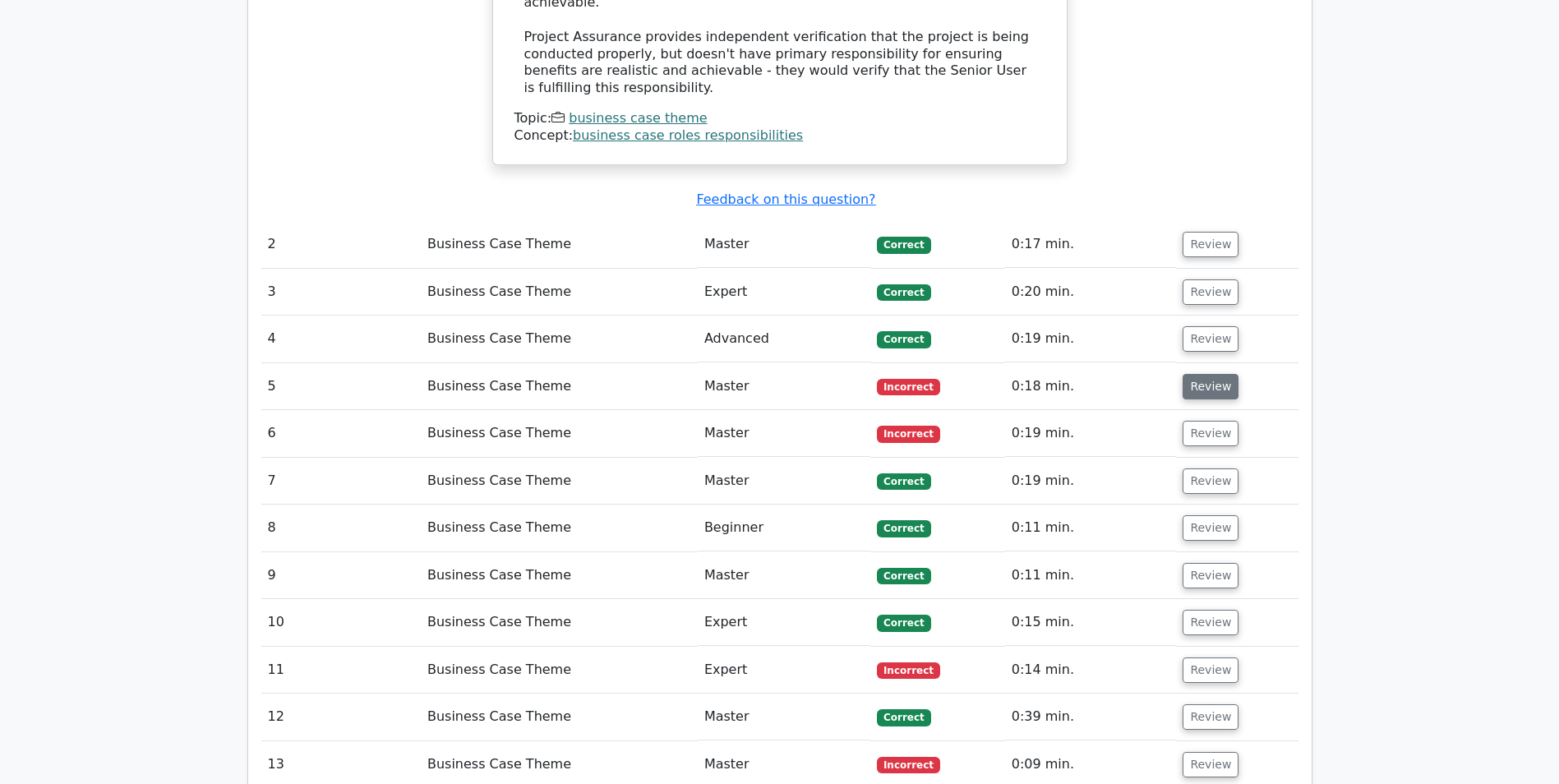
click at [1206, 374] on button "Review" at bounding box center [1211, 387] width 56 height 25
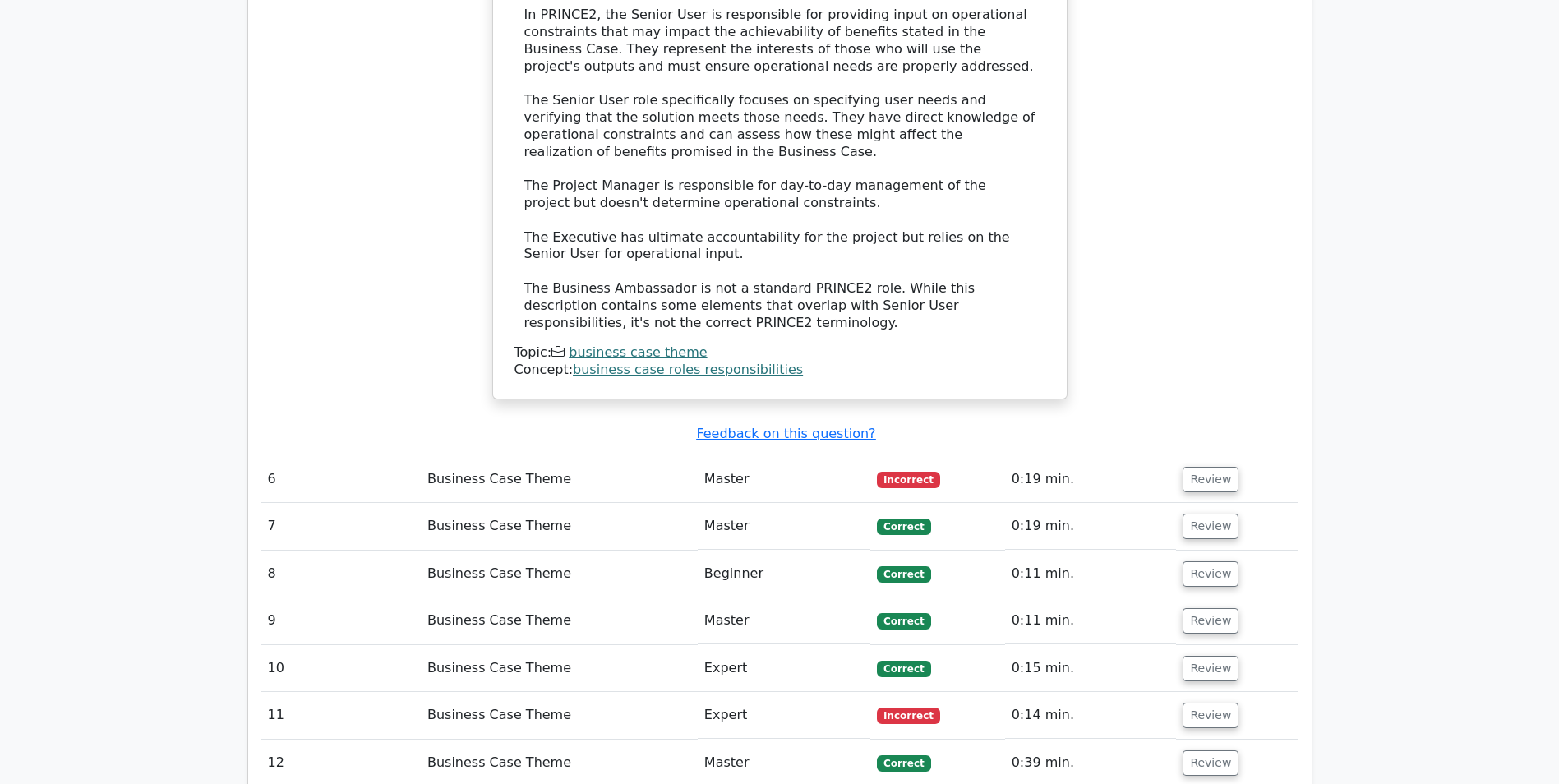
scroll to position [2360, 0]
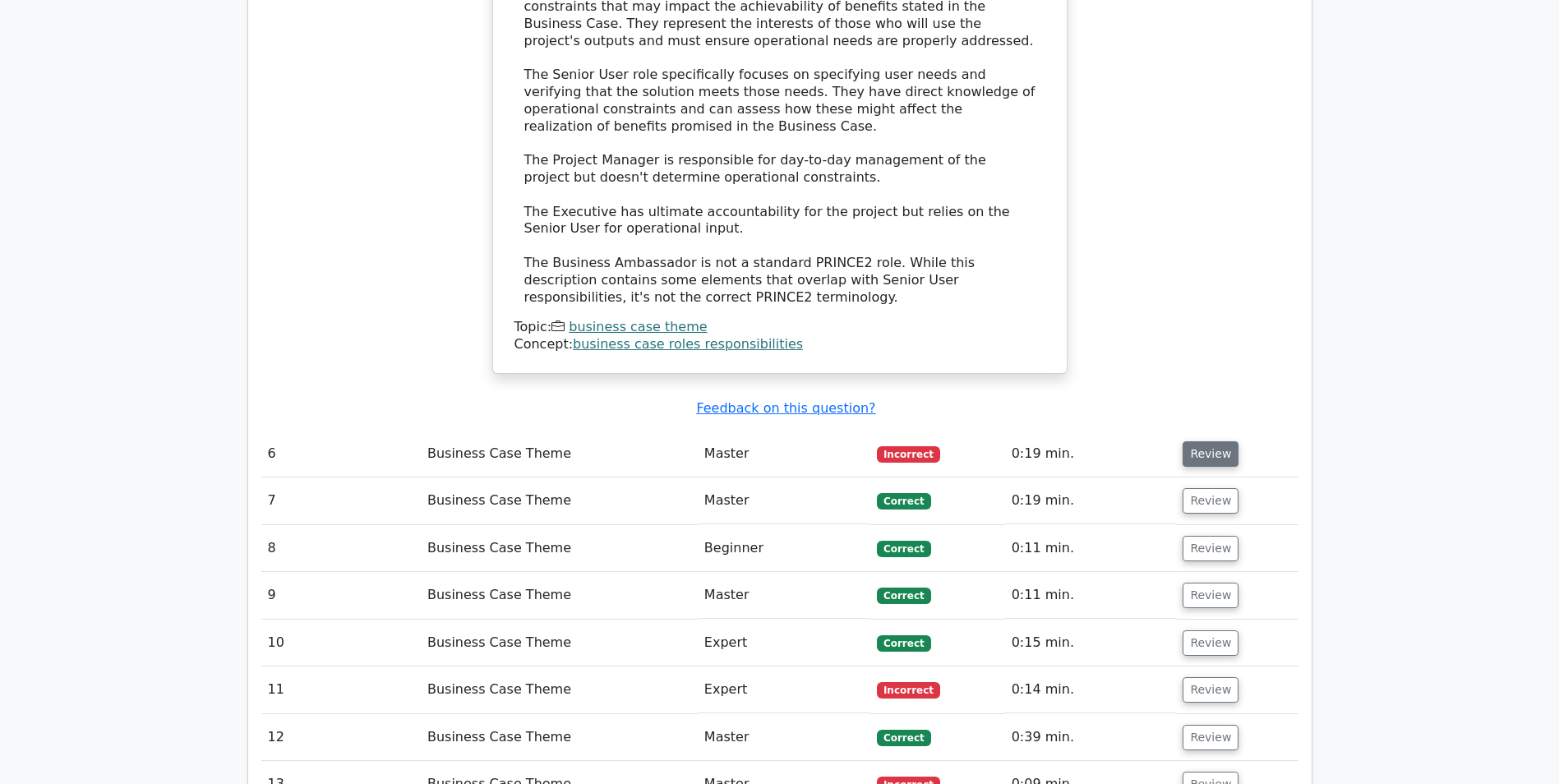
click at [1213, 441] on button "Review" at bounding box center [1211, 453] width 56 height 25
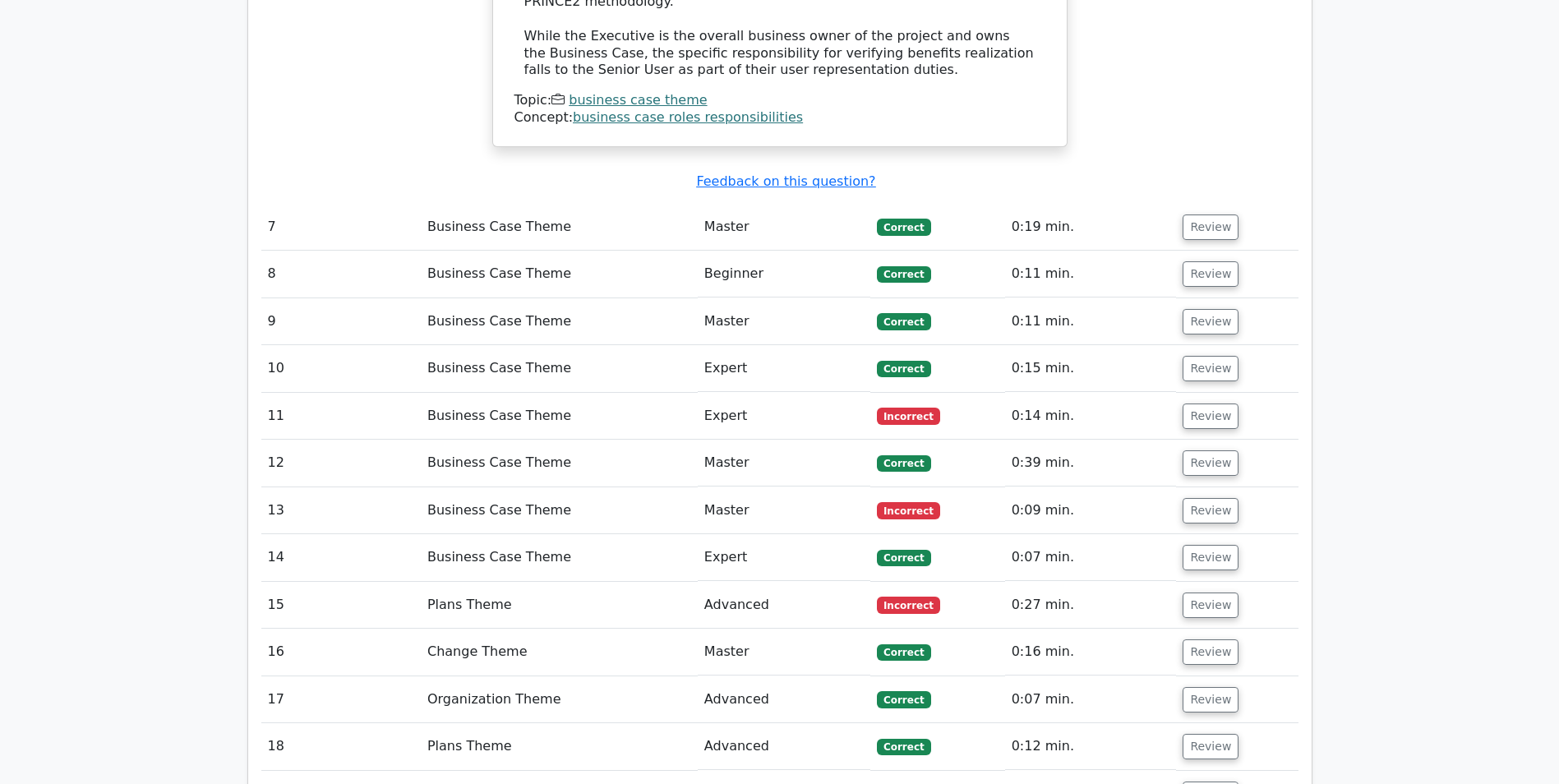
scroll to position [3411, 0]
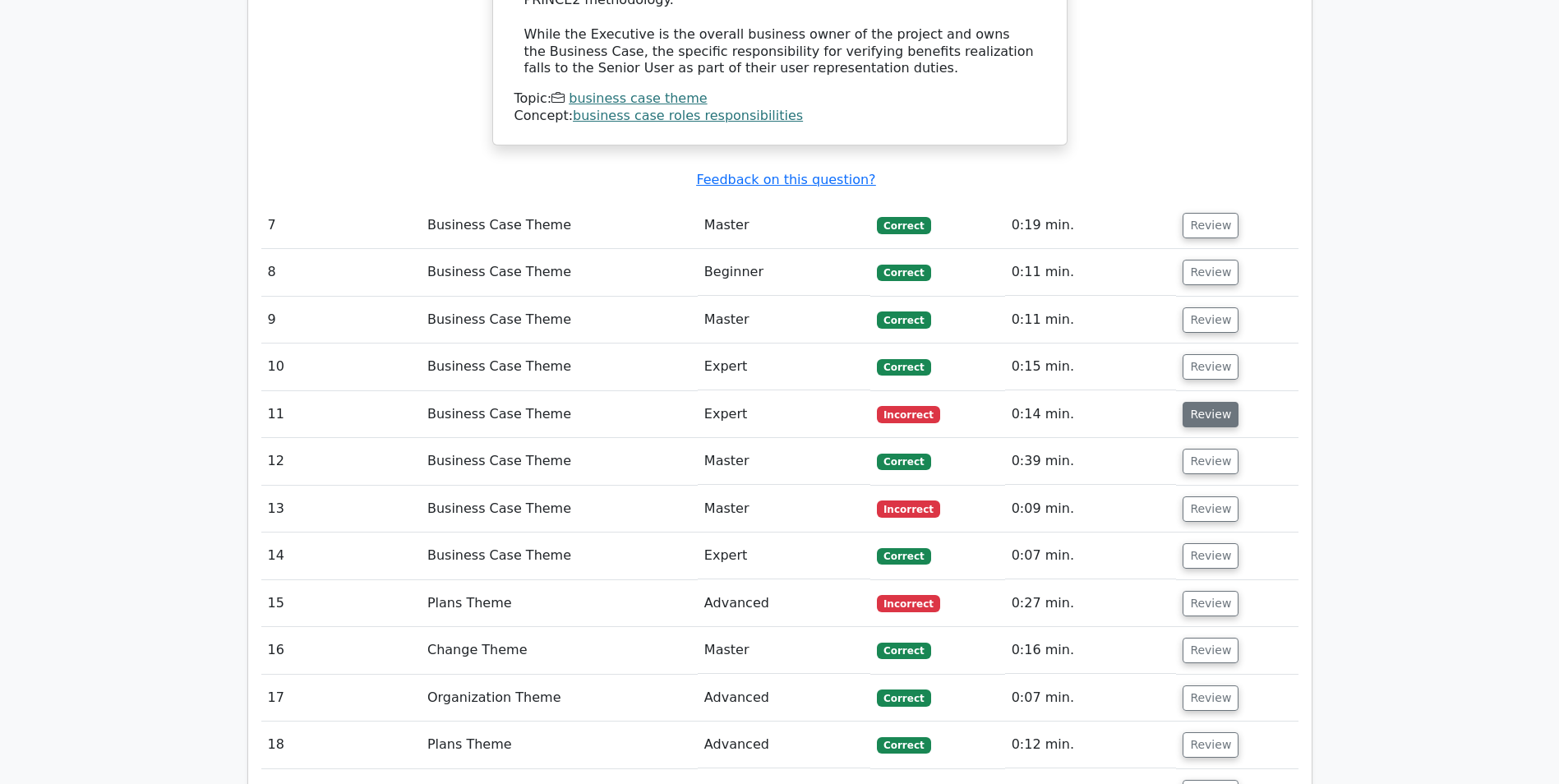
click at [1212, 402] on button "Review" at bounding box center [1211, 415] width 56 height 25
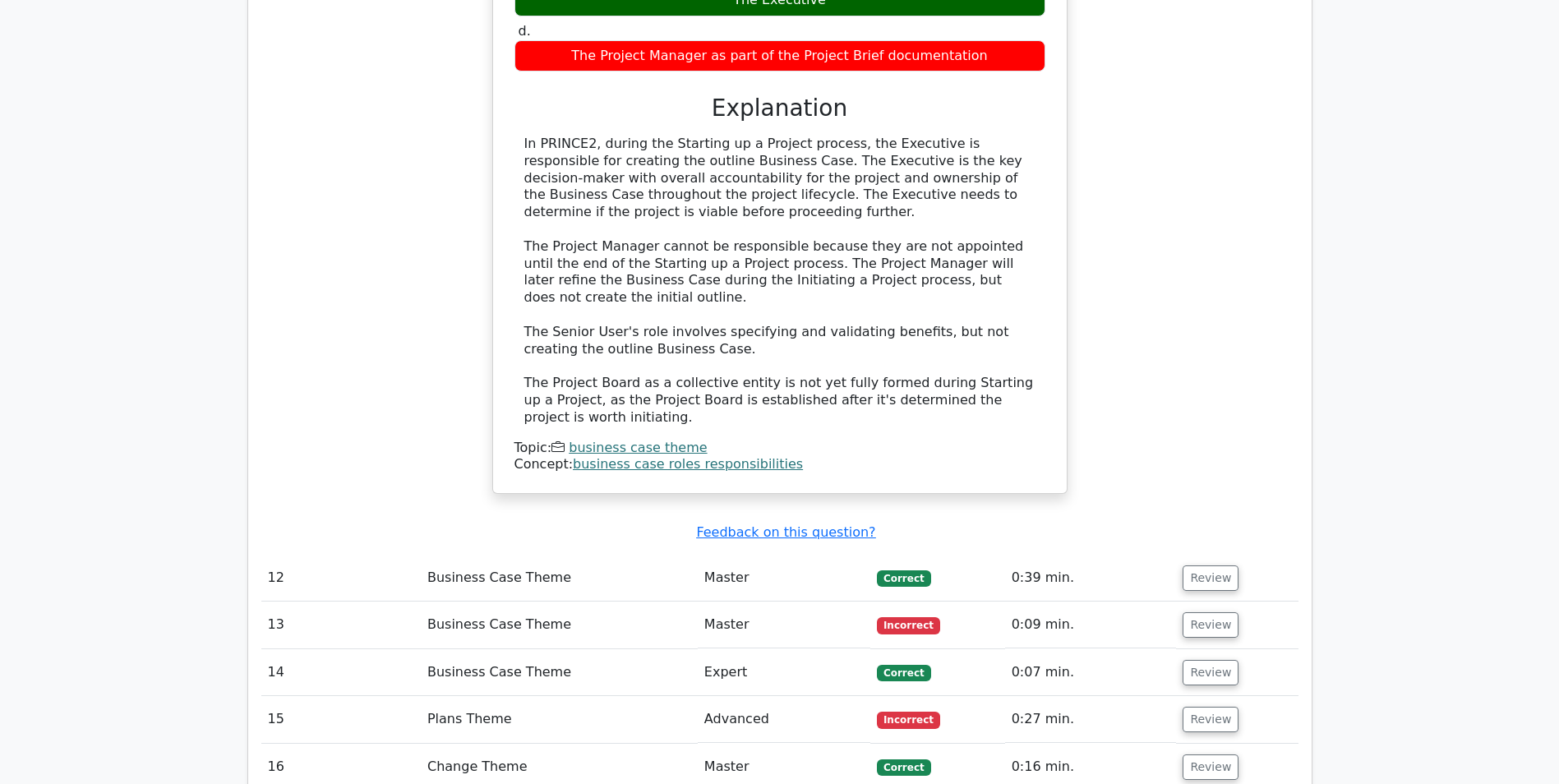
scroll to position [4199, 0]
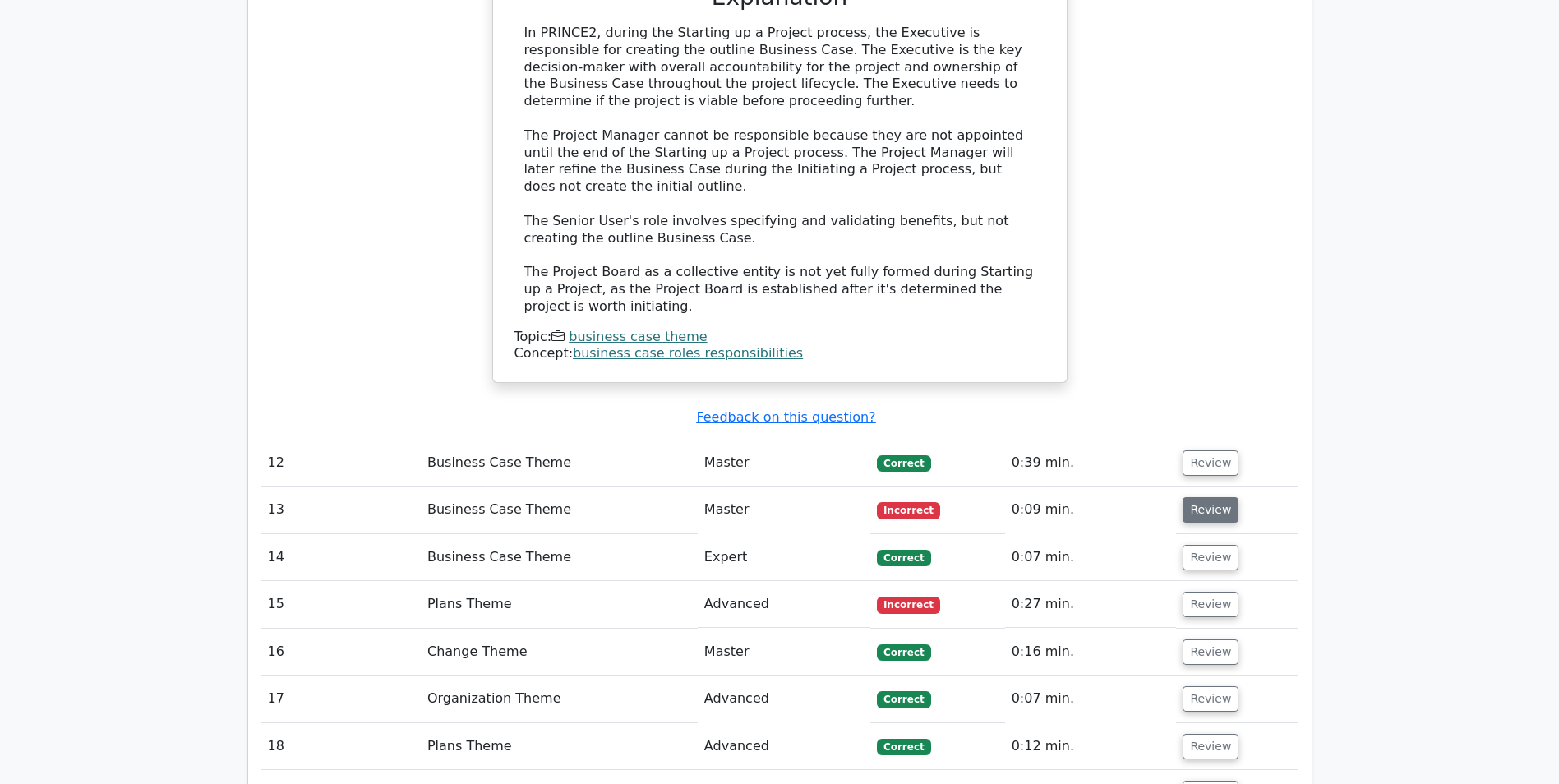
click at [1200, 497] on button "Review" at bounding box center [1211, 509] width 56 height 25
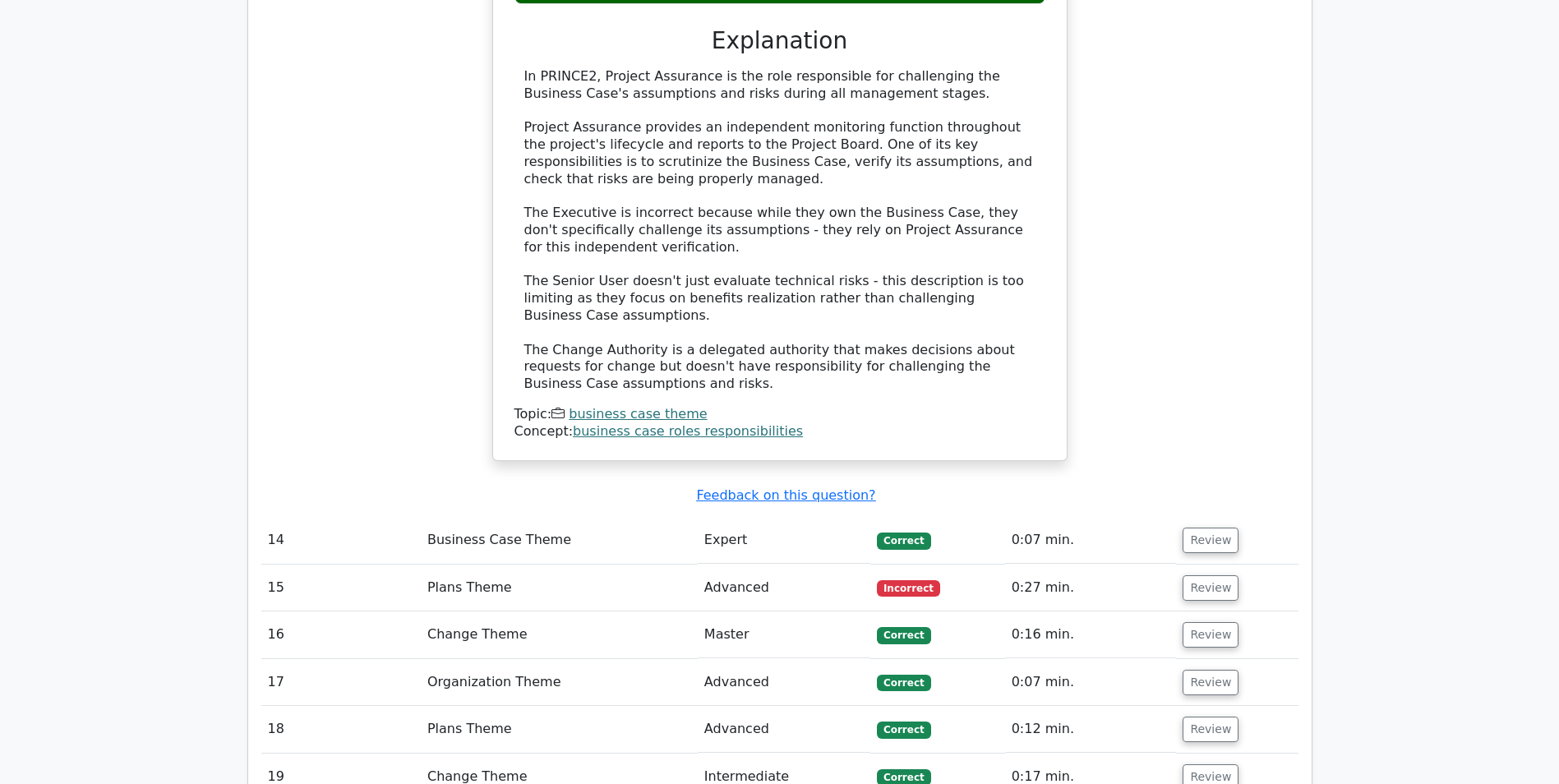
scroll to position [5054, 0]
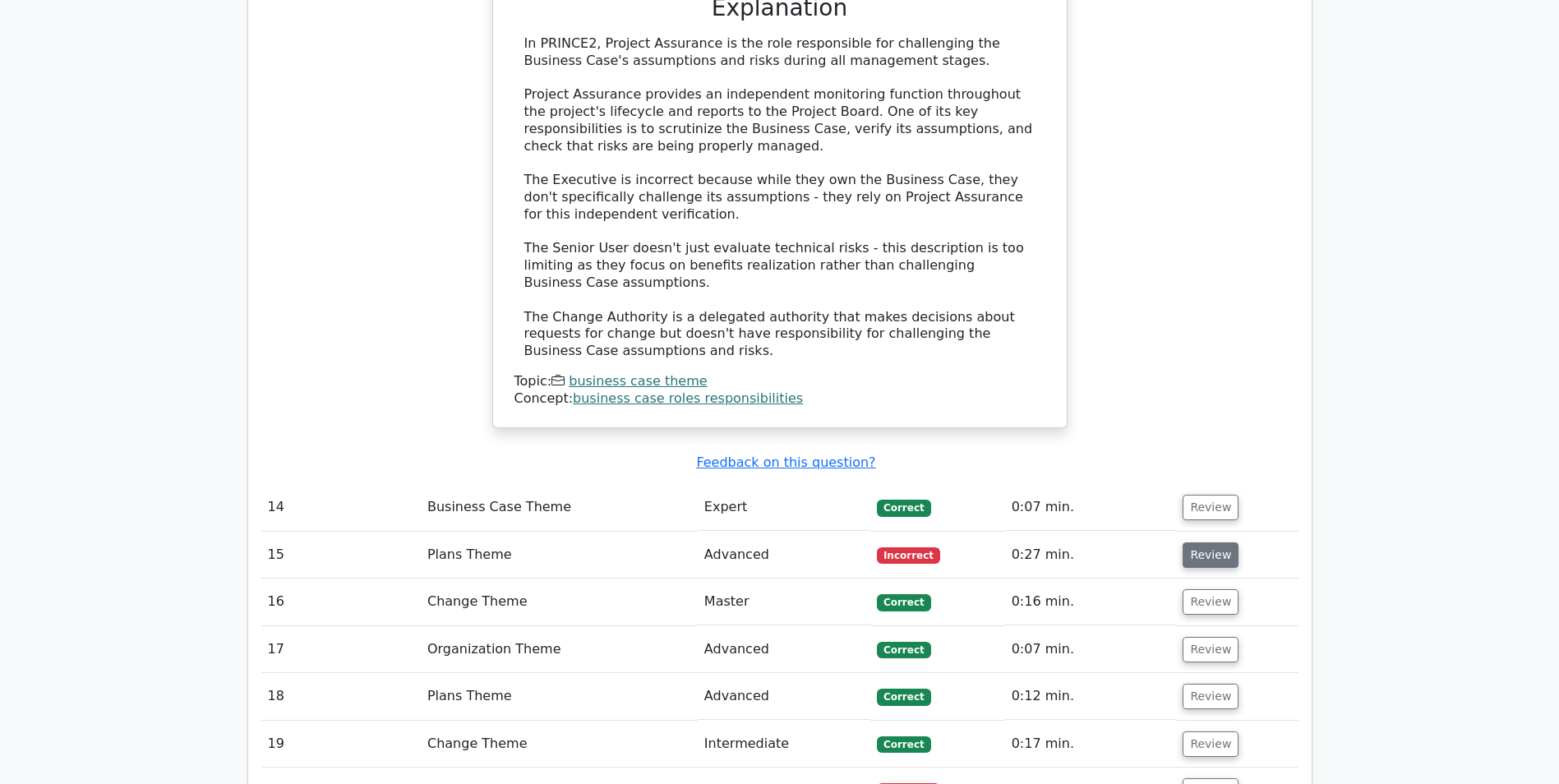
click at [1225, 542] on button "Review" at bounding box center [1211, 555] width 56 height 25
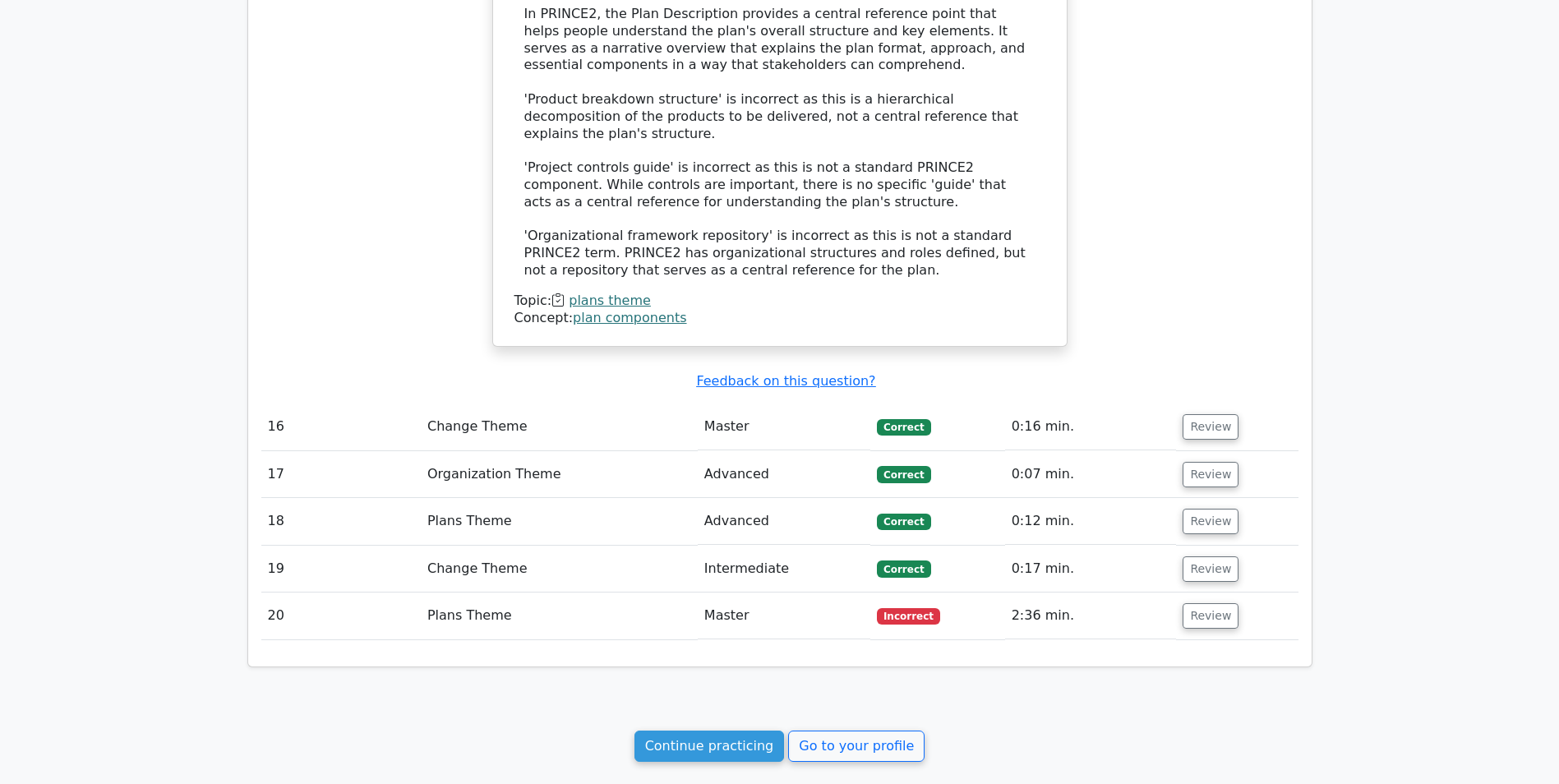
scroll to position [6119, 0]
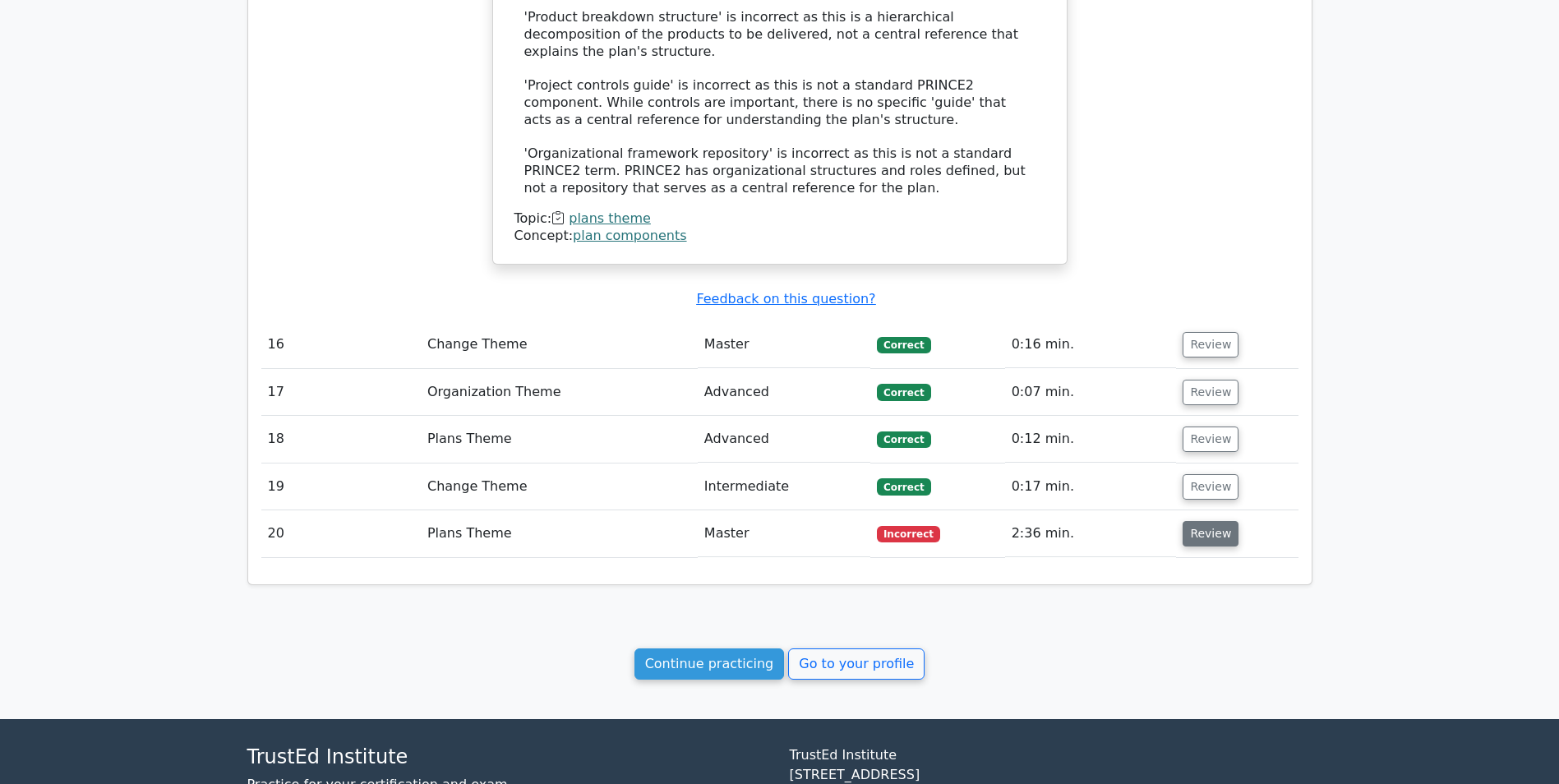
click at [1199, 521] on button "Review" at bounding box center [1211, 533] width 56 height 25
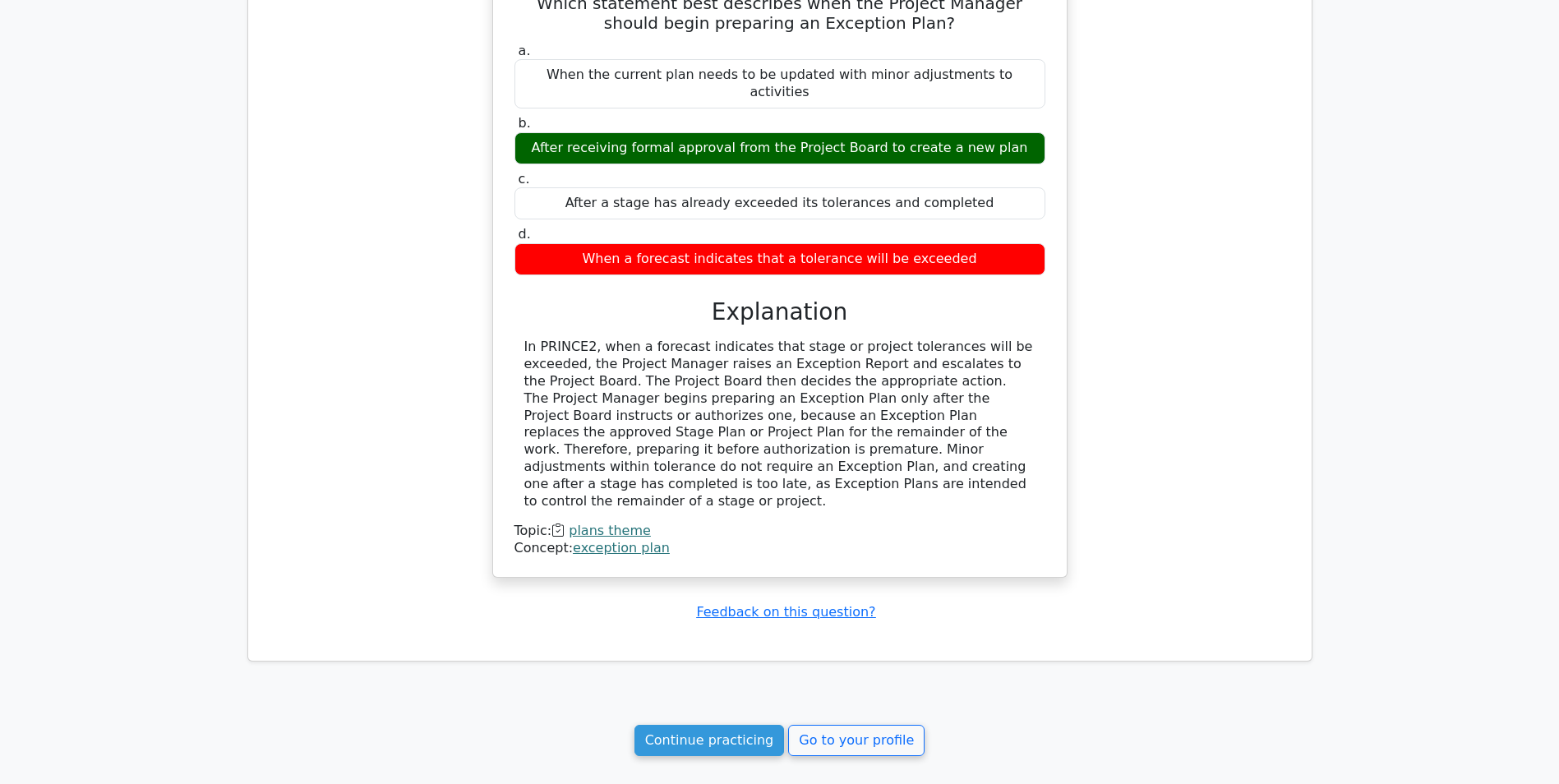
scroll to position [6752, 0]
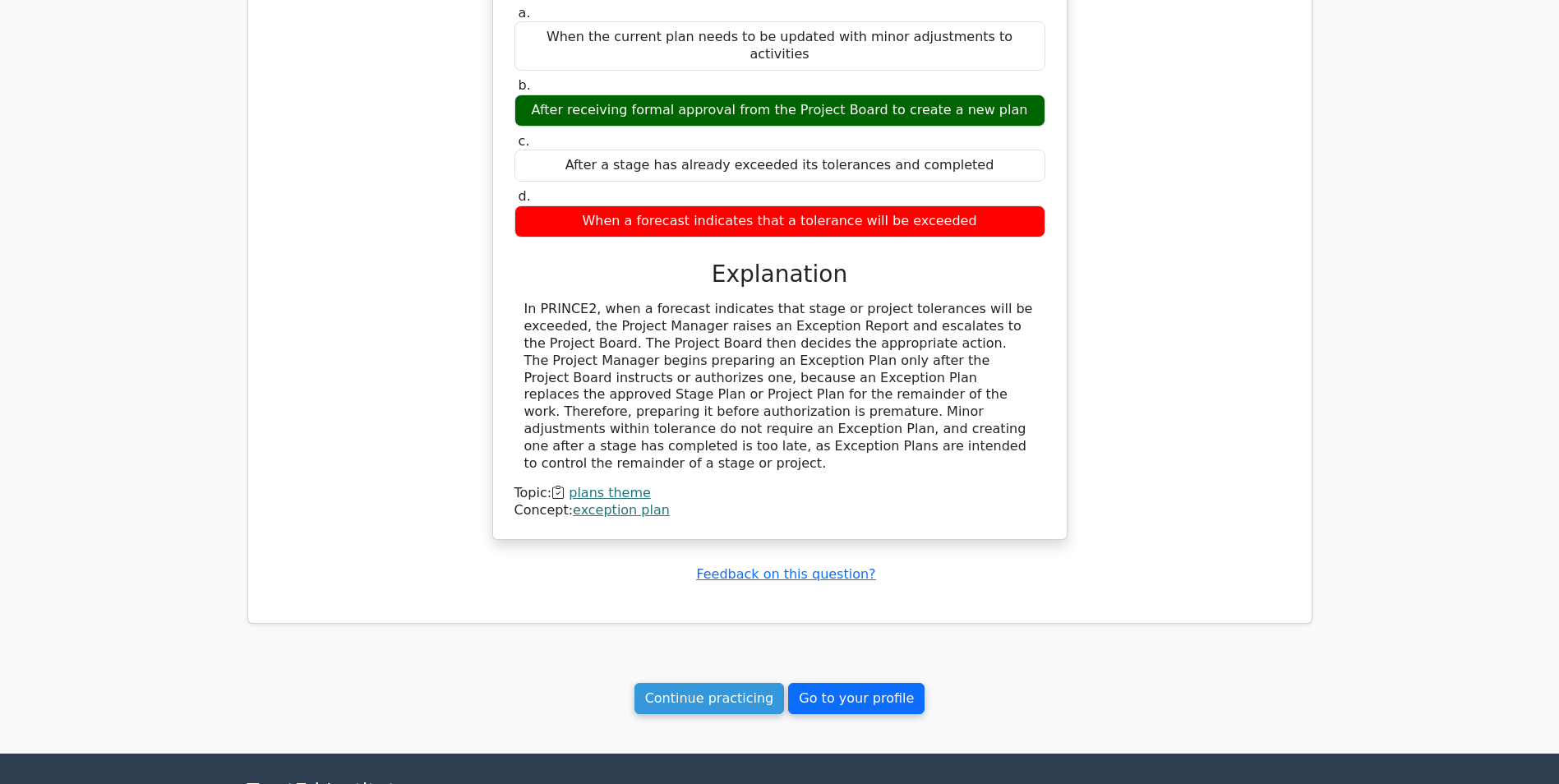
click at [827, 682] on link "Go to your profile" at bounding box center [856, 697] width 136 height 32
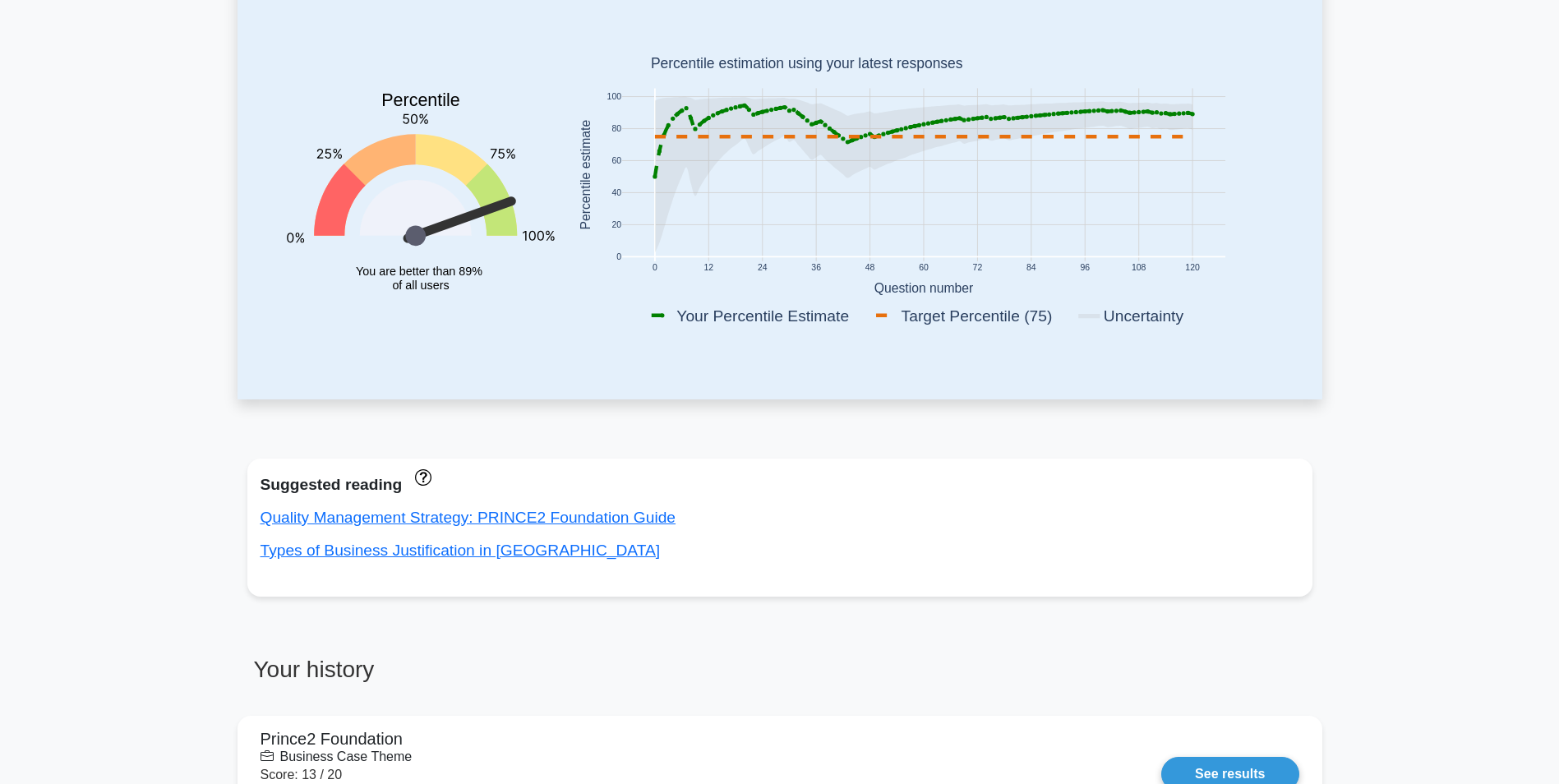
scroll to position [230, 0]
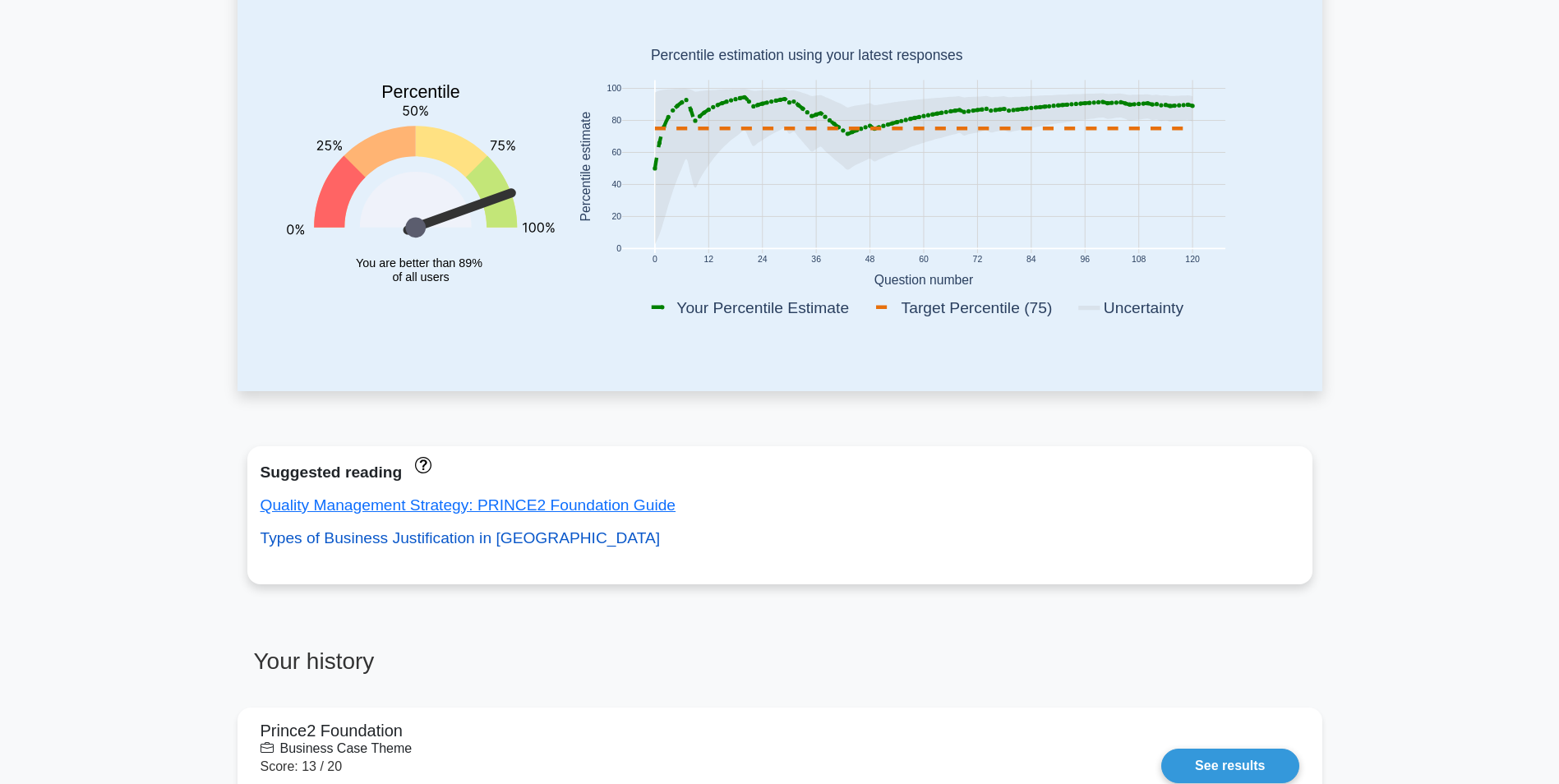
click at [371, 546] on link "Types of Business Justification in [GEOGRAPHIC_DATA]" at bounding box center [461, 537] width 400 height 17
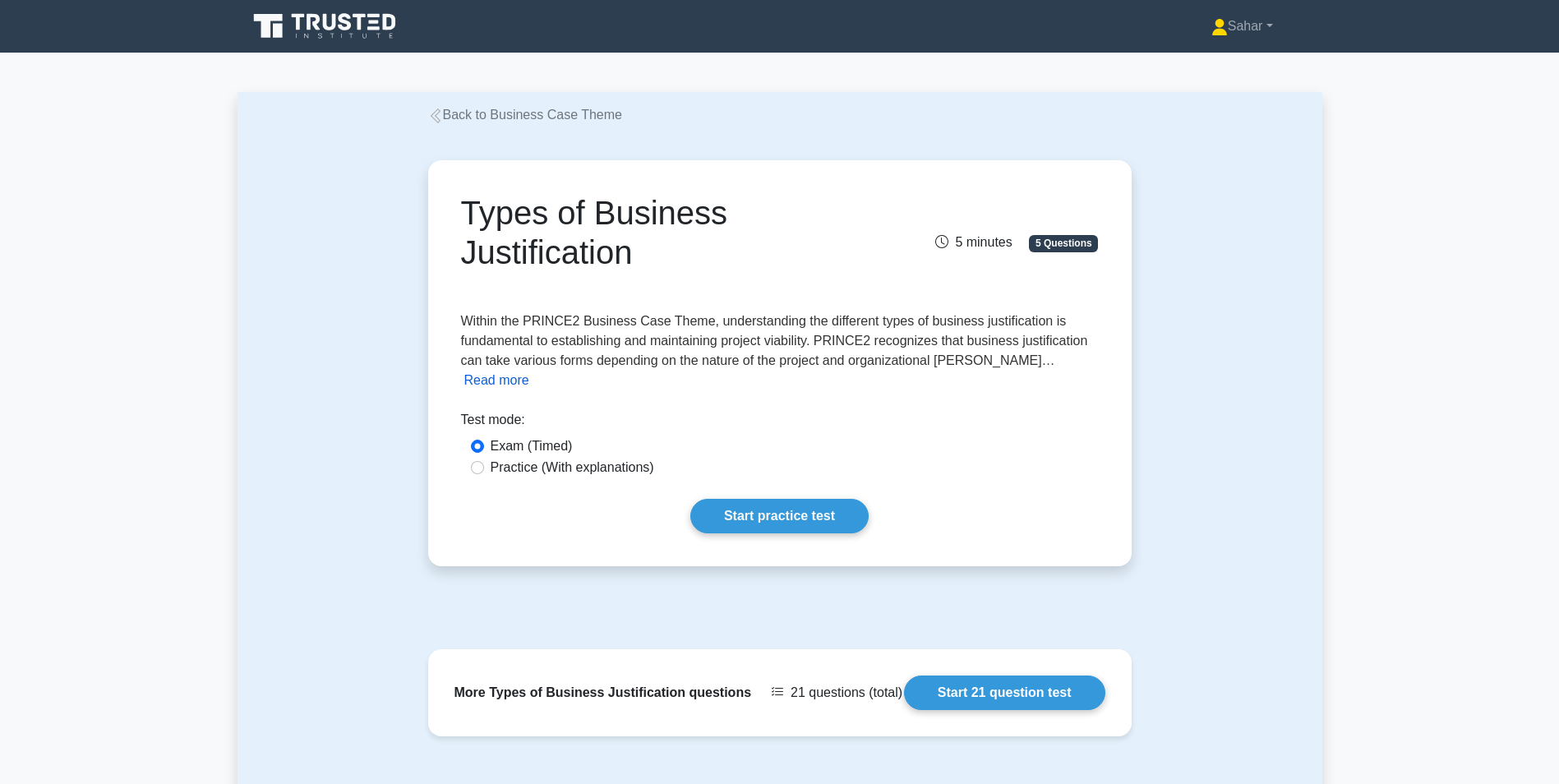
click at [529, 370] on button "Read more" at bounding box center [497, 380] width 65 height 20
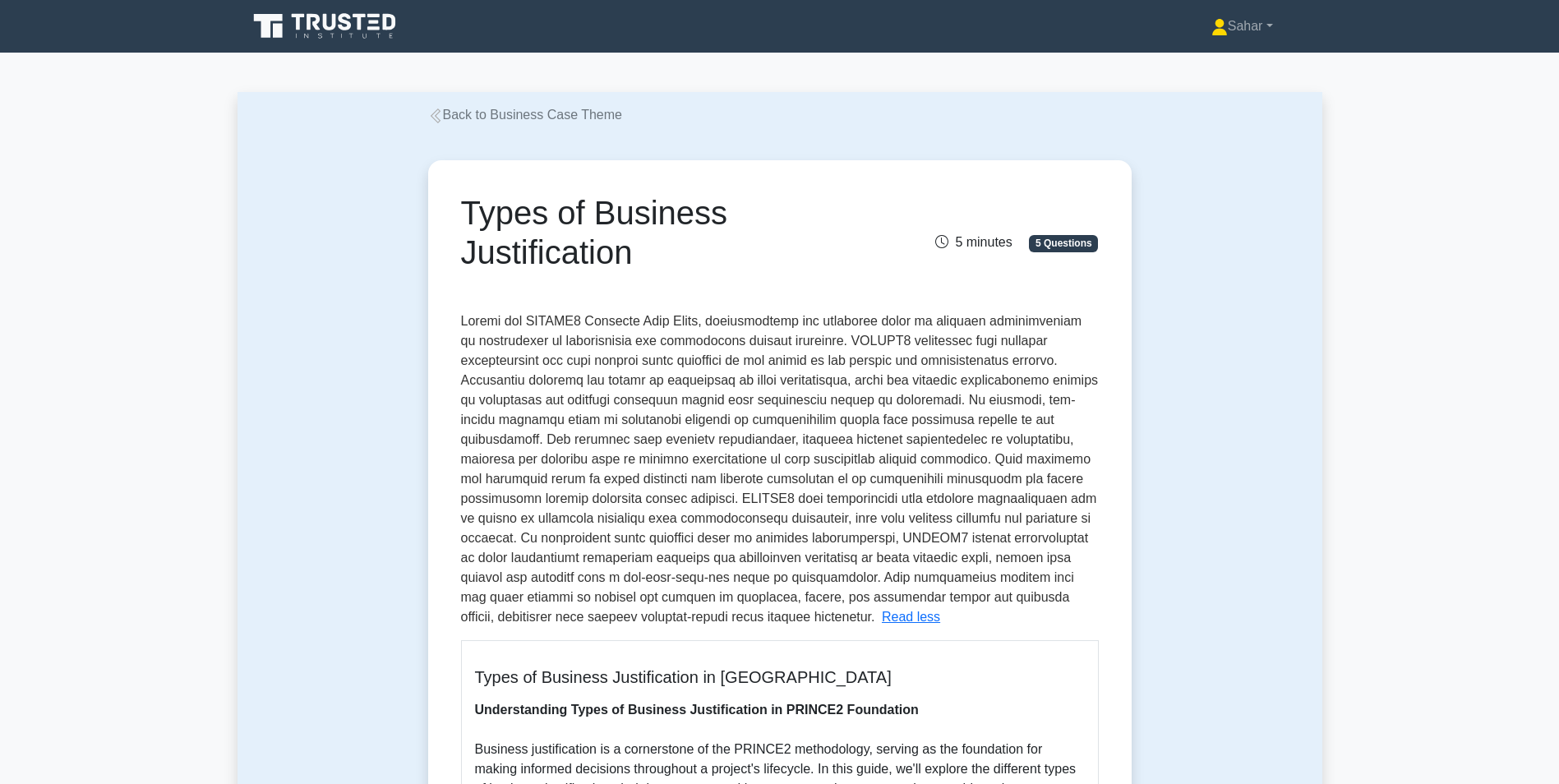
click at [950, 416] on span at bounding box center [779, 469] width 637 height 310
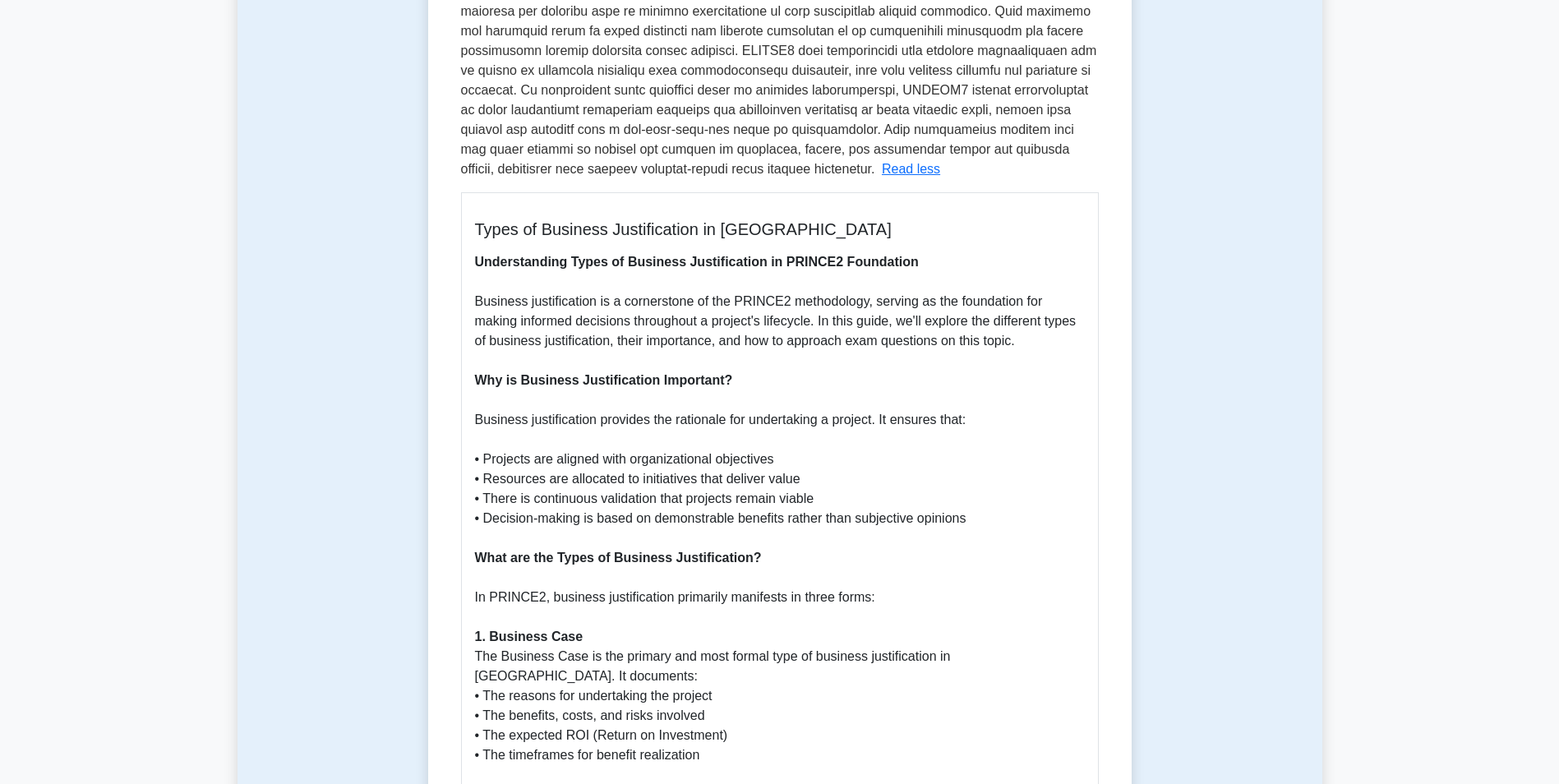
scroll to position [493, 0]
